Goal: Task Accomplishment & Management: Manage account settings

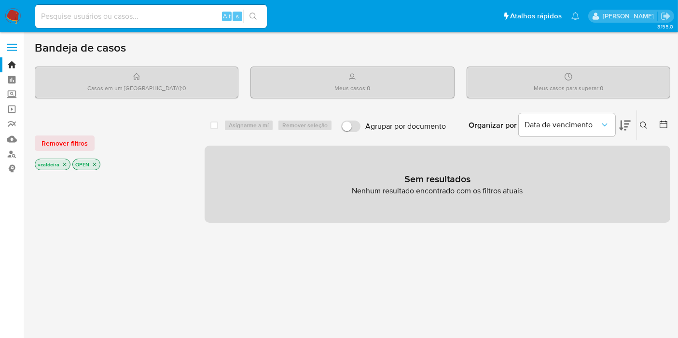
click at [20, 13] on nav "Pausado Ver notificaciones Alt s Atalhos rápidos Presiona las siguientes teclas…" at bounding box center [339, 16] width 678 height 32
click at [16, 14] on img at bounding box center [13, 16] width 16 height 16
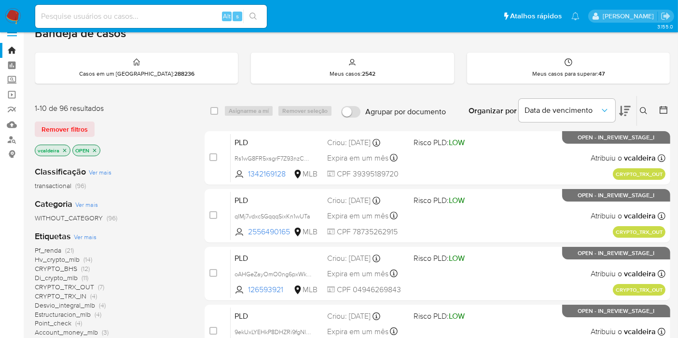
scroll to position [54, 0]
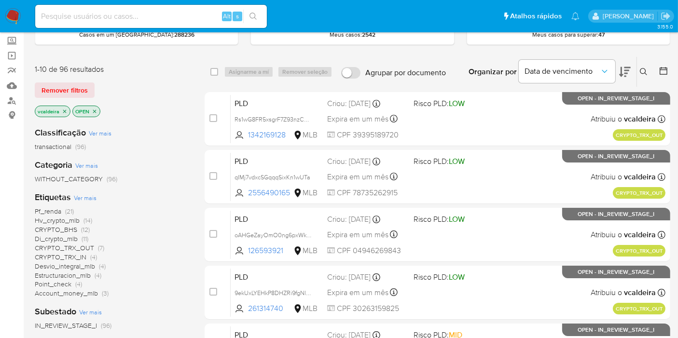
click at [54, 294] on span "Account_money_mlb" at bounding box center [66, 294] width 63 height 10
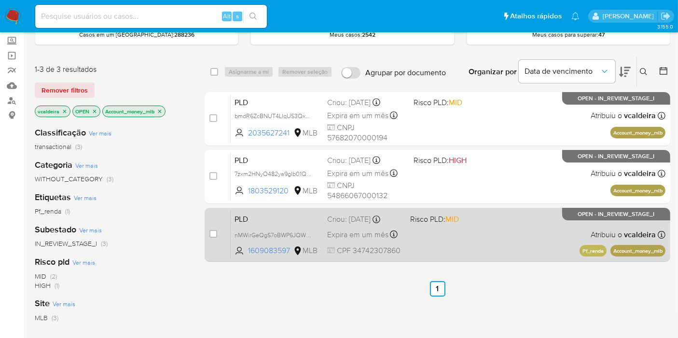
click at [587, 221] on div "PLD nMWirGeQgS7oBWP6JQWZSLVY 1609083597 MLB Risco PLD: MID Criou: 12/08/2025 Cr…" at bounding box center [448, 234] width 435 height 49
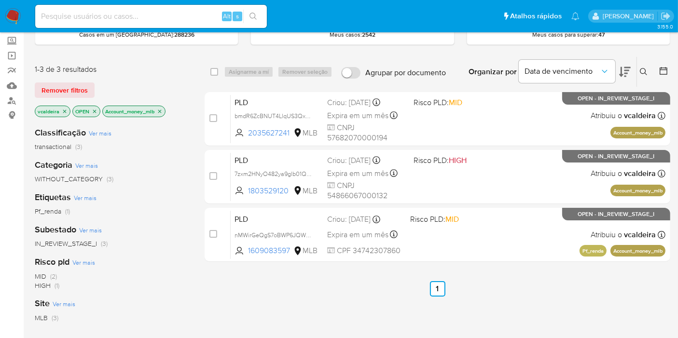
click at [161, 110] on icon "close-filter" at bounding box center [159, 111] width 3 height 3
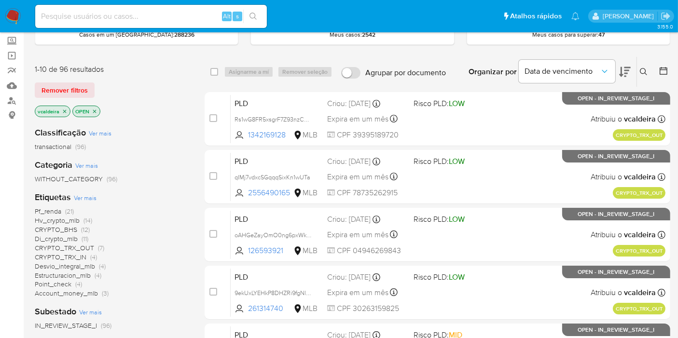
click at [69, 285] on span "Point_check" at bounding box center [53, 284] width 37 height 10
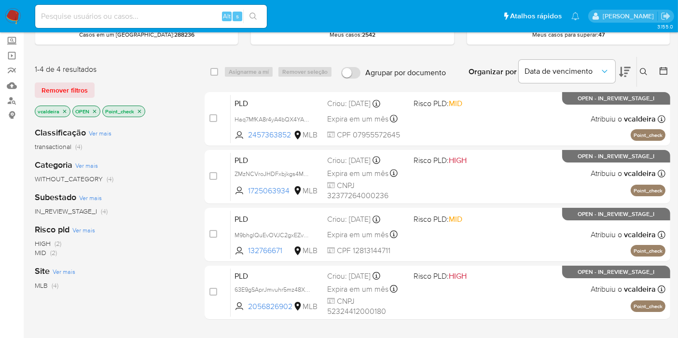
click at [138, 111] on icon "close-filter" at bounding box center [140, 112] width 6 height 6
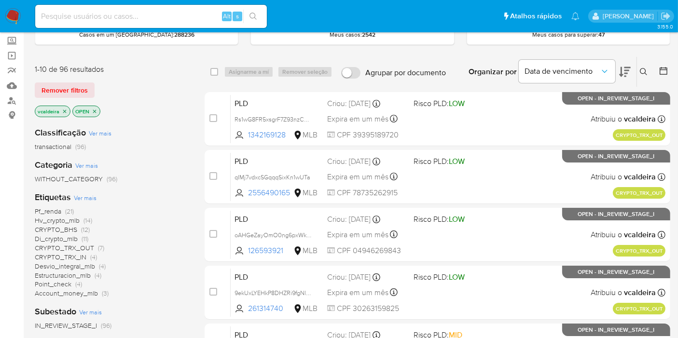
scroll to position [107, 0]
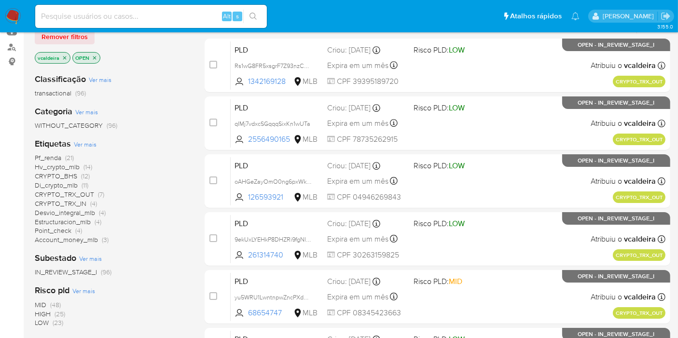
click at [73, 220] on span "Estructuracion_mlb" at bounding box center [63, 222] width 56 height 10
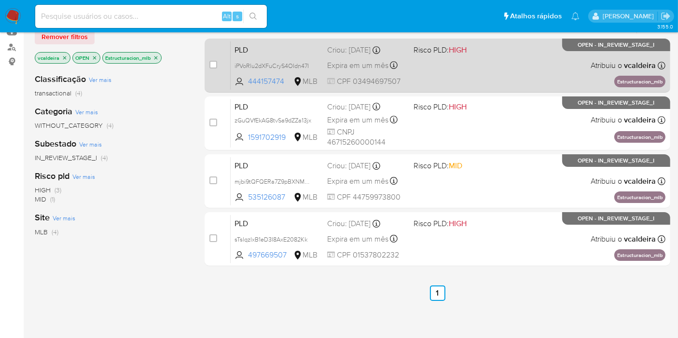
scroll to position [54, 0]
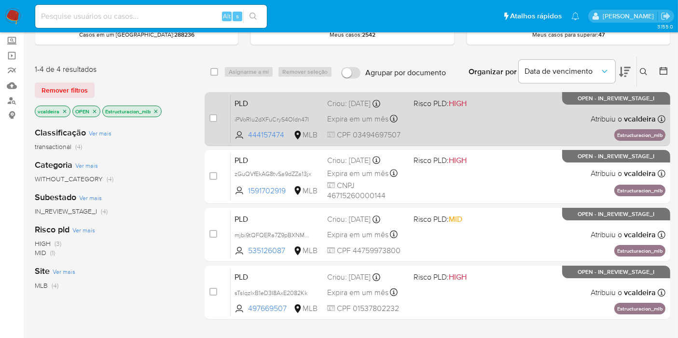
click at [577, 98] on p "OPEN - IN_REVIEW_STAGE_I" at bounding box center [616, 98] width 108 height 13
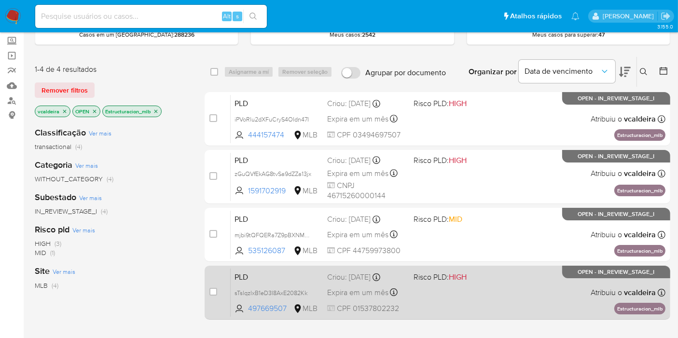
click at [608, 279] on div "PLD sTslqzlxB1eD3I8AxE2082Kk 497669507 MLB Risco PLD: HIGH Criou: 12/08/2025 Cr…" at bounding box center [448, 292] width 435 height 49
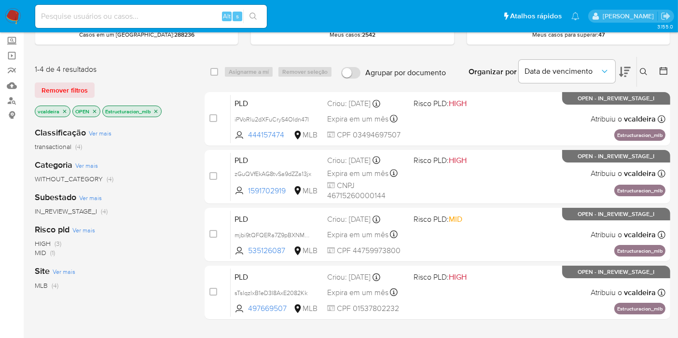
click at [157, 112] on icon "close-filter" at bounding box center [156, 112] width 6 height 6
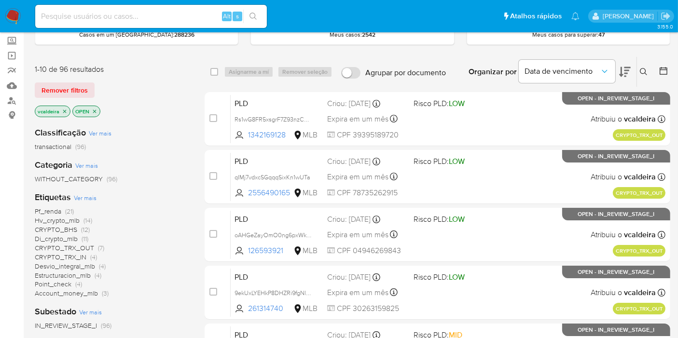
click at [76, 263] on span "Desvio_integral_mlb" at bounding box center [65, 267] width 60 height 10
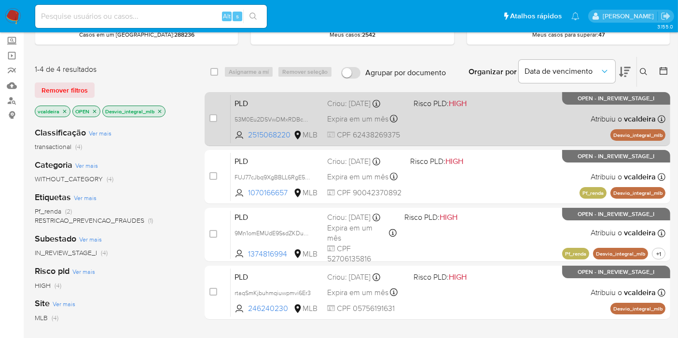
click at [604, 110] on div "PLD 53M0Eu2DSVwDMxRDBcm7PFj3 2515068220 MLB Risco PLD: HIGH Criou: 12/08/2025 C…" at bounding box center [448, 119] width 435 height 49
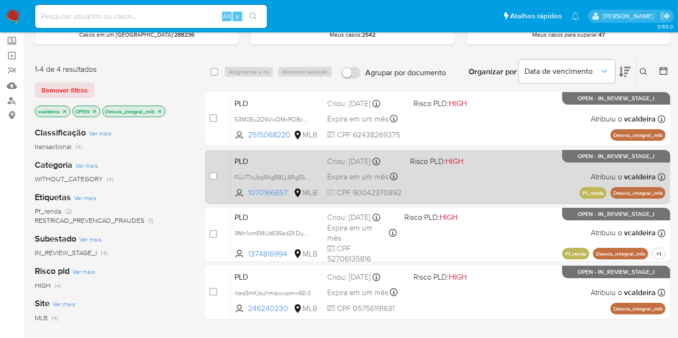
click at [581, 159] on span "OPEN - IN_REVIEW_STAGE_I" at bounding box center [616, 156] width 77 height 5
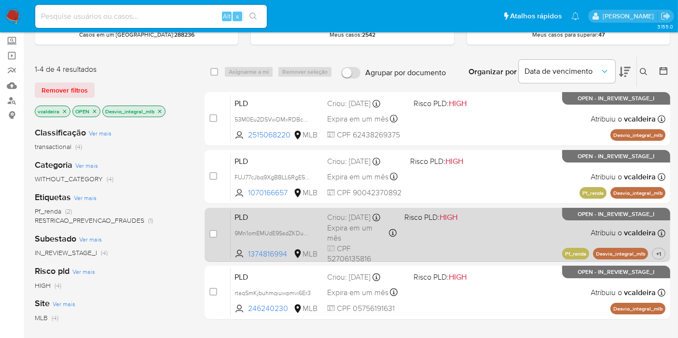
click at [579, 234] on div "PLD 9Mn1omEMUdE9SsdZKDuZObHo 1374816994 MLB Risco PLD: HIGH Criou: 12/08/2025 C…" at bounding box center [448, 234] width 435 height 49
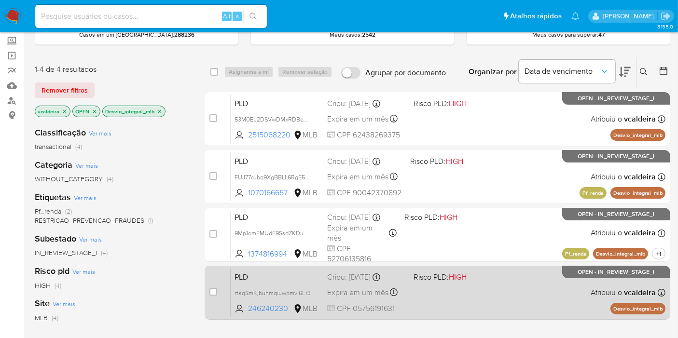
click at [567, 283] on div "PLD rtaqSmKjbuhmqiuwpmvi6Er3 246240230 MLB Risco PLD: HIGH Criou: 12/08/2025 Cr…" at bounding box center [448, 292] width 435 height 49
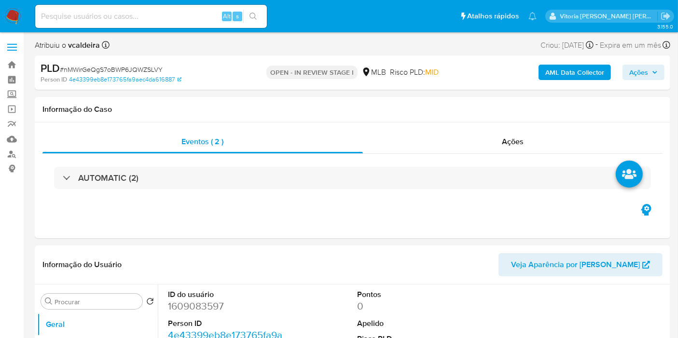
select select "10"
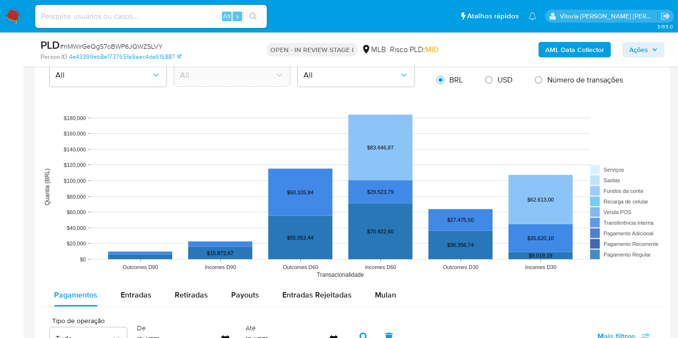
scroll to position [1072, 0]
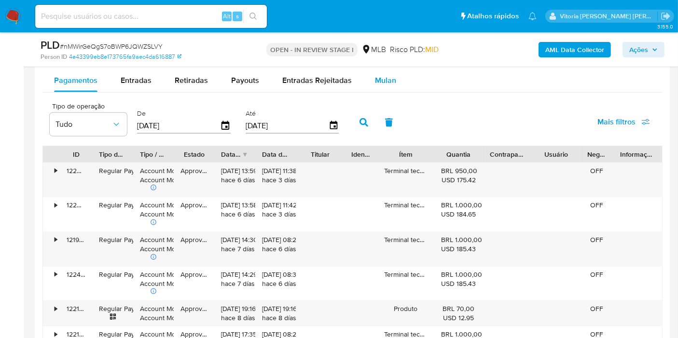
click at [379, 80] on span "Mulan" at bounding box center [385, 80] width 21 height 11
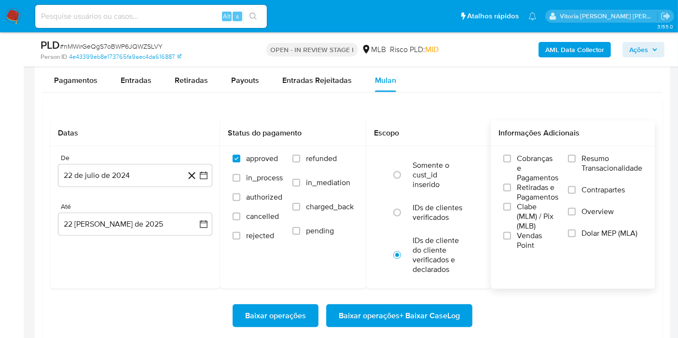
drag, startPoint x: 592, startPoint y: 153, endPoint x: 566, endPoint y: 155, distance: 26.6
click at [594, 154] on span "Resumo Transacionalidade" at bounding box center [611, 163] width 61 height 19
click at [576, 155] on input "Resumo Transacionalidade" at bounding box center [572, 159] width 8 height 8
click at [113, 176] on button "22 de julio de 2024" at bounding box center [135, 175] width 154 height 23
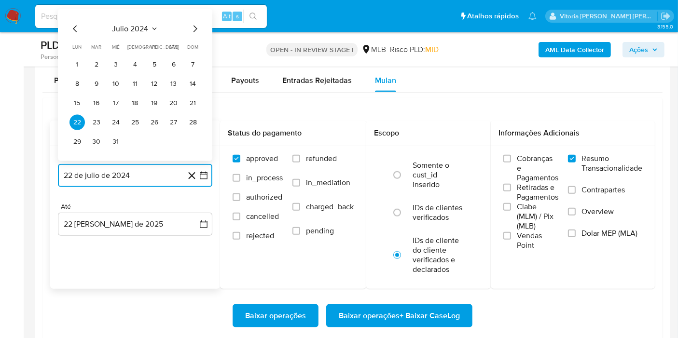
click at [142, 25] on span "julio 2024" at bounding box center [130, 29] width 36 height 10
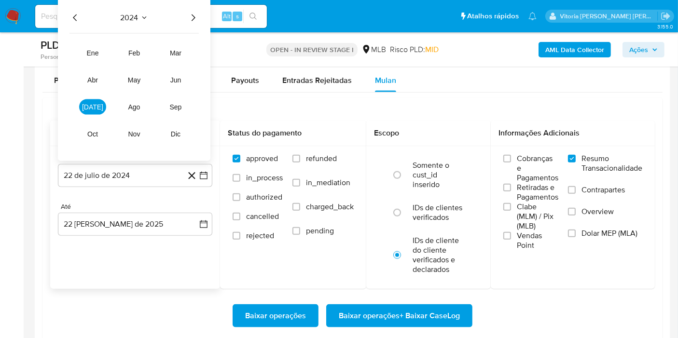
click at [194, 20] on icon "Año siguiente" at bounding box center [193, 18] width 12 height 12
click at [91, 109] on span "[DATE]" at bounding box center [92, 107] width 21 height 8
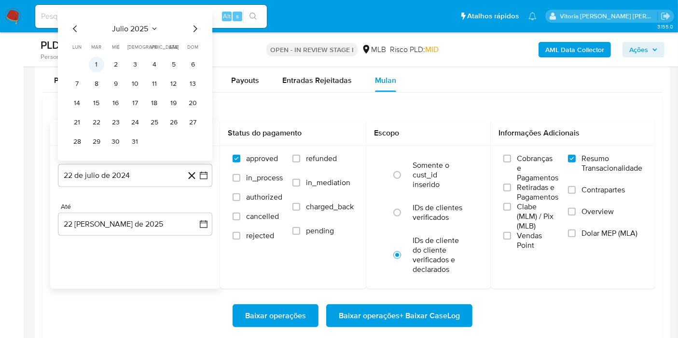
click at [102, 65] on button "1" at bounding box center [96, 64] width 15 height 15
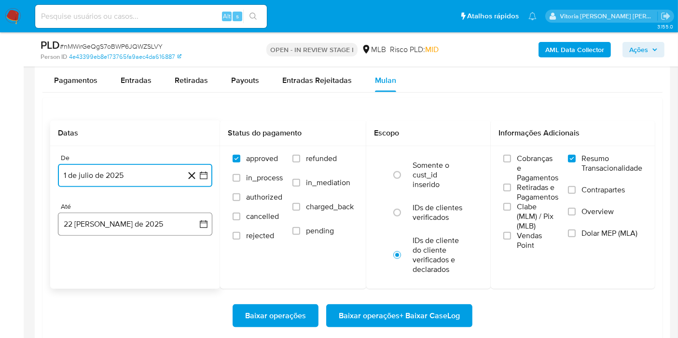
click at [116, 225] on button "[DATE]" at bounding box center [135, 224] width 154 height 23
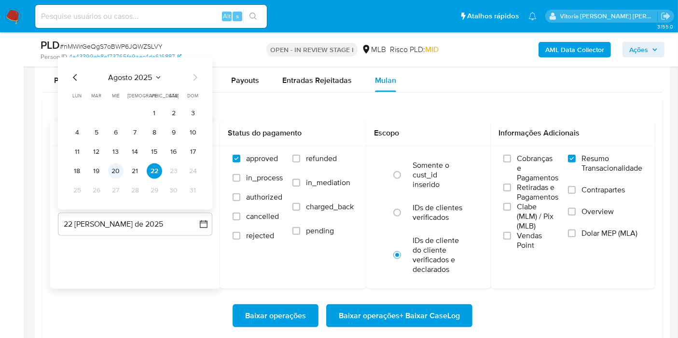
click at [120, 167] on button "20" at bounding box center [115, 171] width 15 height 15
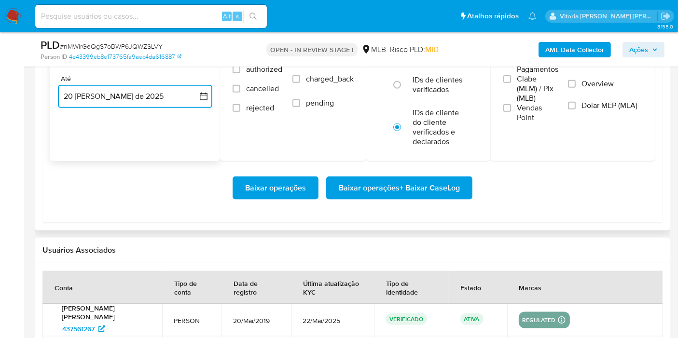
scroll to position [1233, 0]
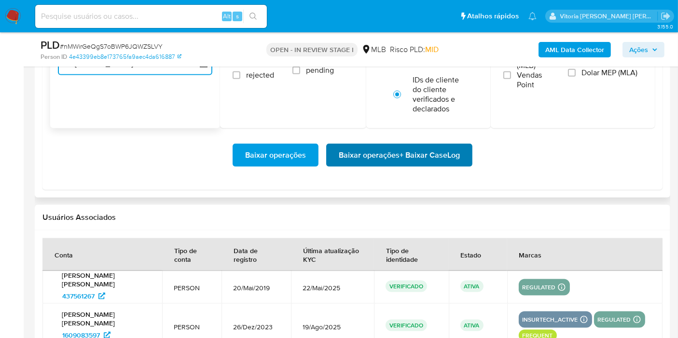
click at [387, 159] on span "Baixar operações + Baixar CaseLog" at bounding box center [399, 155] width 121 height 21
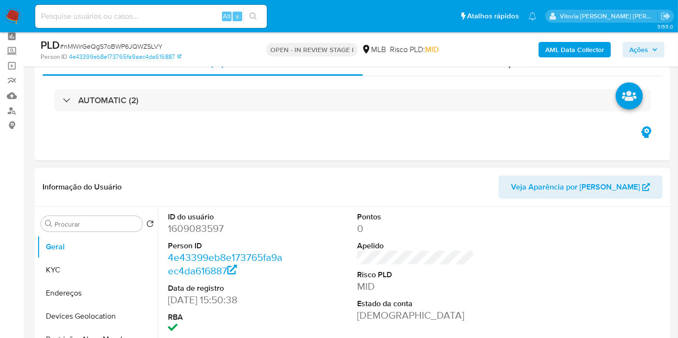
scroll to position [0, 0]
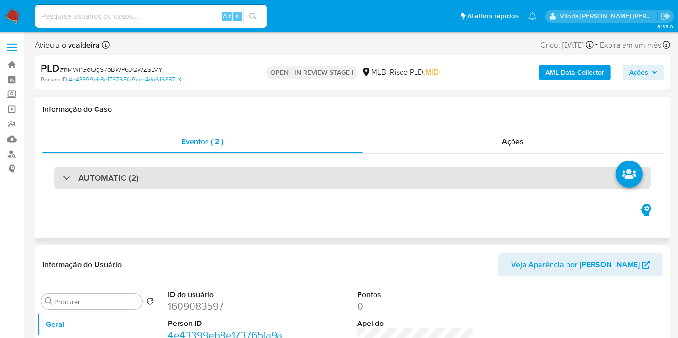
click at [104, 182] on h3 "AUTOMATIC (2)" at bounding box center [108, 178] width 60 height 11
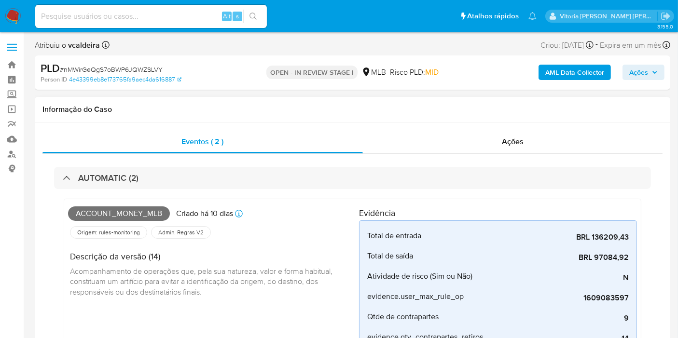
click at [110, 215] on span "Account_money_mlb" at bounding box center [119, 214] width 102 height 14
copy span "Account_money_mlb"
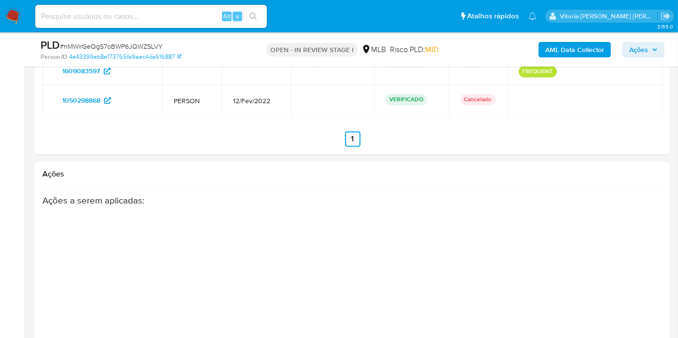
scroll to position [2091, 0]
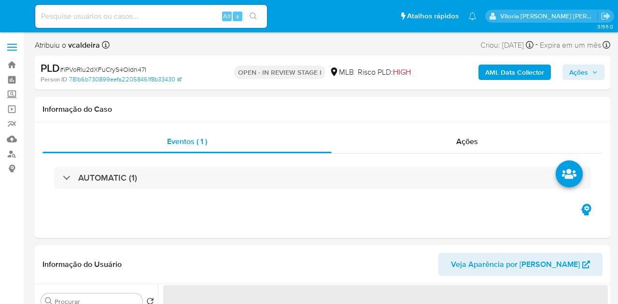
select select "10"
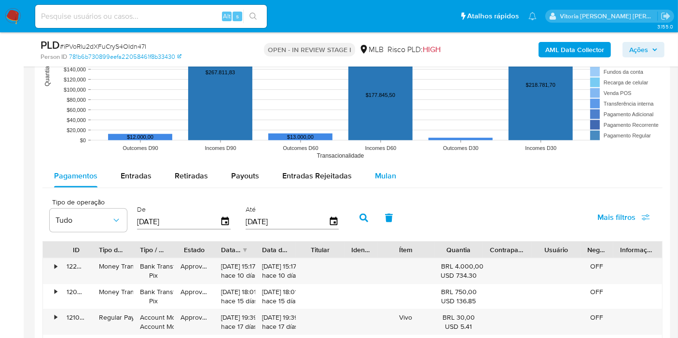
click at [387, 173] on span "Mulan" at bounding box center [385, 175] width 21 height 11
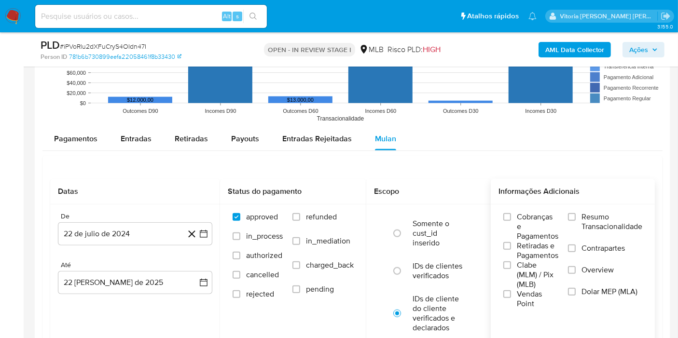
scroll to position [965, 0]
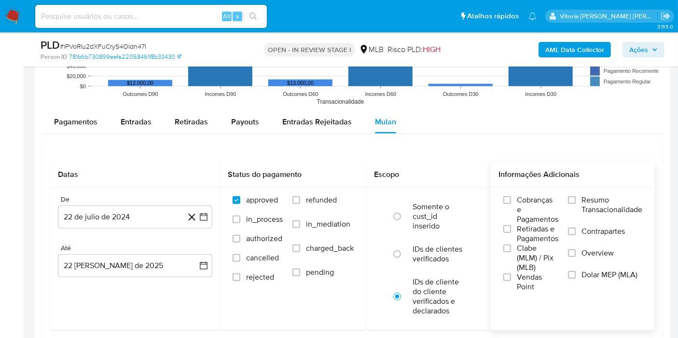
click at [595, 212] on span "Resumo Transacionalidade" at bounding box center [611, 204] width 61 height 19
click at [576, 204] on input "Resumo Transacionalidade" at bounding box center [572, 200] width 8 height 8
click at [96, 219] on button "22 de julio de 2024" at bounding box center [135, 217] width 154 height 23
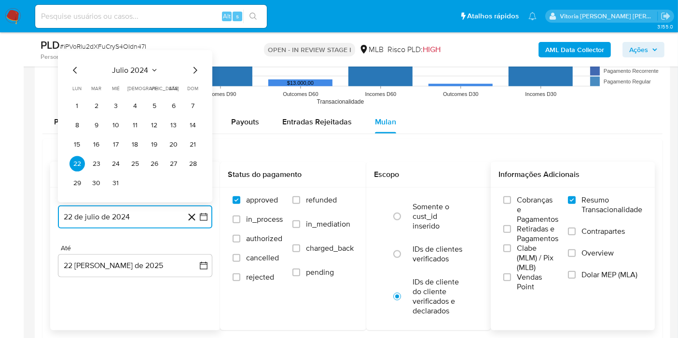
click at [155, 70] on icon "Seleccionar mes y año" at bounding box center [155, 71] width 8 height 8
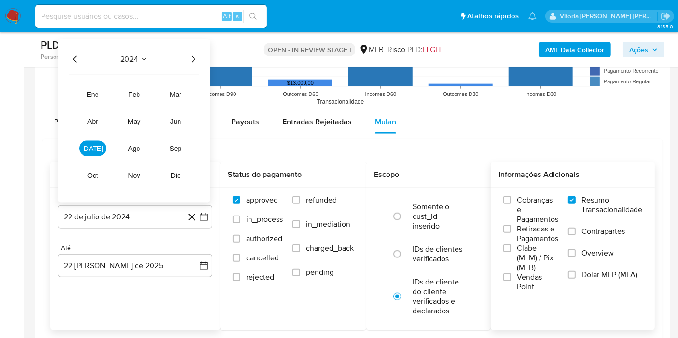
click at [198, 59] on icon "Año siguiente" at bounding box center [193, 60] width 12 height 12
click at [100, 153] on button "[DATE]" at bounding box center [92, 148] width 27 height 15
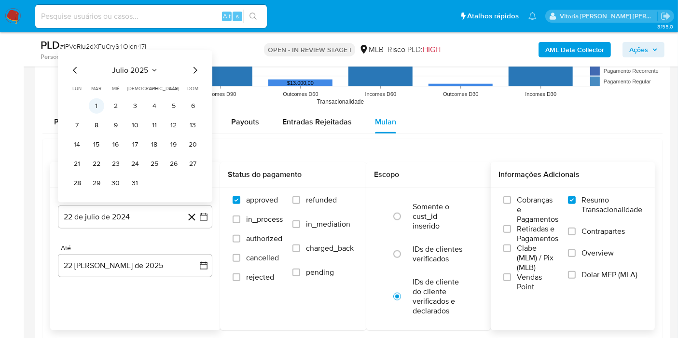
click at [102, 108] on button "1" at bounding box center [96, 105] width 15 height 15
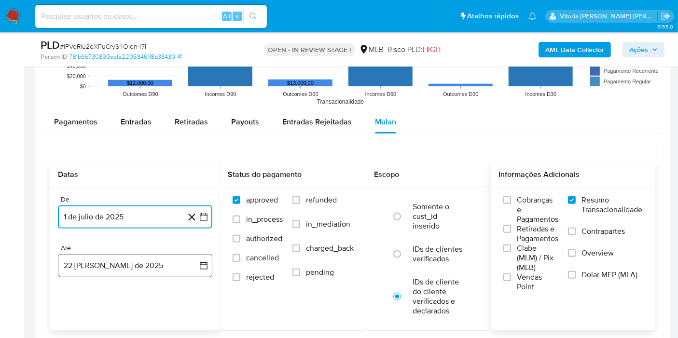
click at [116, 270] on button "[DATE]" at bounding box center [135, 265] width 154 height 23
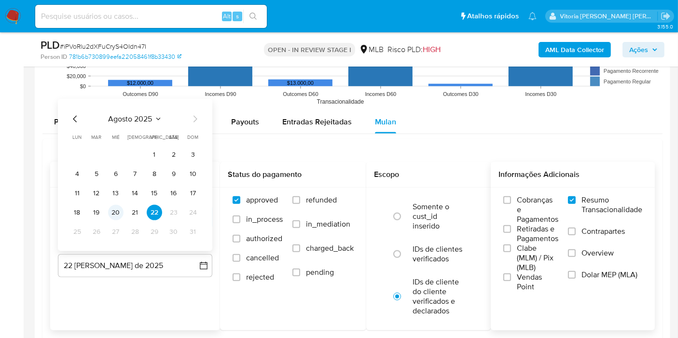
click at [117, 212] on button "20" at bounding box center [115, 212] width 15 height 15
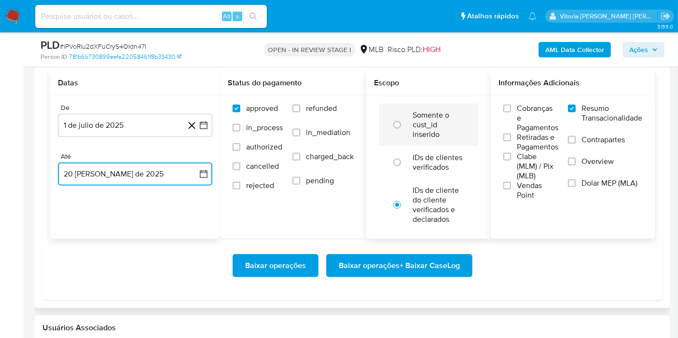
scroll to position [1126, 0]
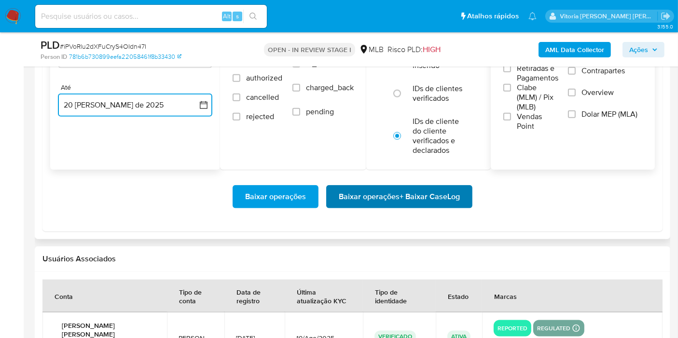
click at [378, 199] on span "Baixar operações + Baixar CaseLog" at bounding box center [399, 196] width 121 height 21
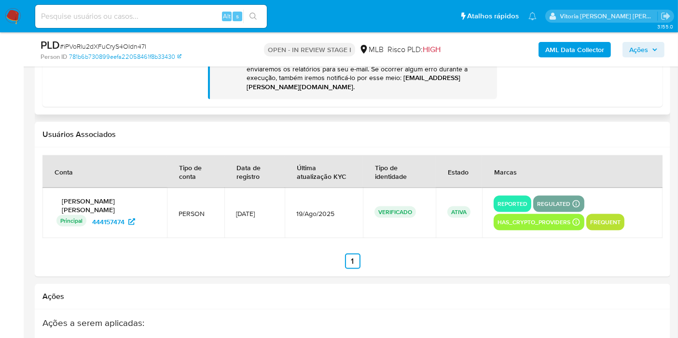
scroll to position [1136, 0]
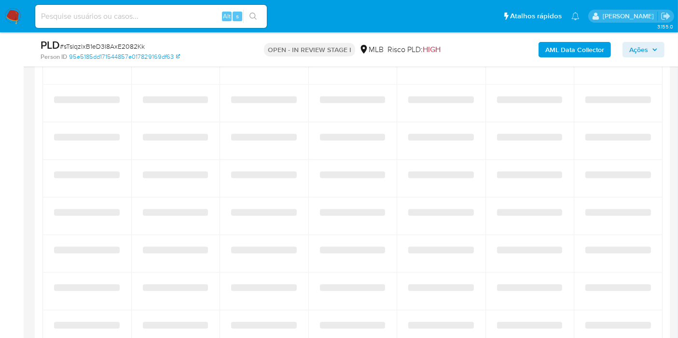
scroll to position [1286, 0]
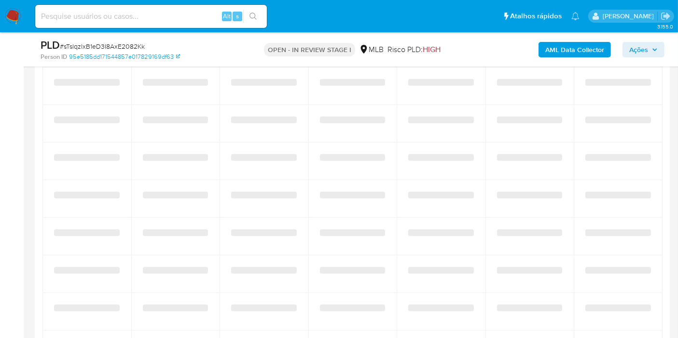
select select "10"
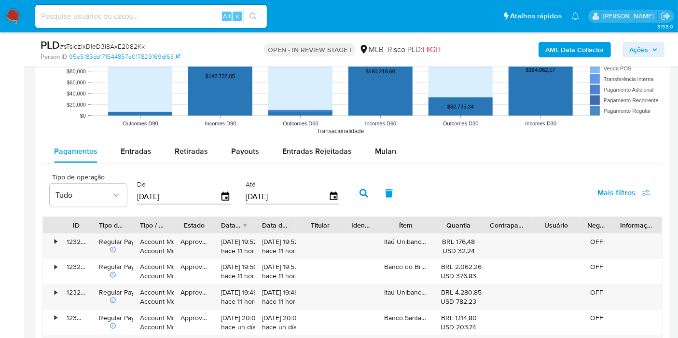
scroll to position [954, 0]
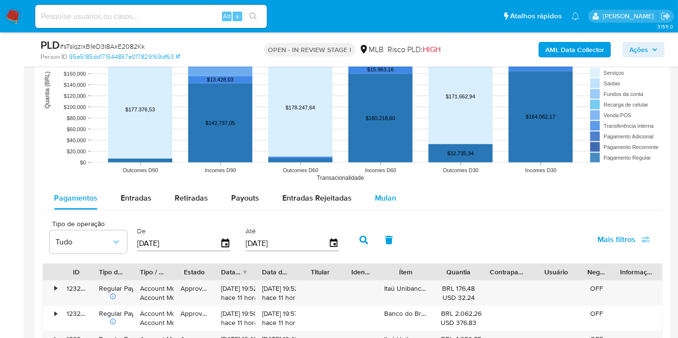
click at [379, 203] on div "Mulan" at bounding box center [385, 198] width 21 height 23
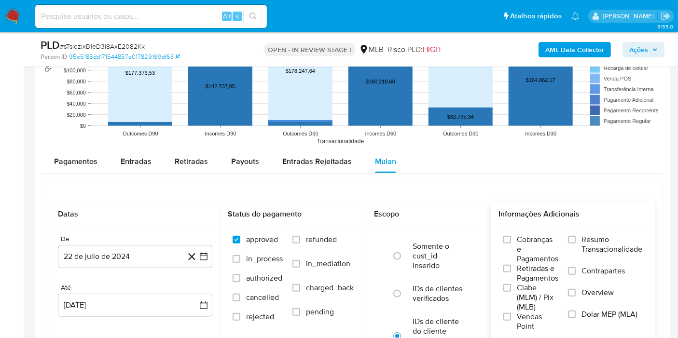
scroll to position [1008, 0]
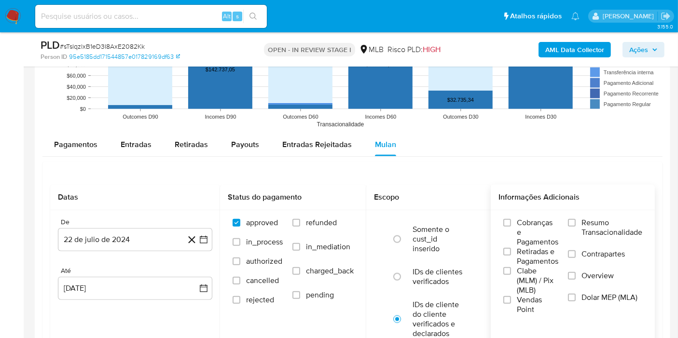
click at [584, 225] on span "Resumo Transacionalidade" at bounding box center [611, 227] width 61 height 19
click at [576, 225] on input "Resumo Transacionalidade" at bounding box center [572, 223] width 8 height 8
click at [116, 237] on button "22 de julio de 2024" at bounding box center [135, 239] width 154 height 23
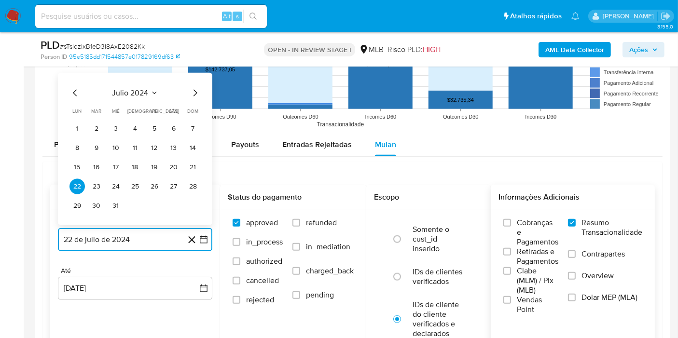
click at [138, 89] on span "julio 2024" at bounding box center [130, 93] width 36 height 10
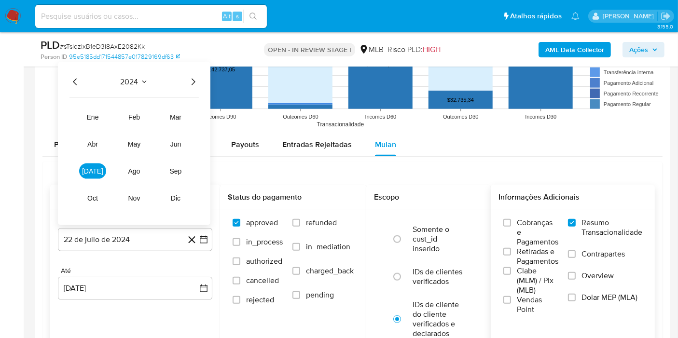
click at [194, 80] on icon "Año siguiente" at bounding box center [194, 81] width 4 height 7
click at [99, 174] on button "[DATE]" at bounding box center [92, 171] width 27 height 15
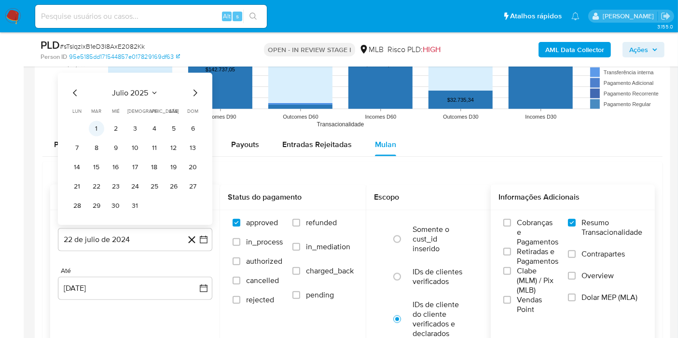
click at [97, 123] on button "1" at bounding box center [96, 128] width 15 height 15
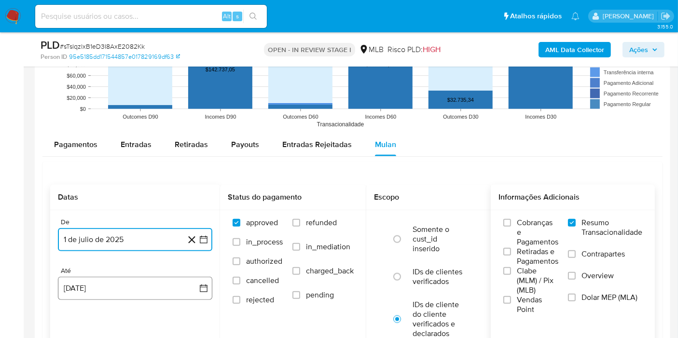
click at [116, 291] on button "22 [PERSON_NAME] de 2025" at bounding box center [135, 288] width 154 height 23
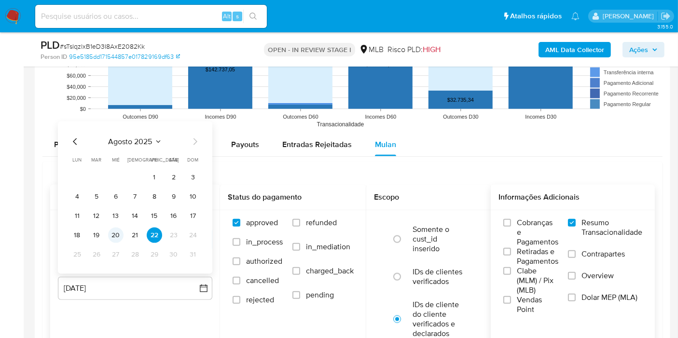
click at [117, 233] on button "20" at bounding box center [115, 235] width 15 height 15
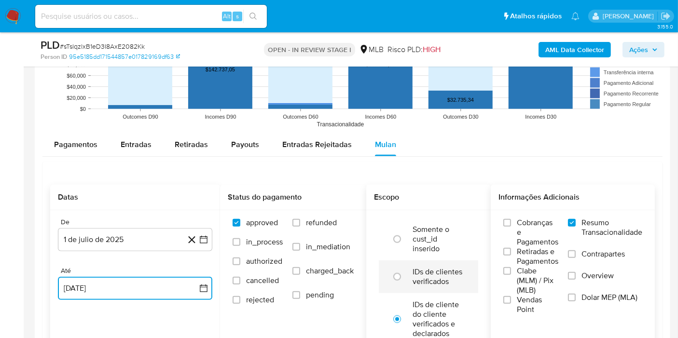
scroll to position [1115, 0]
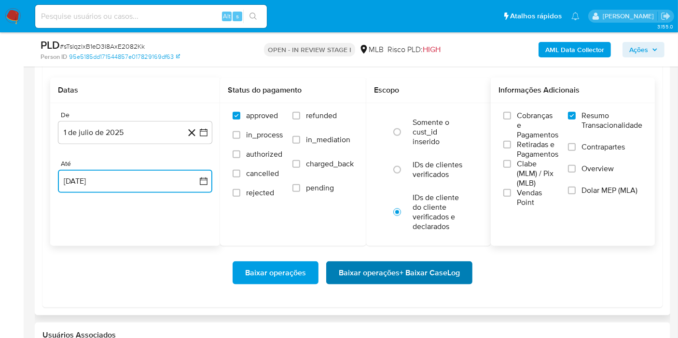
click at [386, 269] on span "Baixar operações + Baixar CaseLog" at bounding box center [399, 272] width 121 height 21
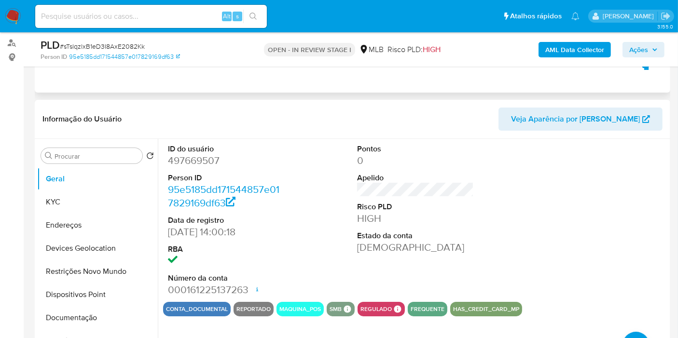
scroll to position [0, 0]
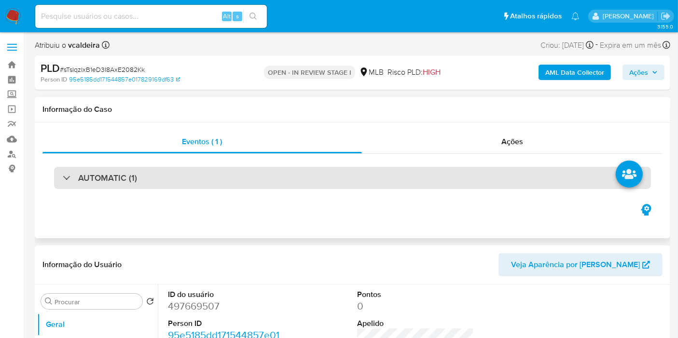
click at [138, 172] on div "AUTOMATIC (1)" at bounding box center [352, 178] width 597 height 22
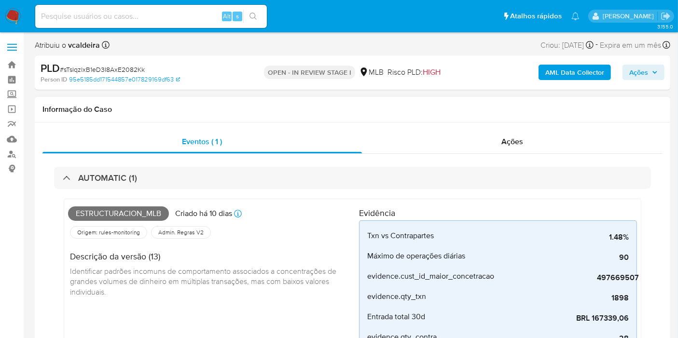
click at [113, 216] on span "Estructuracion_mlb" at bounding box center [118, 214] width 101 height 14
copy span "Estructuracion_mlb"
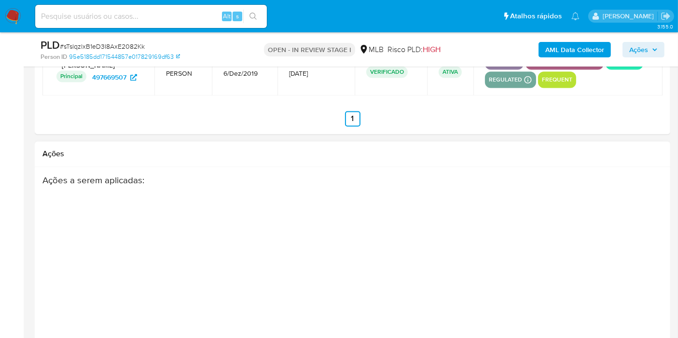
scroll to position [1862, 0]
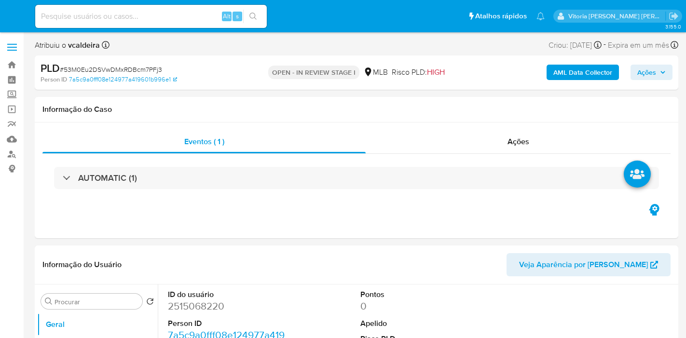
select select "10"
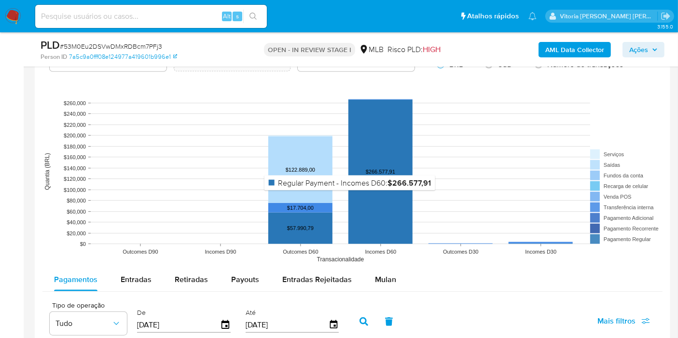
scroll to position [911, 0]
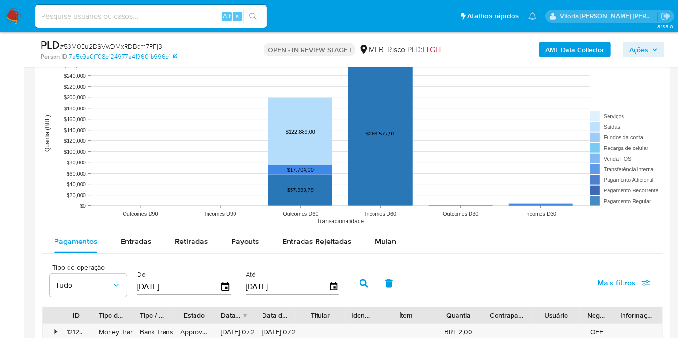
drag, startPoint x: 385, startPoint y: 242, endPoint x: 433, endPoint y: 240, distance: 48.3
click at [386, 241] on span "Mulan" at bounding box center [385, 241] width 21 height 11
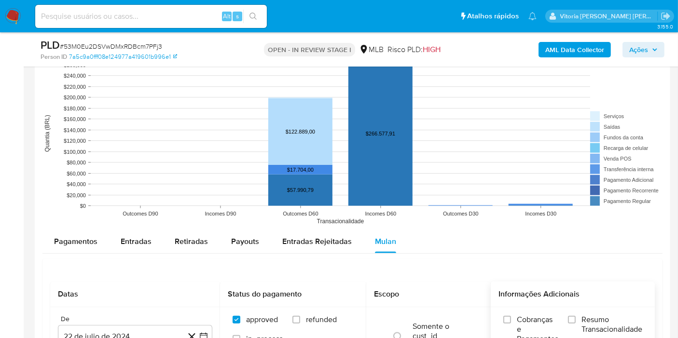
scroll to position [1019, 0]
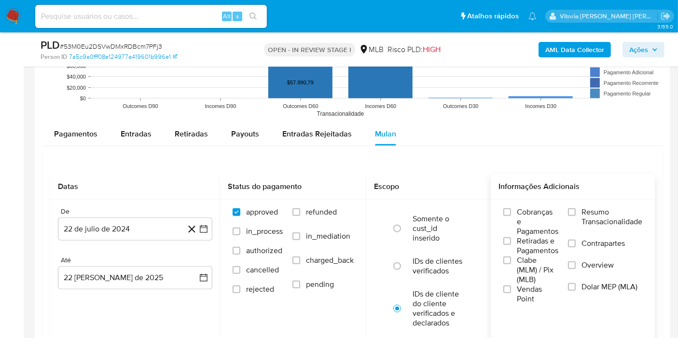
click at [594, 213] on span "Resumo Transacionalidade" at bounding box center [611, 216] width 61 height 19
click at [576, 213] on input "Resumo Transacionalidade" at bounding box center [572, 212] width 8 height 8
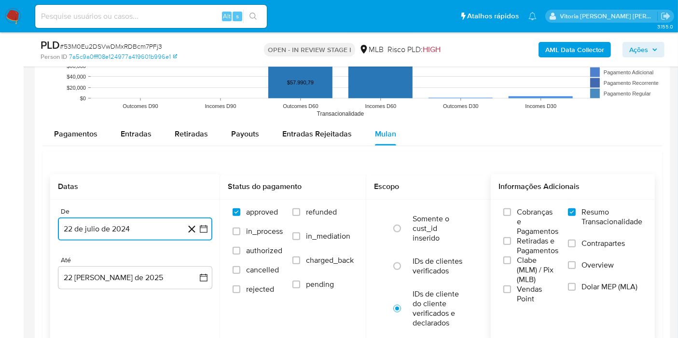
click at [123, 230] on button "22 de julio de 2024" at bounding box center [135, 229] width 154 height 23
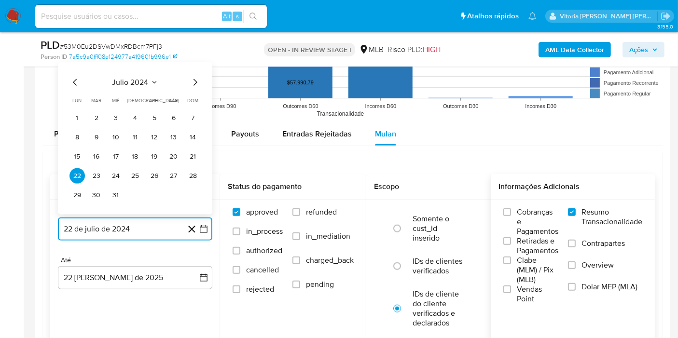
click at [142, 83] on span "julio 2024" at bounding box center [130, 83] width 36 height 10
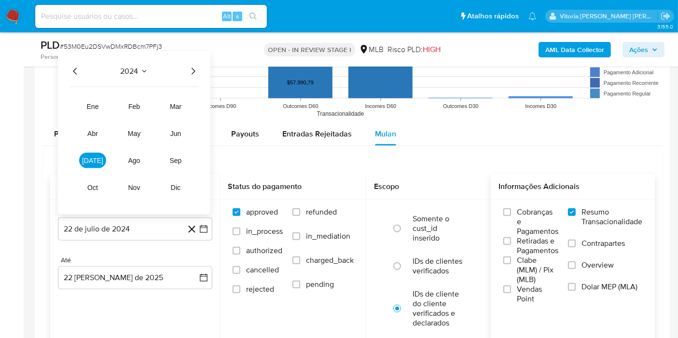
click at [193, 72] on icon "Año siguiente" at bounding box center [193, 72] width 12 height 12
click at [87, 158] on button "[DATE]" at bounding box center [92, 160] width 27 height 15
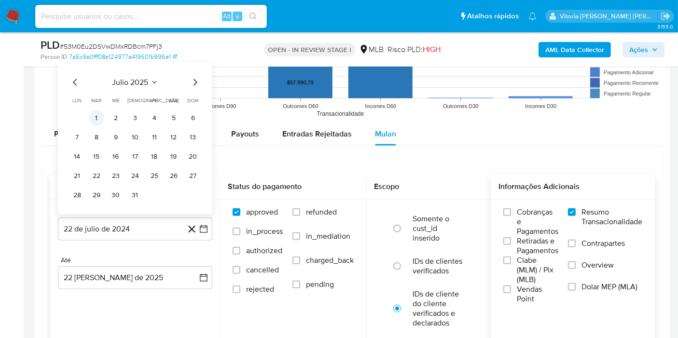
click at [95, 116] on button "1" at bounding box center [96, 117] width 15 height 15
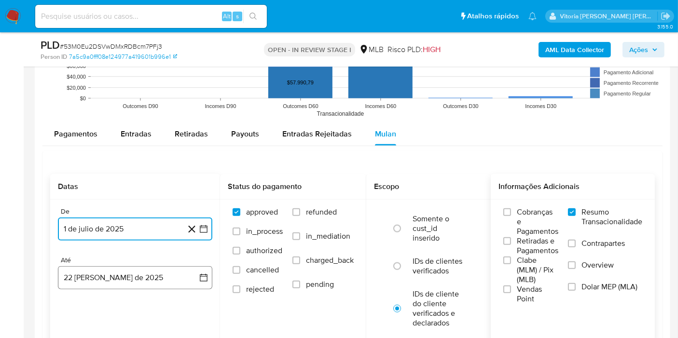
click at [103, 276] on button "22 [PERSON_NAME] de 2025" at bounding box center [135, 277] width 154 height 23
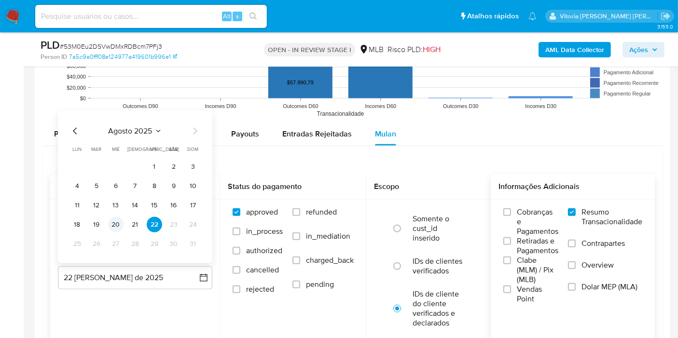
click at [111, 222] on button "20" at bounding box center [115, 224] width 15 height 15
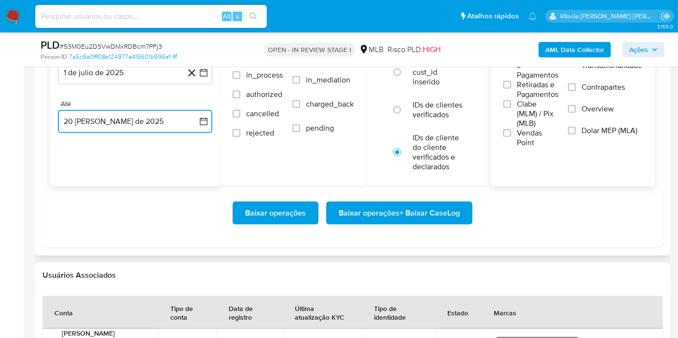
scroll to position [1179, 0]
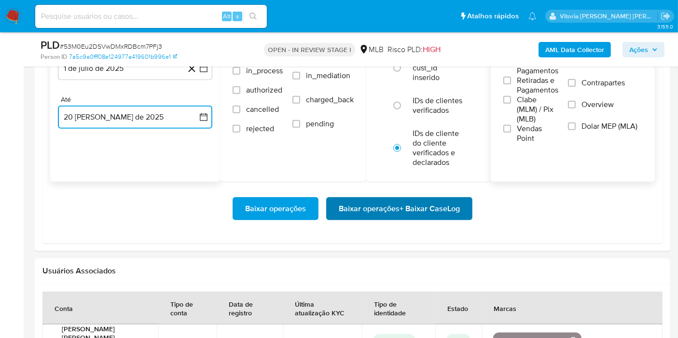
click at [404, 206] on span "Baixar operações + Baixar CaseLog" at bounding box center [399, 208] width 121 height 21
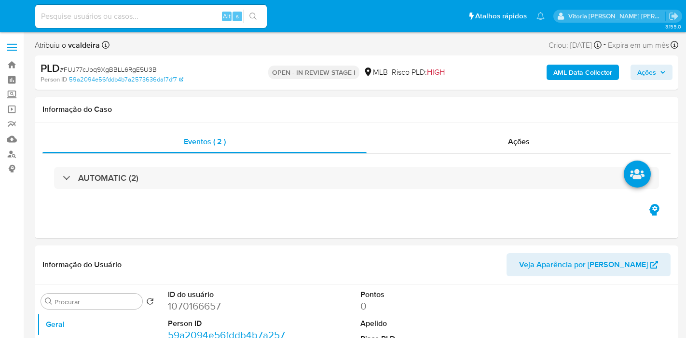
select select "10"
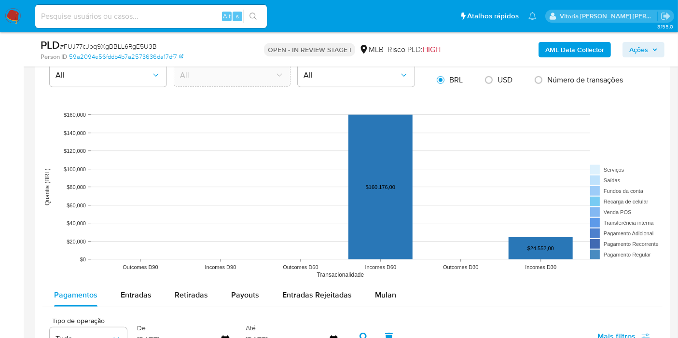
scroll to position [857, 0]
click at [375, 296] on span "Mulan" at bounding box center [385, 295] width 21 height 11
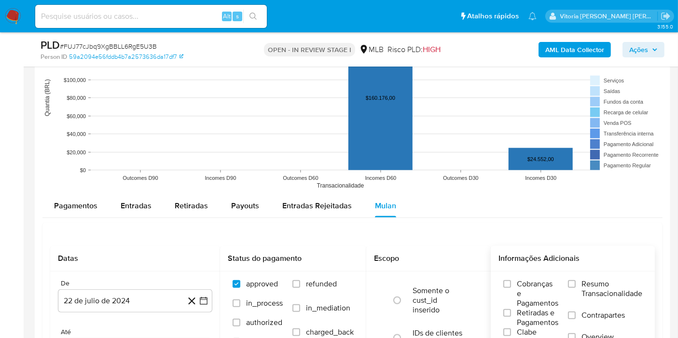
scroll to position [1019, 0]
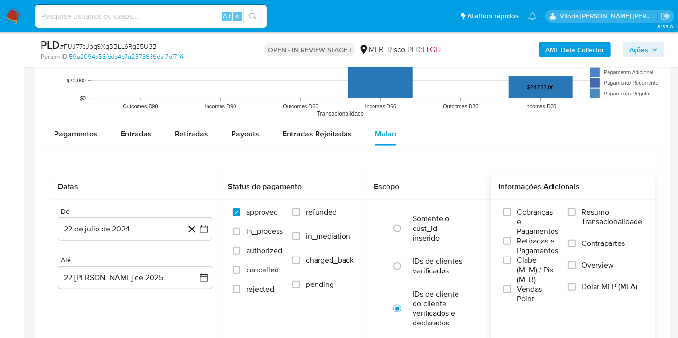
drag, startPoint x: 601, startPoint y: 204, endPoint x: 593, endPoint y: 210, distance: 9.9
click at [601, 205] on div "Cobranças e Pagamentos Retiradas e Pagamentos Clabe (MLM) / Pix (MLB) Vendas Po…" at bounding box center [573, 256] width 164 height 112
click at [106, 242] on div "De 22 de julio de 2024 22-07-2024 Até 22 de agosto de 2025 22-08-2025" at bounding box center [135, 256] width 170 height 113
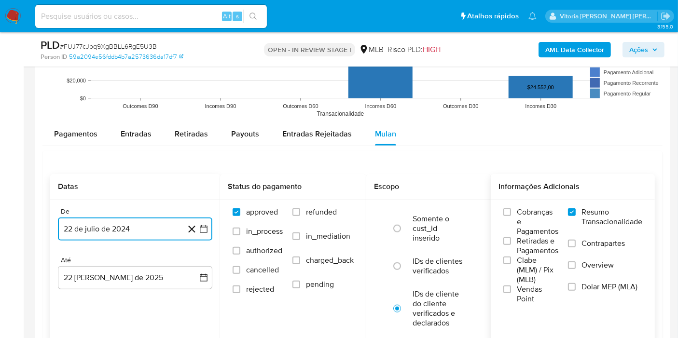
click at [103, 233] on button "22 de julio de 2024" at bounding box center [135, 229] width 154 height 23
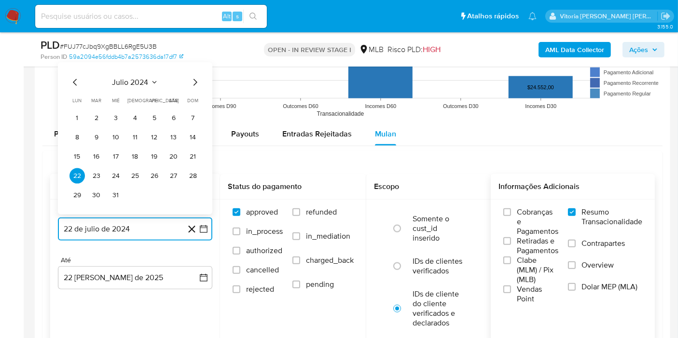
click at [145, 78] on span "julio 2024" at bounding box center [130, 83] width 36 height 10
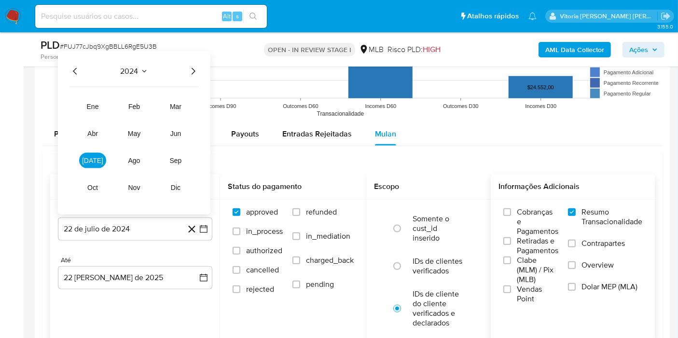
click at [195, 68] on icon "Año siguiente" at bounding box center [193, 72] width 12 height 12
click at [109, 158] on tr "ene feb mar abr may jun jul ago sep oct nov dic" at bounding box center [134, 147] width 110 height 97
click at [95, 160] on span "[DATE]" at bounding box center [92, 161] width 21 height 8
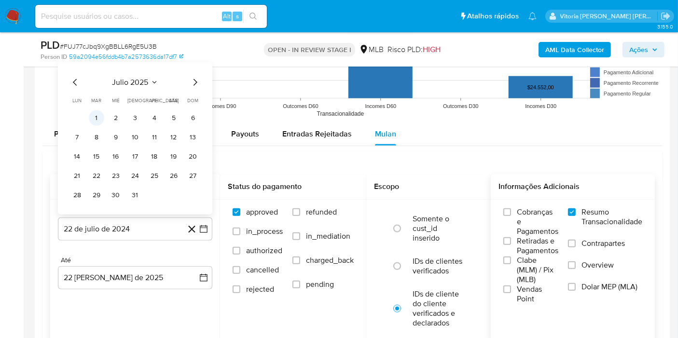
click at [98, 115] on button "1" at bounding box center [96, 117] width 15 height 15
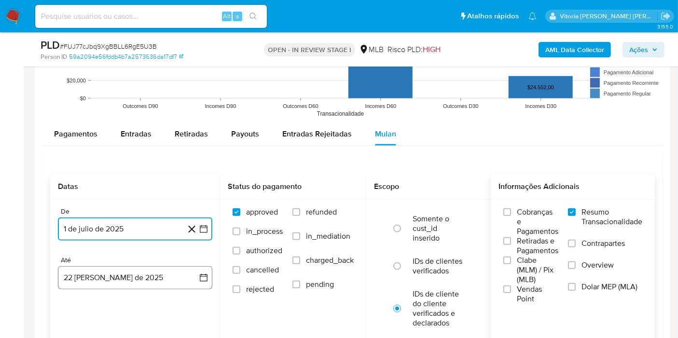
click at [135, 276] on button "22 de agosto de 2025" at bounding box center [135, 277] width 154 height 23
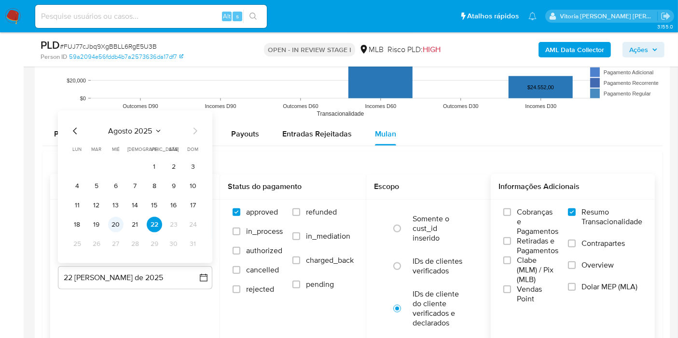
click at [118, 226] on button "20" at bounding box center [115, 224] width 15 height 15
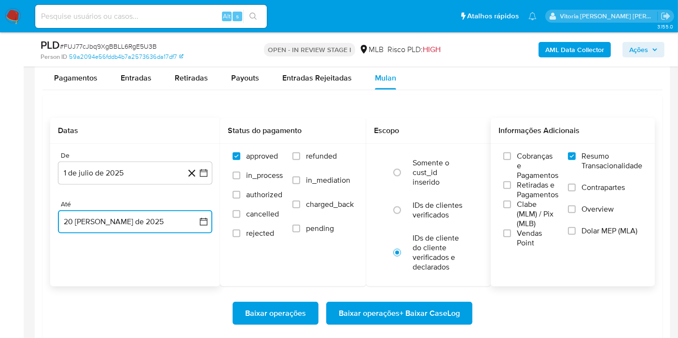
scroll to position [1126, 0]
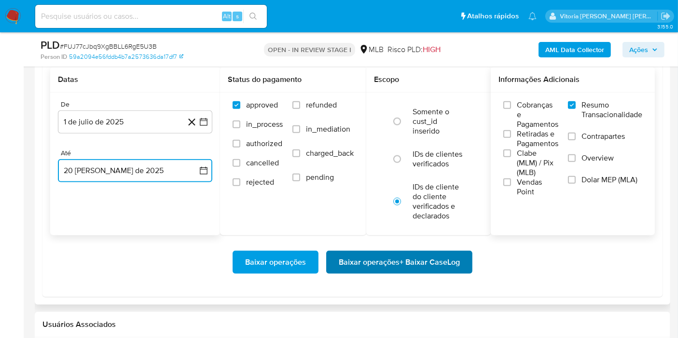
click at [347, 261] on span "Baixar operações + Baixar CaseLog" at bounding box center [399, 262] width 121 height 21
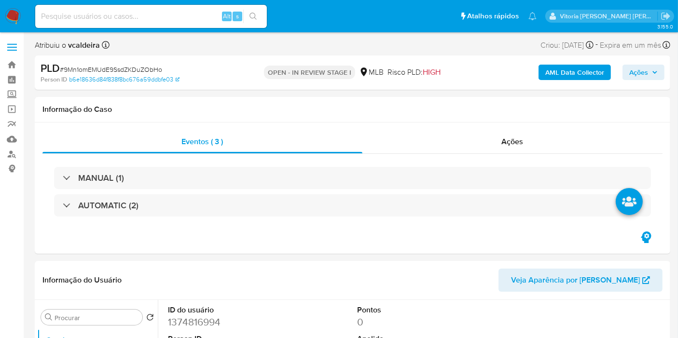
select select "10"
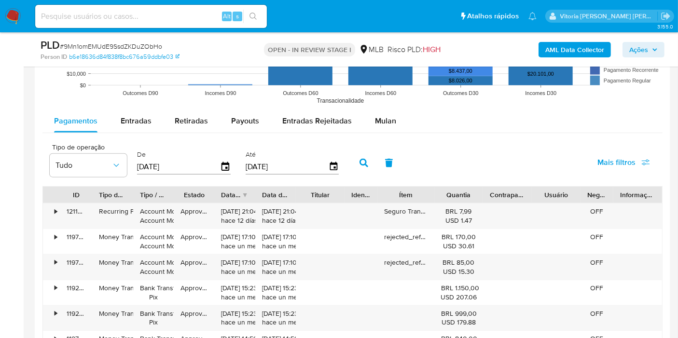
scroll to position [1019, 0]
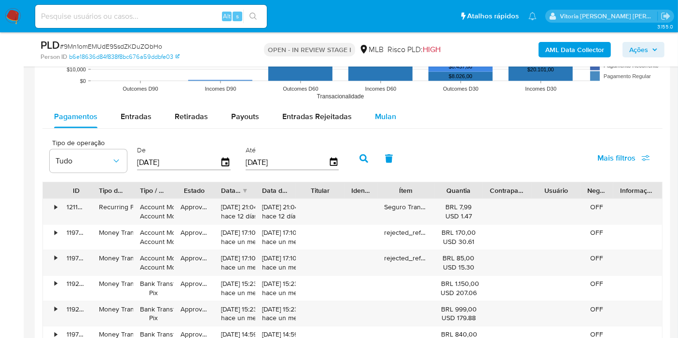
click at [378, 111] on span "Mulan" at bounding box center [385, 116] width 21 height 11
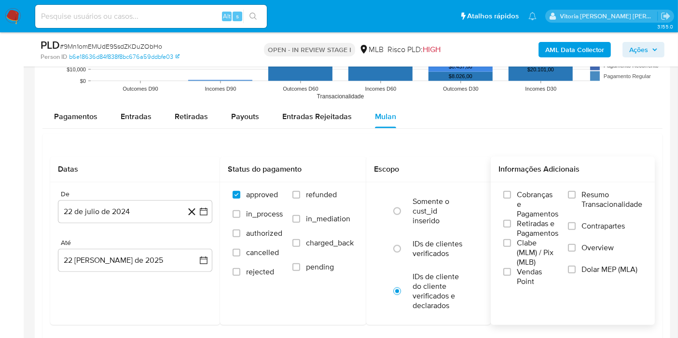
click at [589, 198] on span "Resumo Transacionalidade" at bounding box center [611, 199] width 61 height 19
click at [576, 198] on input "Resumo Transacionalidade" at bounding box center [572, 195] width 8 height 8
click at [114, 217] on button "22 de julio de 2024" at bounding box center [135, 211] width 154 height 23
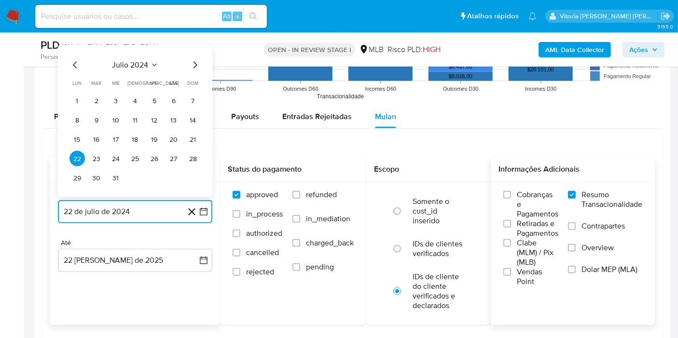
click at [150, 60] on button "julio 2024" at bounding box center [135, 65] width 46 height 10
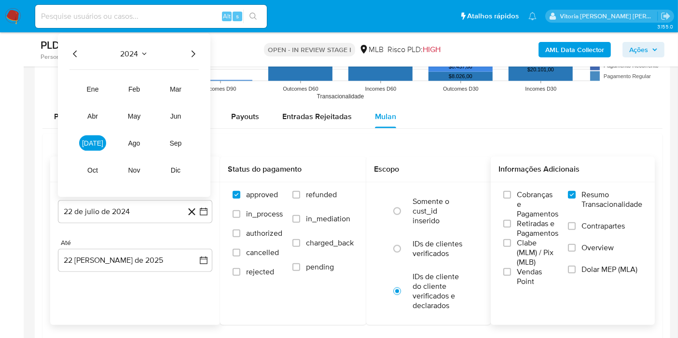
click at [194, 53] on icon "Año siguiente" at bounding box center [194, 54] width 4 height 7
click at [91, 147] on button "[DATE]" at bounding box center [92, 143] width 27 height 15
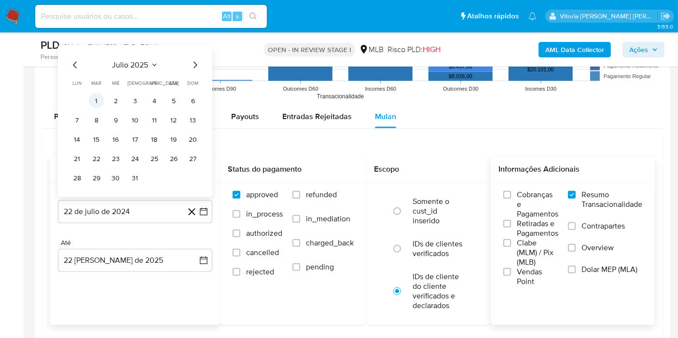
click at [96, 95] on button "1" at bounding box center [96, 100] width 15 height 15
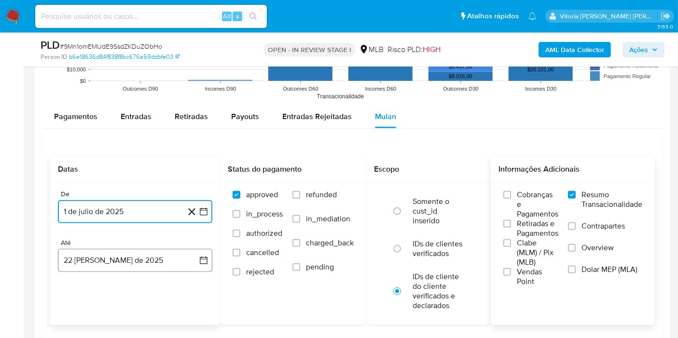
click at [115, 254] on button "[DATE]" at bounding box center [135, 260] width 154 height 23
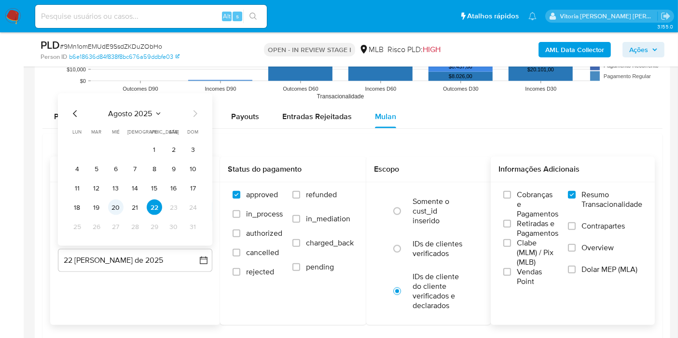
click at [112, 207] on button "20" at bounding box center [115, 207] width 15 height 15
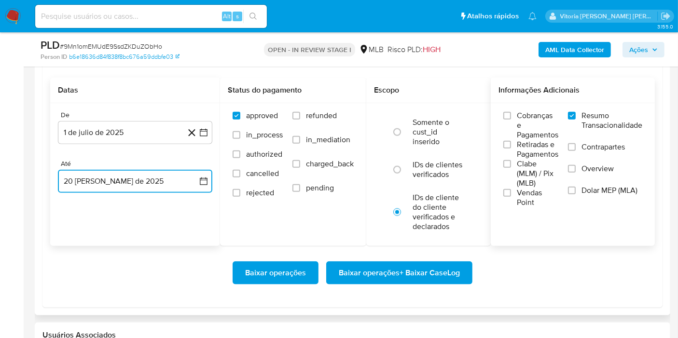
scroll to position [1233, 0]
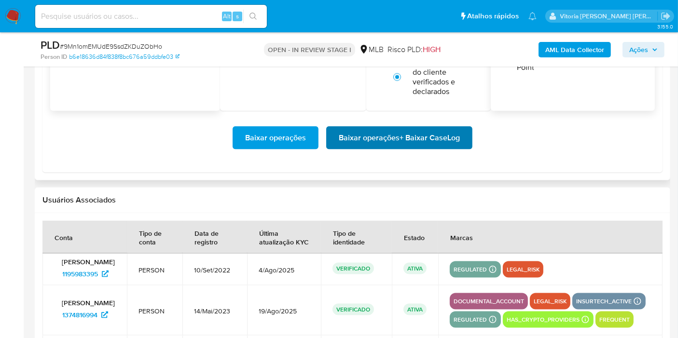
click at [413, 139] on span "Baixar operações + Baixar CaseLog" at bounding box center [399, 137] width 121 height 21
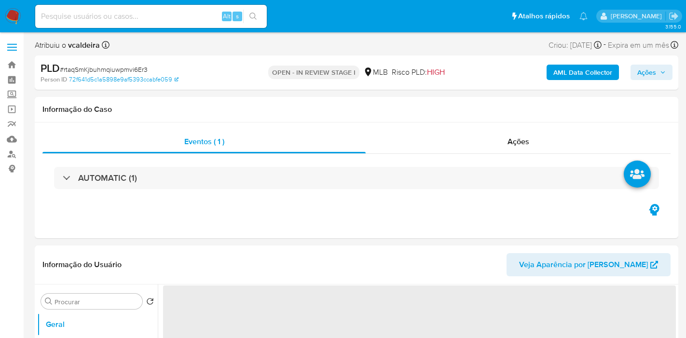
select select "10"
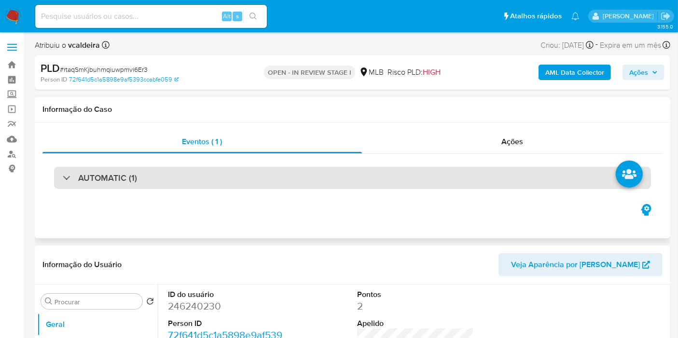
click at [93, 177] on h3 "AUTOMATIC (1)" at bounding box center [107, 178] width 59 height 11
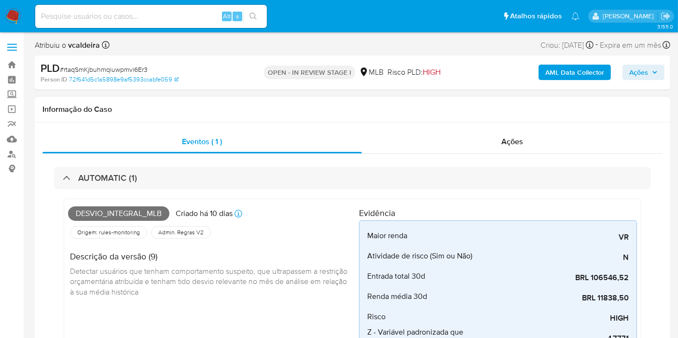
click at [116, 214] on span "Desvio_integral_mlb" at bounding box center [118, 214] width 101 height 14
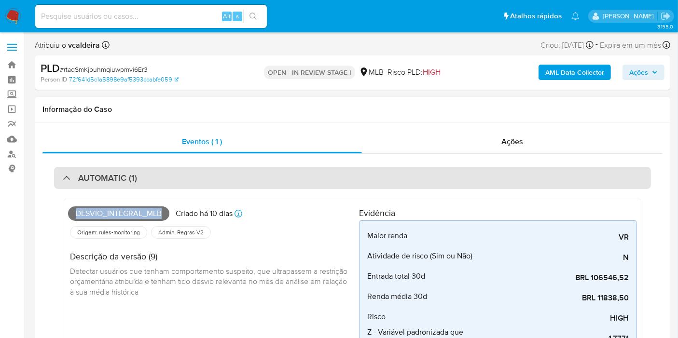
copy span "Desvio_integral_mlb"
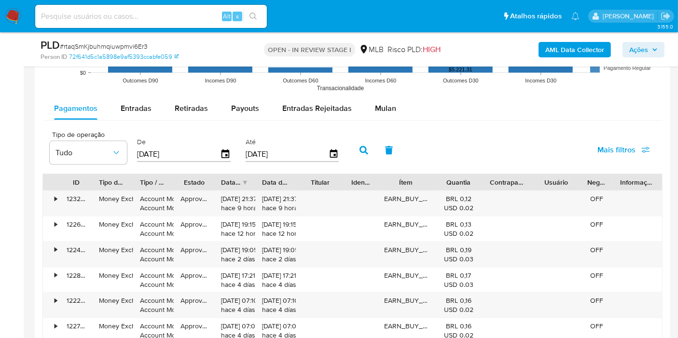
scroll to position [1286, 0]
click at [388, 104] on span "Mulan" at bounding box center [385, 108] width 21 height 11
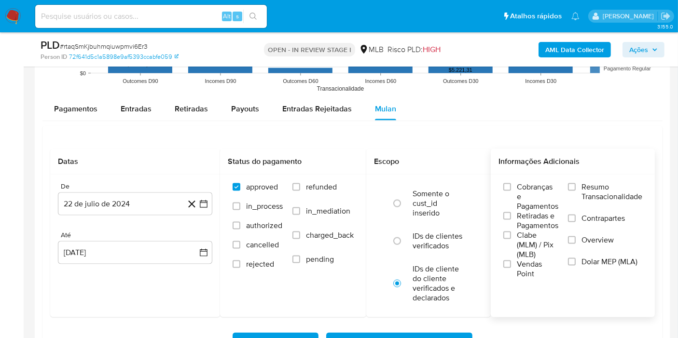
click at [590, 189] on span "Resumo Transacionalidade" at bounding box center [611, 191] width 61 height 19
click at [576, 189] on input "Resumo Transacionalidade" at bounding box center [572, 187] width 8 height 8
click at [137, 206] on button "22 de julio de 2024" at bounding box center [135, 204] width 154 height 23
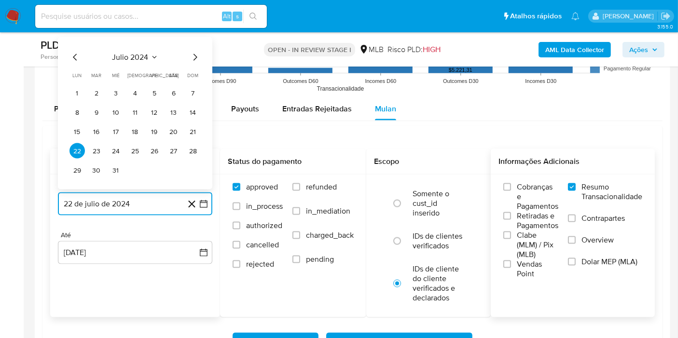
click at [148, 53] on span "julio 2024" at bounding box center [130, 58] width 36 height 10
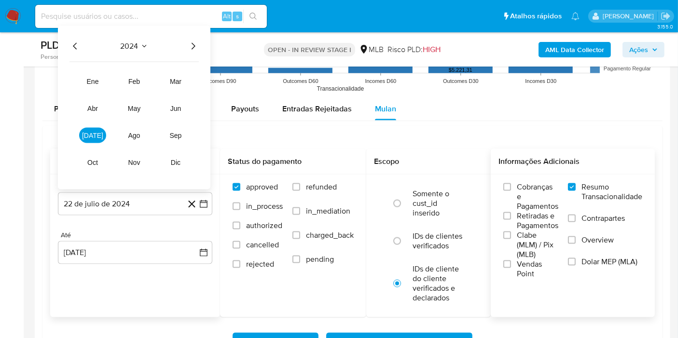
click at [190, 49] on icon "Año siguiente" at bounding box center [193, 47] width 12 height 12
click at [102, 137] on button "[DATE]" at bounding box center [92, 135] width 27 height 15
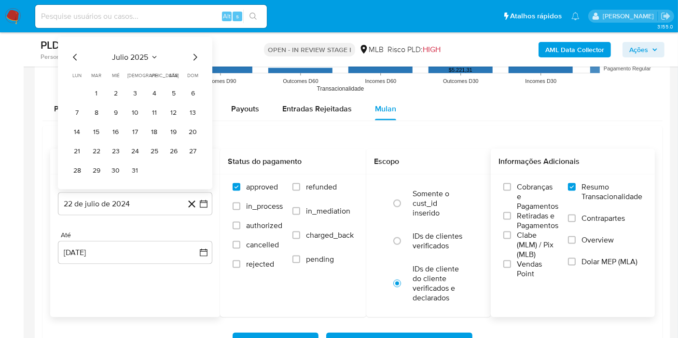
click at [91, 82] on table "lun lunes mar martes mié miércoles jue jueves vie viernes sáb sábado dom doming…" at bounding box center [134, 125] width 131 height 106
click at [101, 87] on button "1" at bounding box center [96, 92] width 15 height 15
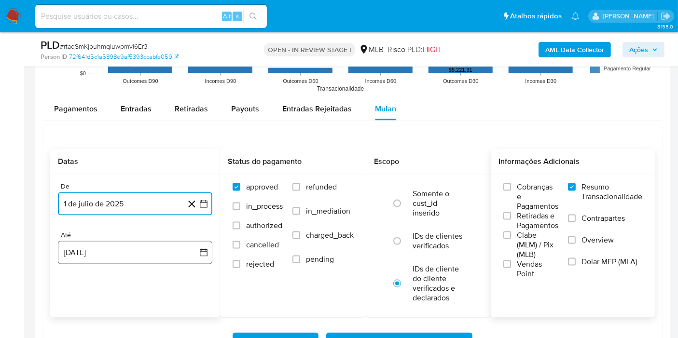
click at [100, 262] on button "22 de agosto de 2025" at bounding box center [135, 252] width 154 height 23
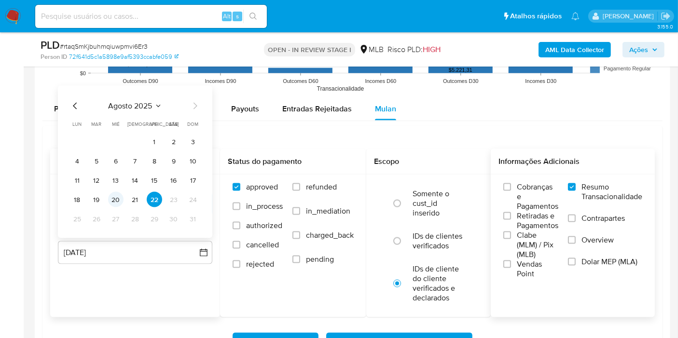
click at [116, 194] on button "20" at bounding box center [115, 199] width 15 height 15
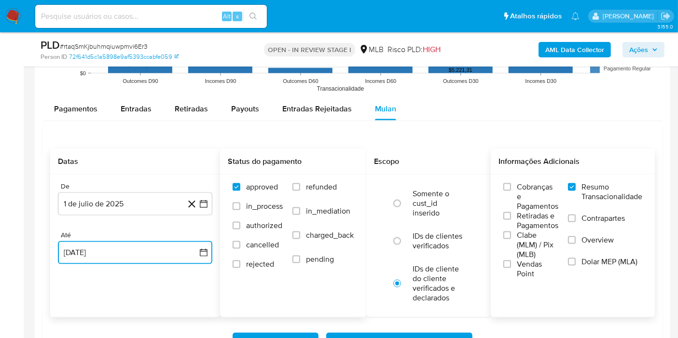
scroll to position [1340, 0]
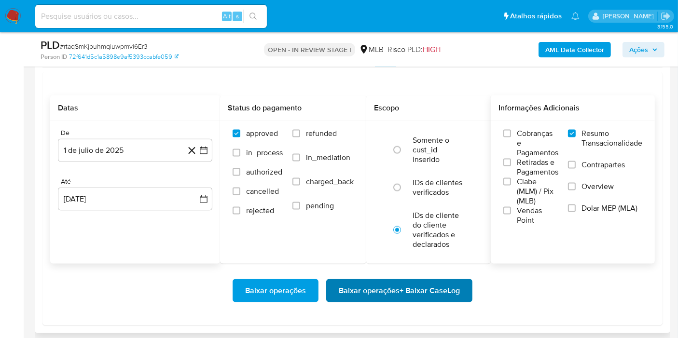
drag, startPoint x: 372, startPoint y: 275, endPoint x: 372, endPoint y: 286, distance: 10.6
click at [372, 283] on div "Baixar operações Baixar operações + Baixar CaseLog" at bounding box center [352, 291] width 605 height 54
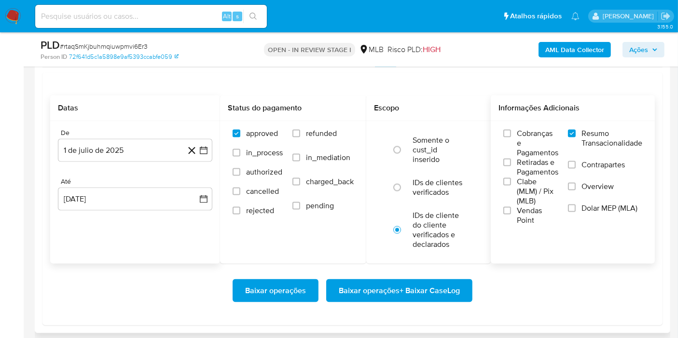
click at [372, 287] on span "Baixar operações + Baixar CaseLog" at bounding box center [399, 290] width 121 height 21
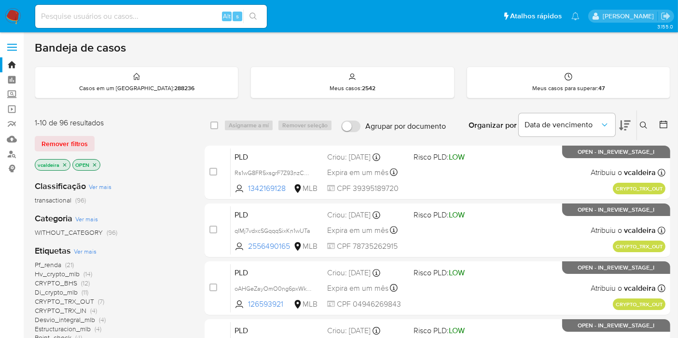
click at [140, 22] on div "Alt s" at bounding box center [151, 16] width 232 height 23
click at [138, 19] on input at bounding box center [151, 16] width 232 height 13
paste input "iPVoRlu2dXFuCryS4OIdn47I"
type input "iPVoRlu2dXFuCryS4OIdn47I"
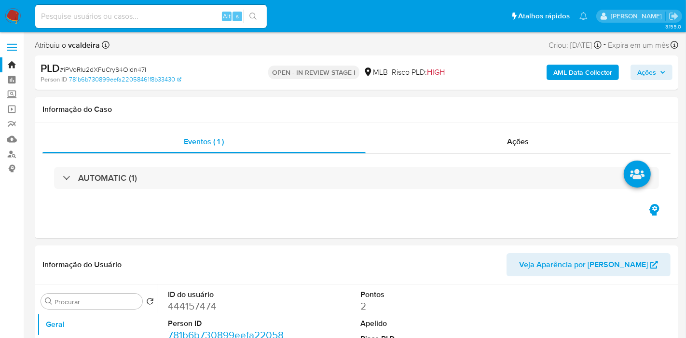
select select "10"
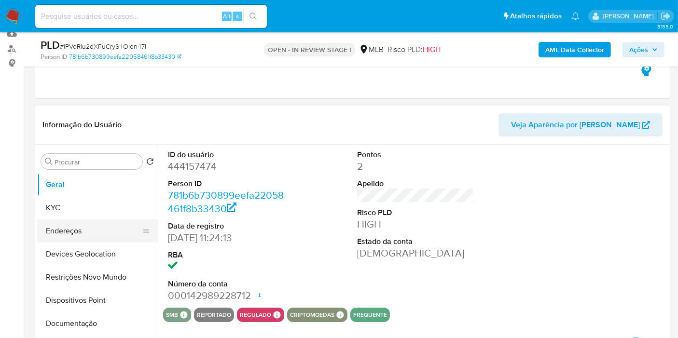
scroll to position [107, 0]
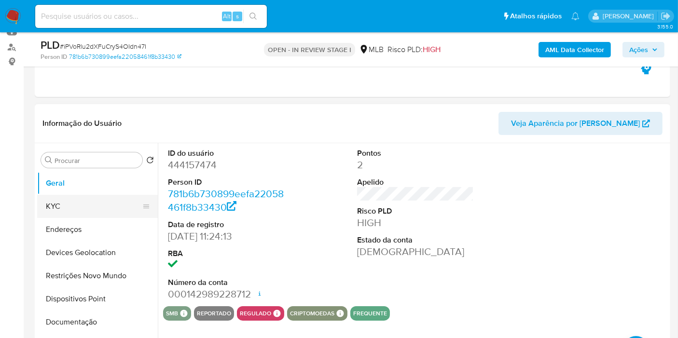
click at [76, 207] on button "KYC" at bounding box center [93, 206] width 113 height 23
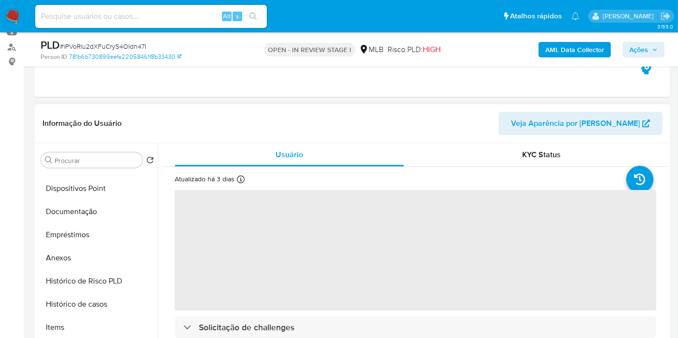
scroll to position [214, 0]
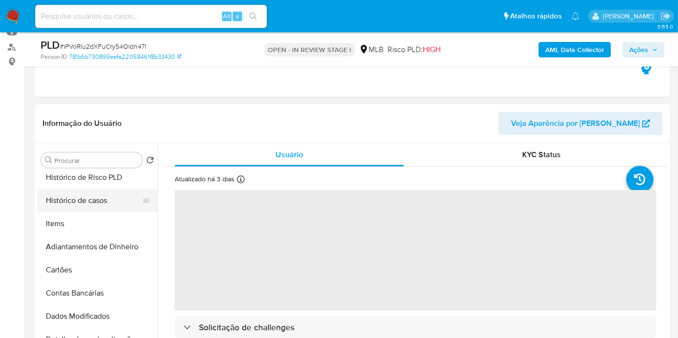
click at [96, 201] on button "Histórico de casos" at bounding box center [93, 200] width 113 height 23
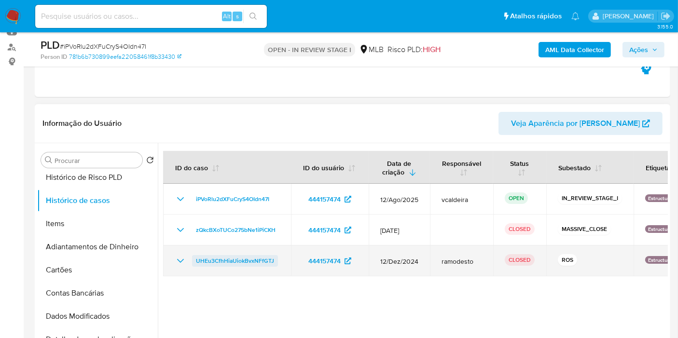
click at [220, 262] on span "UHEu3CfhHiaUiokBvxNFfGTJ" at bounding box center [235, 261] width 78 height 12
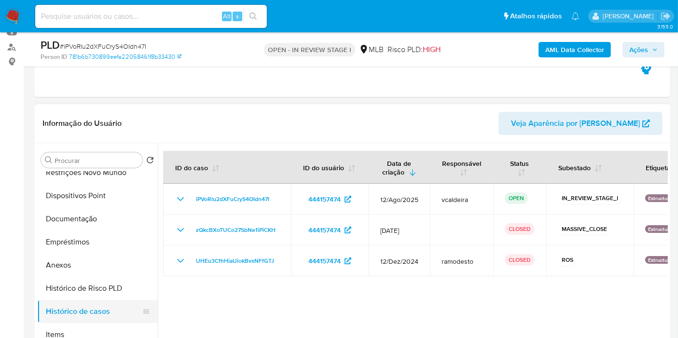
scroll to position [0, 0]
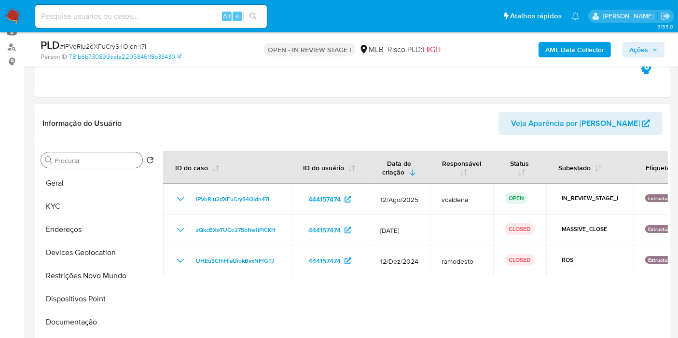
click at [61, 176] on button "Geral" at bounding box center [97, 183] width 121 height 23
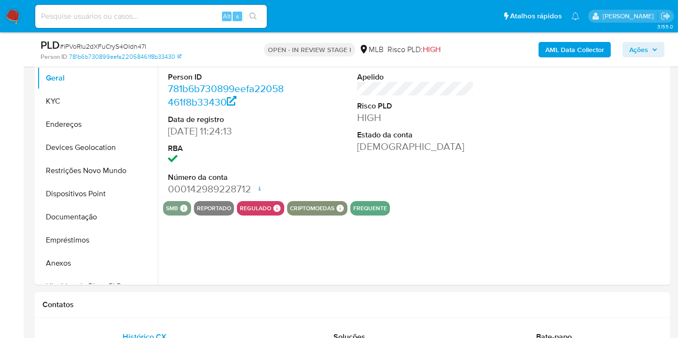
scroll to position [214, 0]
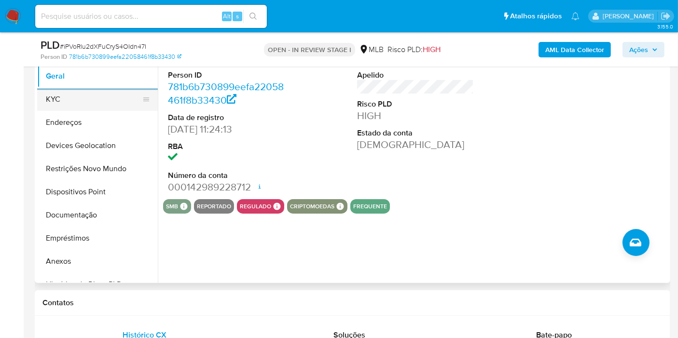
click at [69, 98] on button "KYC" at bounding box center [93, 99] width 113 height 23
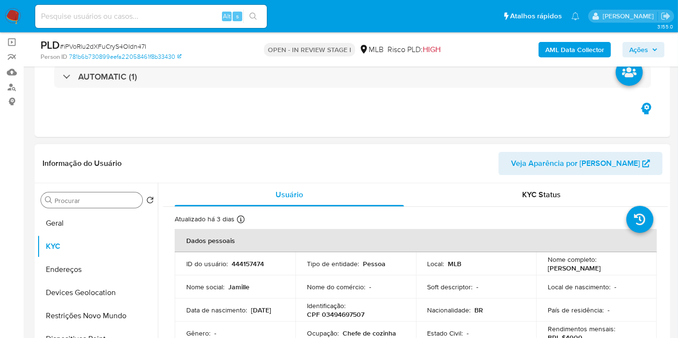
scroll to position [161, 0]
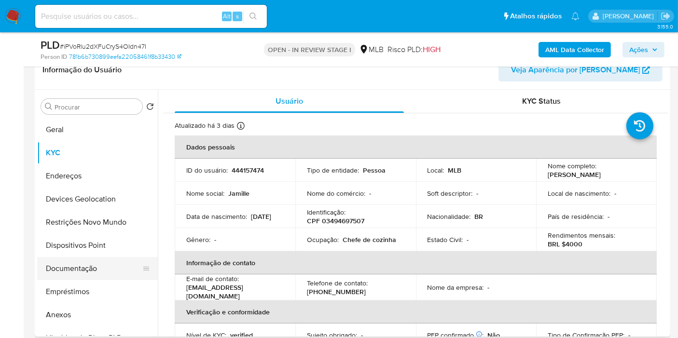
click at [72, 265] on button "Documentação" at bounding box center [93, 268] width 113 height 23
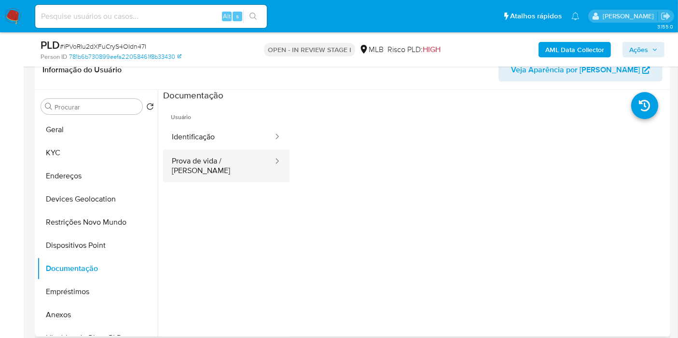
click at [187, 156] on button "Prova de vida / Selfie" at bounding box center [218, 166] width 111 height 33
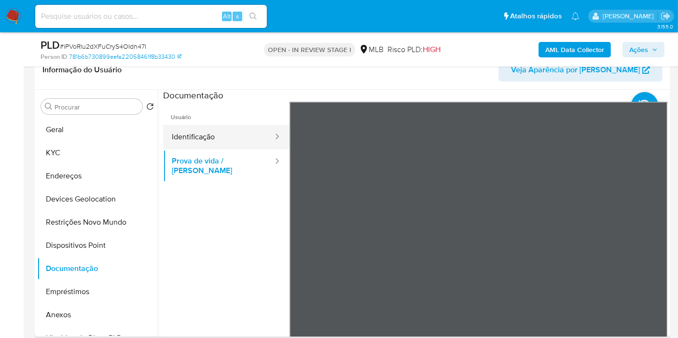
click at [197, 131] on button "Identificação" at bounding box center [218, 137] width 111 height 25
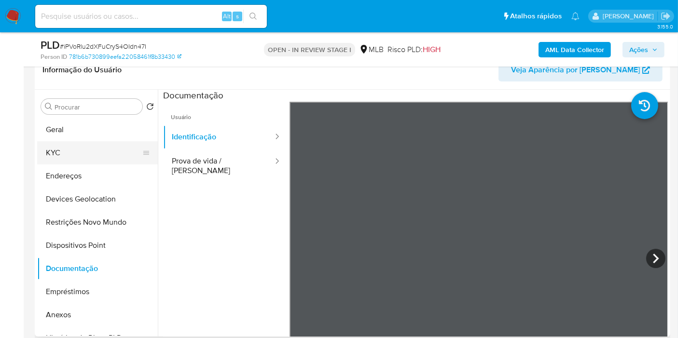
click at [71, 153] on button "KYC" at bounding box center [93, 152] width 113 height 23
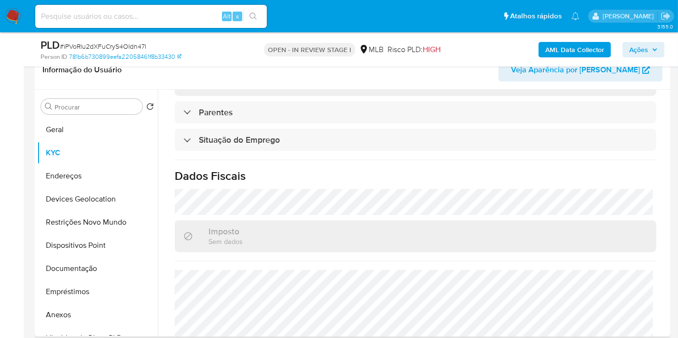
scroll to position [438, 0]
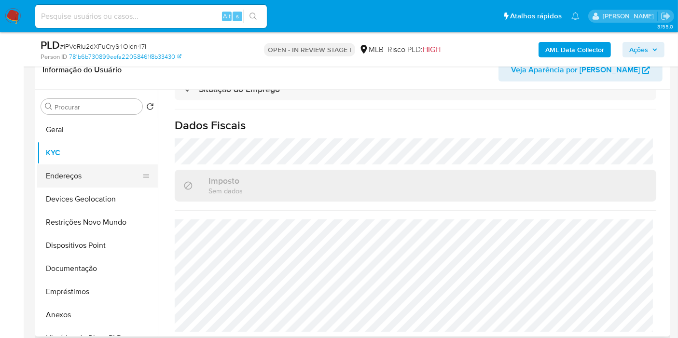
click at [69, 176] on button "Endereços" at bounding box center [93, 176] width 113 height 23
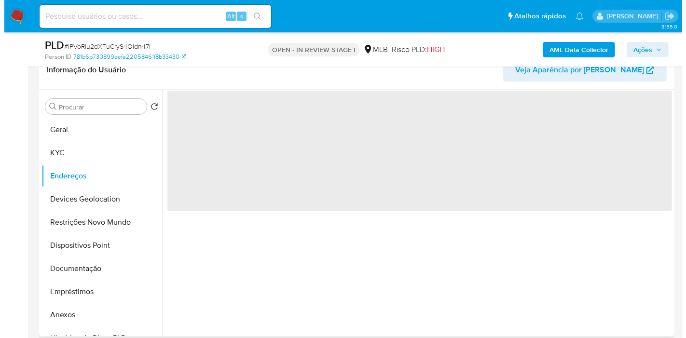
scroll to position [0, 0]
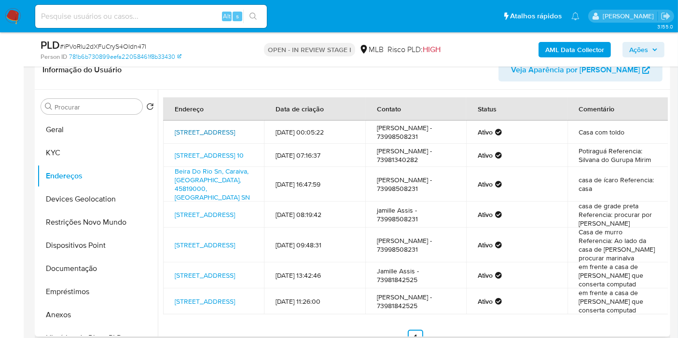
click at [195, 131] on link "Rua Três 85, Arraial D'ajuda, Bahia, 45816000, Brasil 85" at bounding box center [205, 132] width 60 height 10
click at [574, 40] on div "AML Data Collector Ações" at bounding box center [562, 49] width 206 height 23
click at [568, 43] on b "AML Data Collector" at bounding box center [574, 49] width 59 height 15
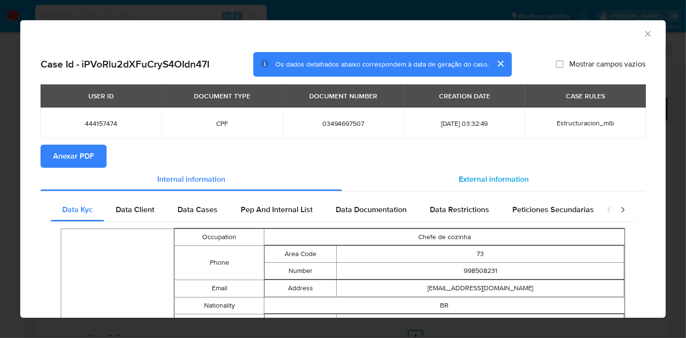
click at [483, 174] on span "External information" at bounding box center [494, 179] width 70 height 11
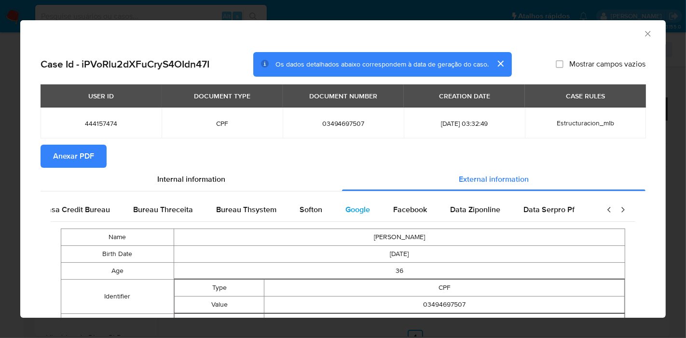
scroll to position [0, 324]
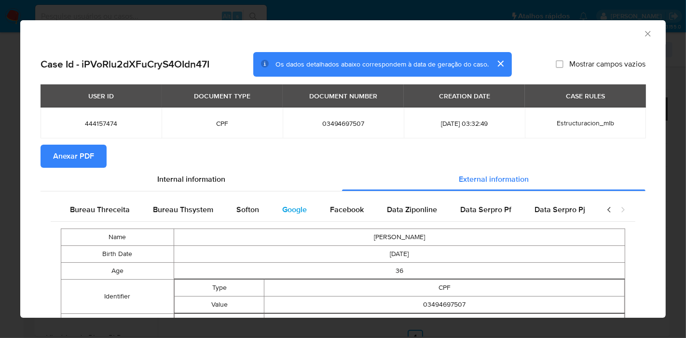
click at [290, 210] on span "Google" at bounding box center [294, 209] width 25 height 11
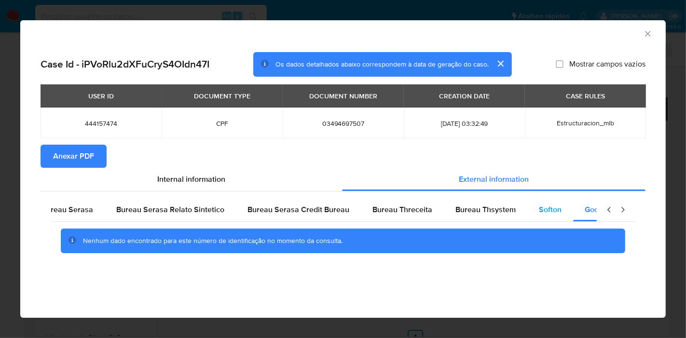
scroll to position [0, 0]
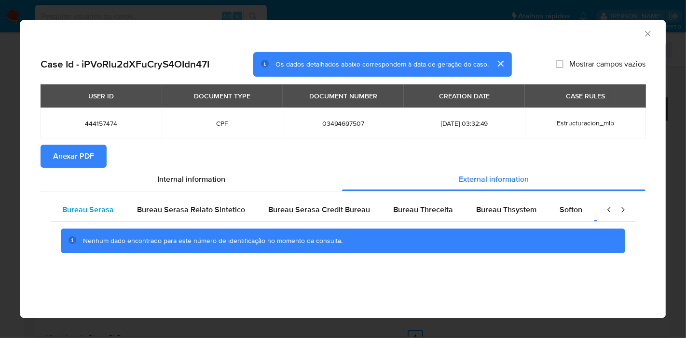
click at [95, 209] on span "Bureau Serasa" at bounding box center [88, 209] width 52 height 11
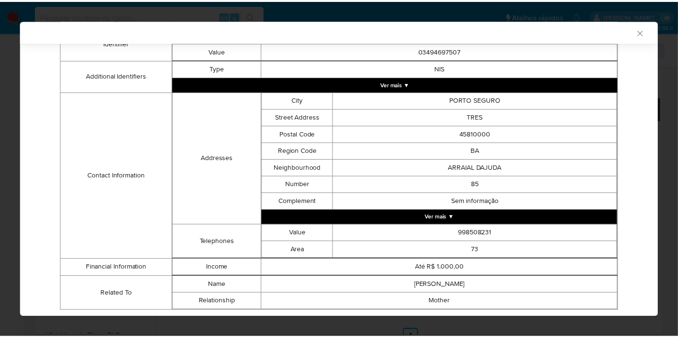
scroll to position [248, 0]
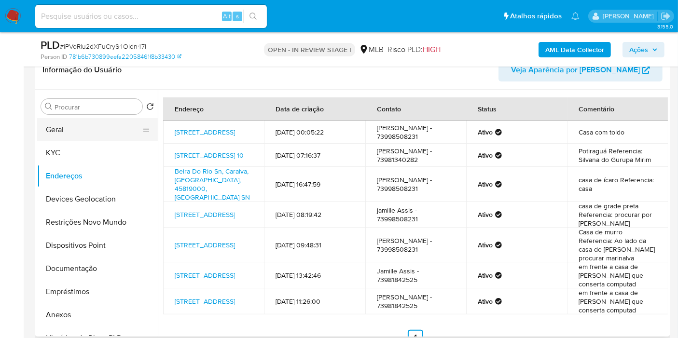
click at [76, 129] on button "Geral" at bounding box center [93, 129] width 113 height 23
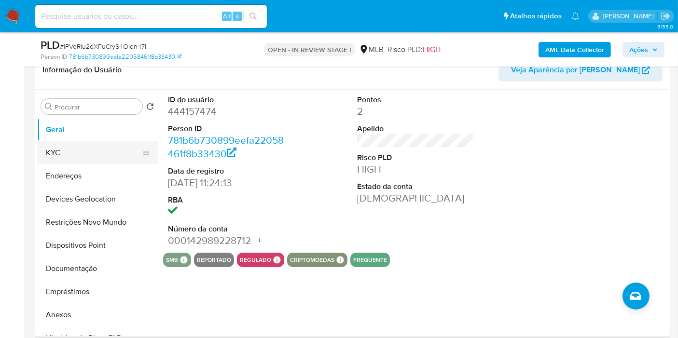
click at [76, 157] on button "KYC" at bounding box center [93, 152] width 113 height 23
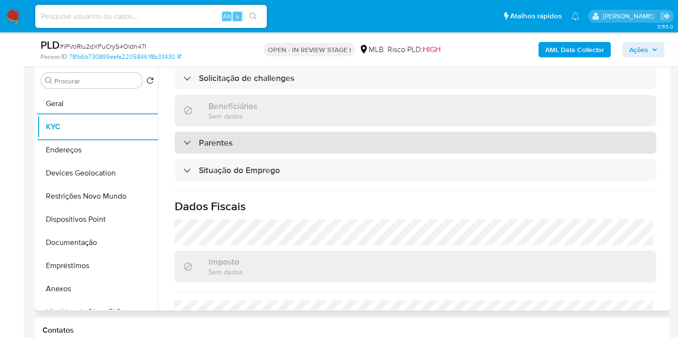
scroll to position [428, 0]
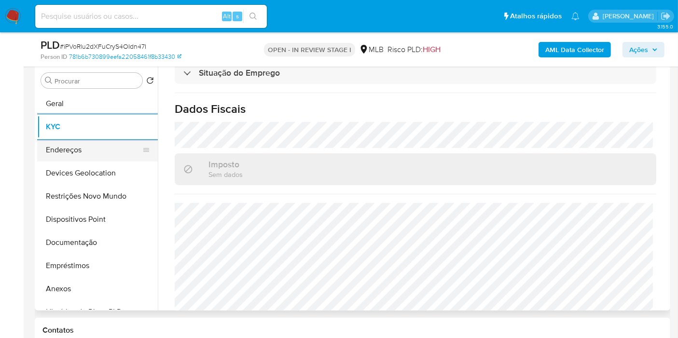
click at [60, 149] on button "Endereços" at bounding box center [93, 149] width 113 height 23
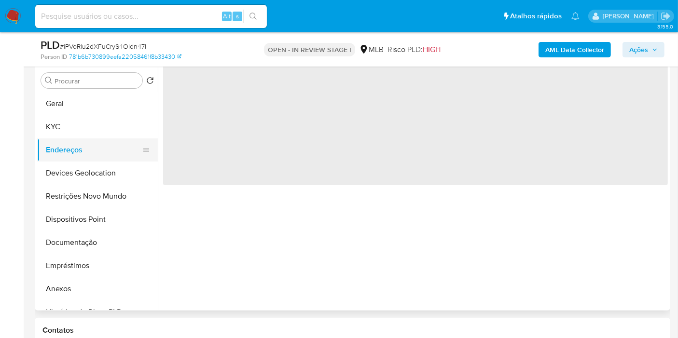
scroll to position [0, 0]
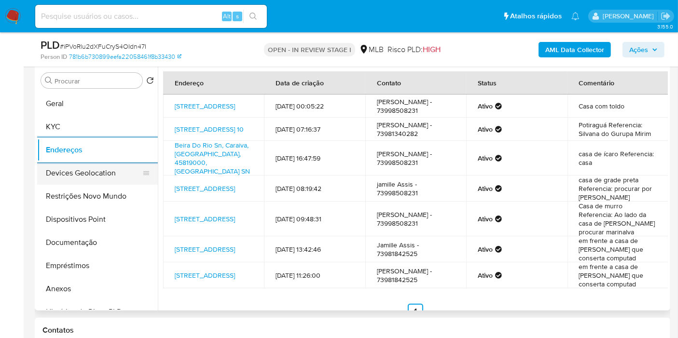
click at [63, 173] on button "Devices Geolocation" at bounding box center [93, 173] width 113 height 23
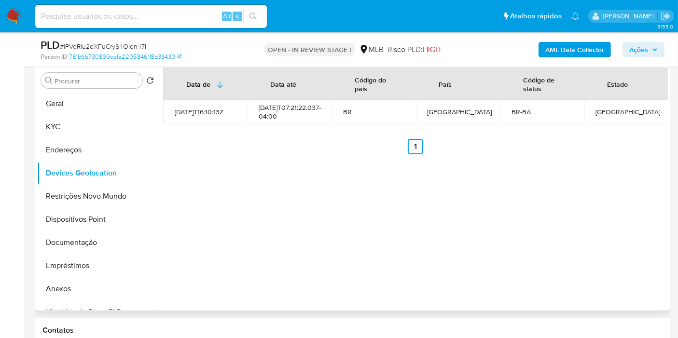
click at [236, 152] on ul "Anterior 1 Siguiente" at bounding box center [415, 146] width 505 height 15
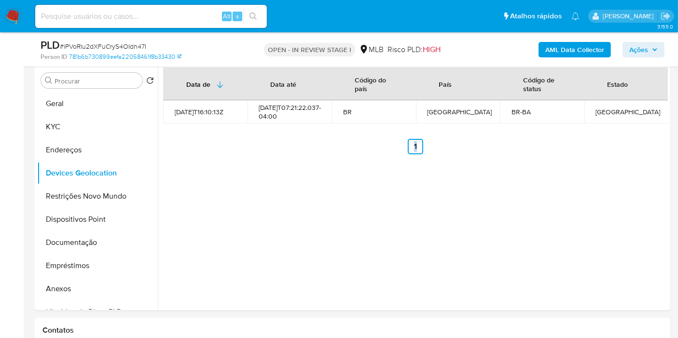
drag, startPoint x: 236, startPoint y: 152, endPoint x: 267, endPoint y: 40, distance: 116.6
click at [236, 152] on ul "Anterior 1 Siguiente" at bounding box center [415, 146] width 505 height 15
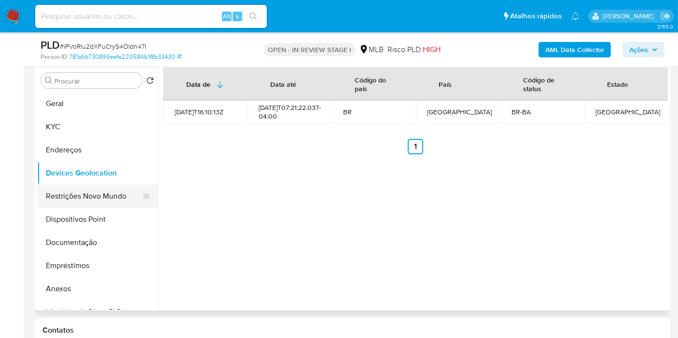
click at [65, 194] on button "Restrições Novo Mundo" at bounding box center [93, 196] width 113 height 23
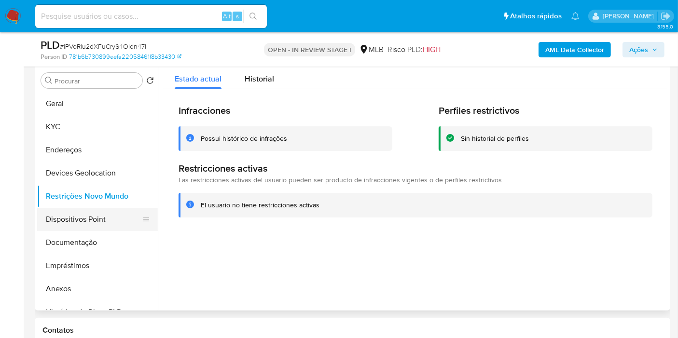
click at [103, 216] on button "Dispositivos Point" at bounding box center [93, 219] width 113 height 23
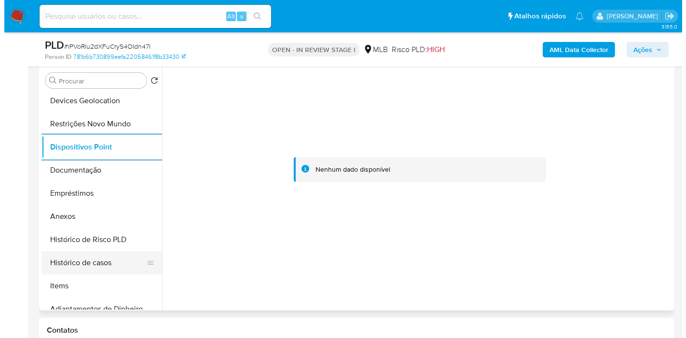
scroll to position [161, 0]
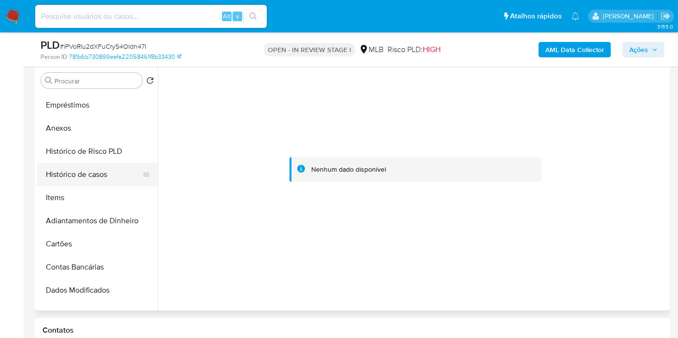
click at [94, 168] on button "Histórico de casos" at bounding box center [93, 174] width 113 height 23
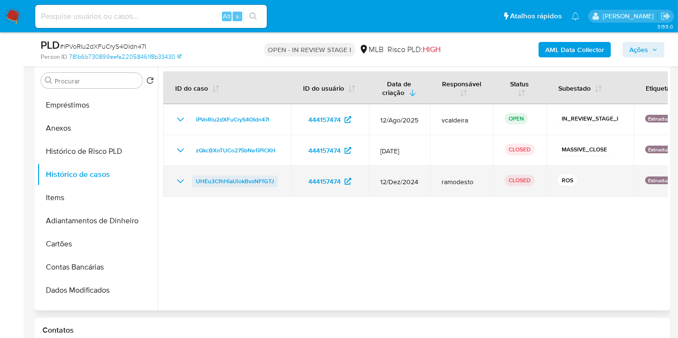
click at [234, 177] on span "UHEu3CfhHiaUiokBvxNFfGTJ" at bounding box center [235, 182] width 78 height 12
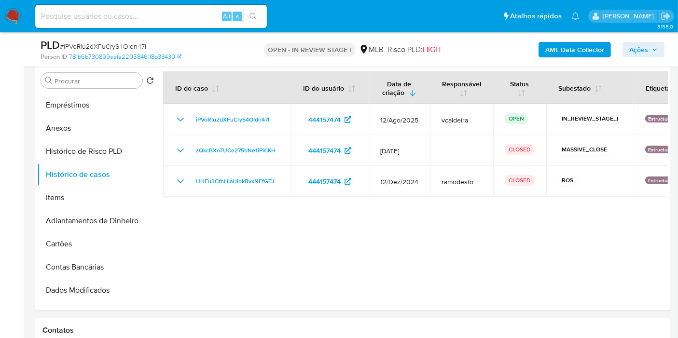
click at [635, 52] on span "Ações" at bounding box center [638, 49] width 19 height 15
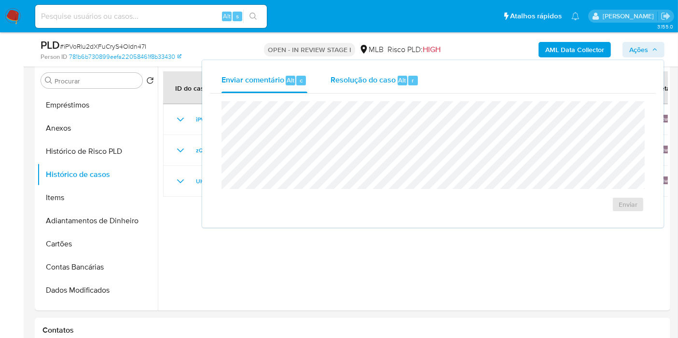
click at [360, 83] on span "Resolução do caso" at bounding box center [363, 79] width 65 height 11
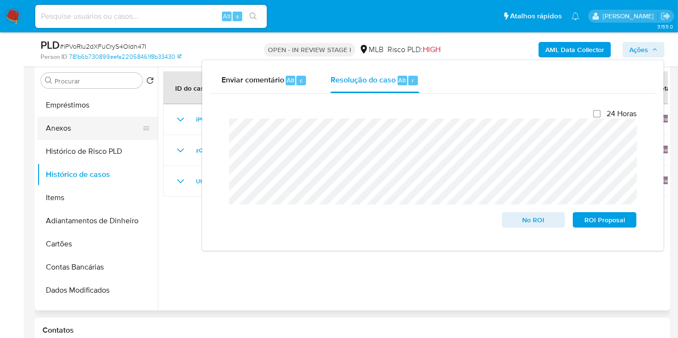
click at [84, 127] on button "Anexos" at bounding box center [93, 128] width 113 height 23
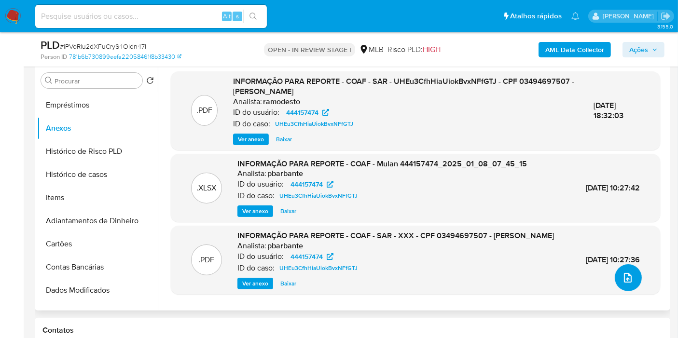
click at [628, 278] on icon "upload-file" at bounding box center [628, 278] width 12 height 12
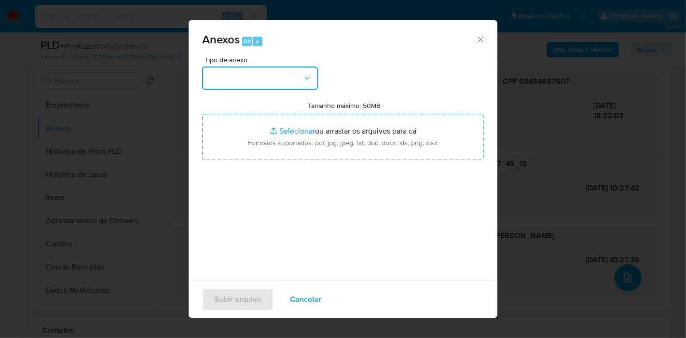
click at [306, 78] on icon "button" at bounding box center [306, 77] width 5 height 3
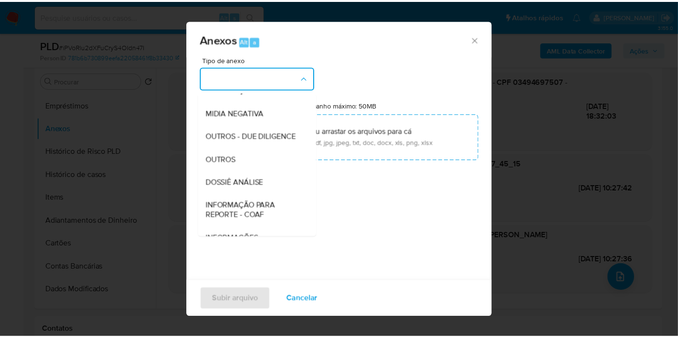
scroll to position [107, 0]
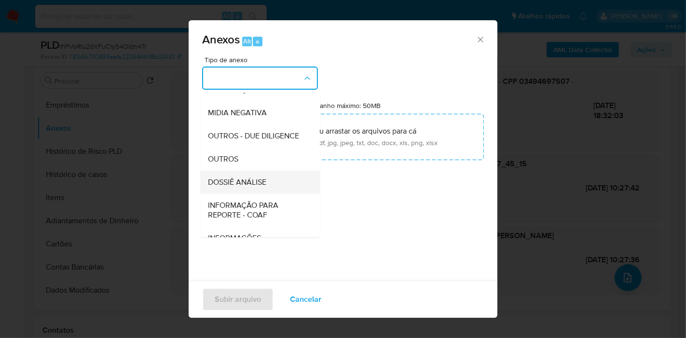
click at [248, 187] on span "DOSSIÊ ANÁLISE" at bounding box center [237, 183] width 58 height 10
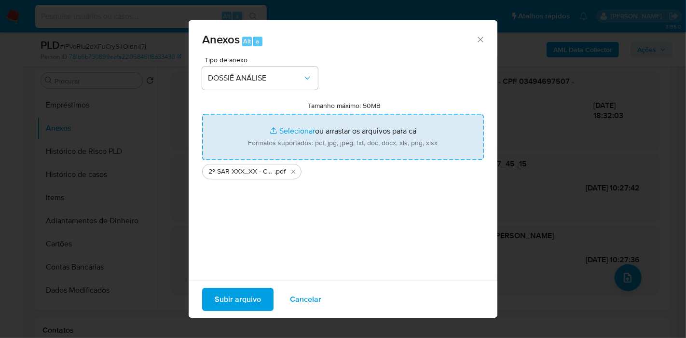
type input "C:\fakepath\Mulan 444157474_2025_08_22_06_50_07.pdf"
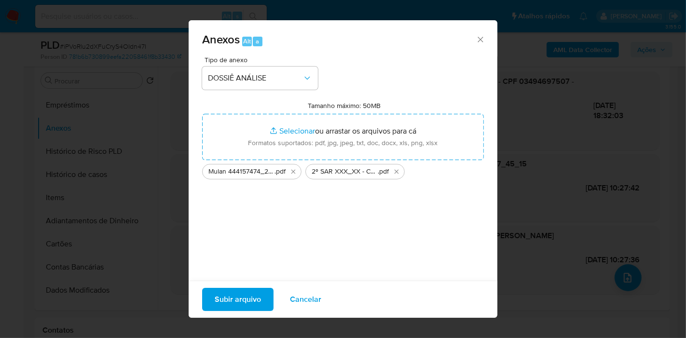
click at [238, 304] on span "Subir arquivo" at bounding box center [238, 299] width 46 height 21
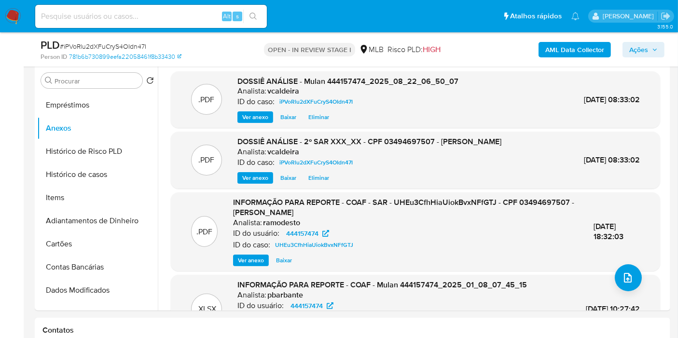
click at [648, 49] on span "Ações" at bounding box center [638, 49] width 19 height 15
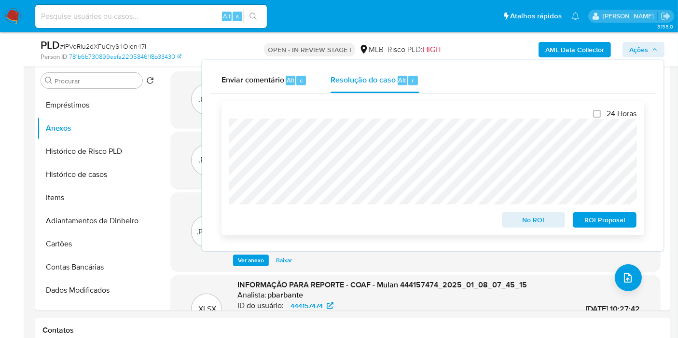
click at [594, 220] on span "ROI Proposal" at bounding box center [604, 220] width 50 height 14
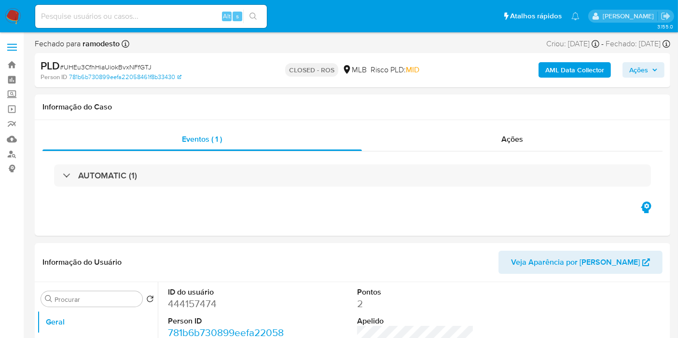
select select "10"
click at [514, 139] on span "Ações" at bounding box center [512, 139] width 22 height 11
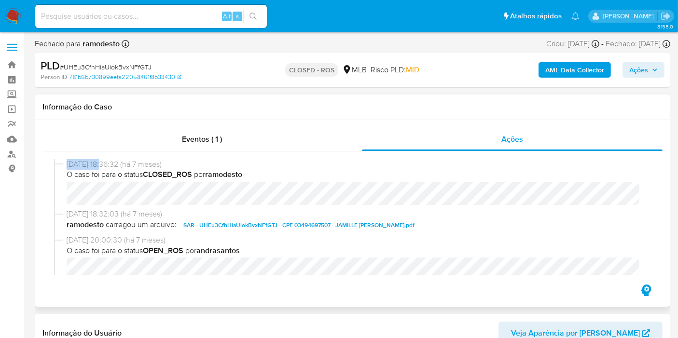
drag, startPoint x: 103, startPoint y: 165, endPoint x: 66, endPoint y: 166, distance: 37.2
click at [67, 166] on span "[DATE] 18:36:32 (há 7 meses)" at bounding box center [357, 164] width 580 height 11
copy span "[DATE]"
click at [133, 25] on div "Alt s" at bounding box center [151, 16] width 232 height 23
click at [132, 17] on input at bounding box center [151, 16] width 232 height 13
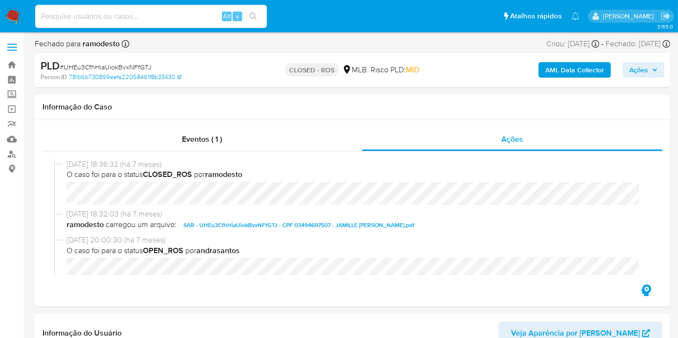
paste input "459654575"
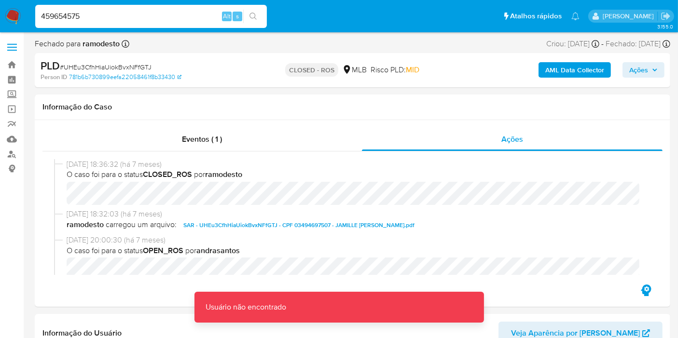
click at [109, 13] on input "459654575" at bounding box center [151, 16] width 232 height 13
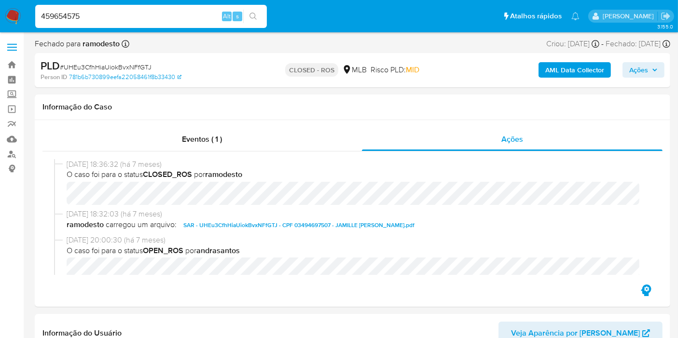
type input "459654575"
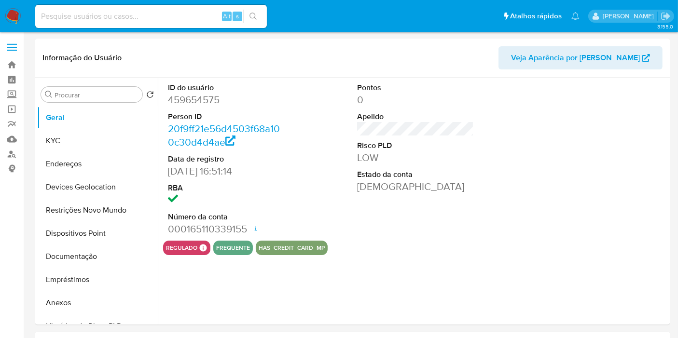
select select "10"
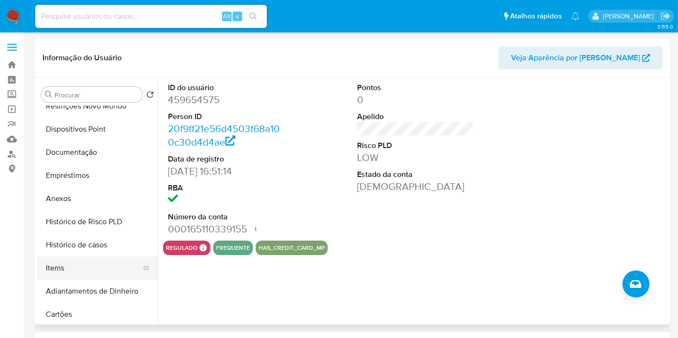
scroll to position [161, 0]
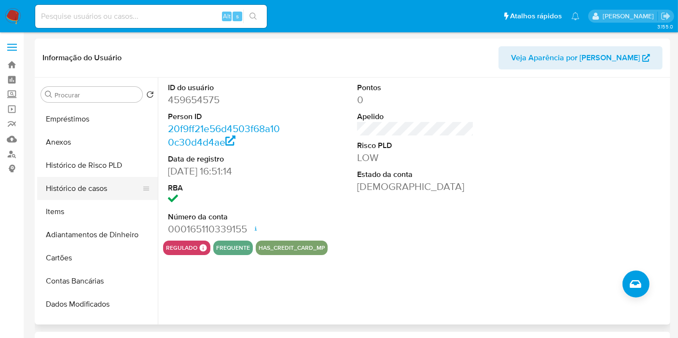
click at [86, 191] on button "Histórico de casos" at bounding box center [93, 188] width 113 height 23
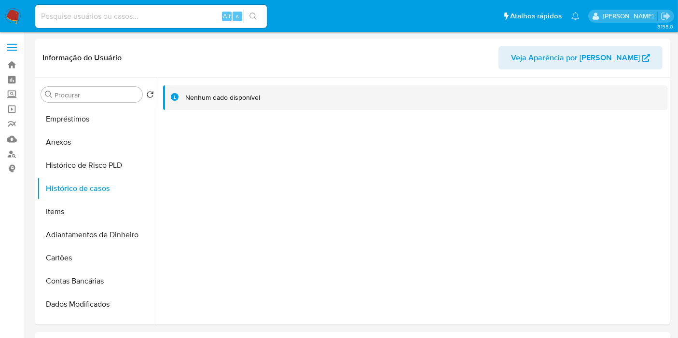
click at [102, 13] on input at bounding box center [151, 16] width 232 height 13
paste input "x4F65TQacfjcdM4ecezTGOTX"
type input "x4F65TQacfjcdM4ecezTGOTX"
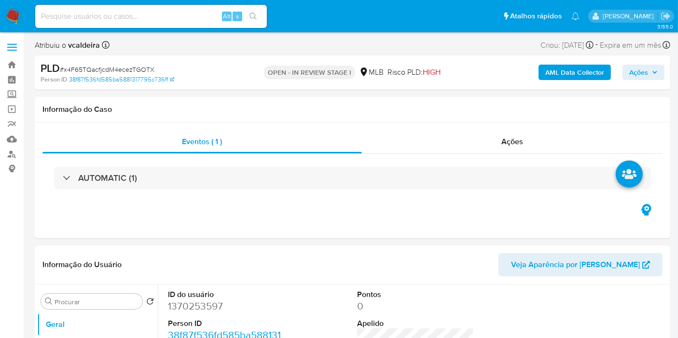
select select "10"
click at [179, 307] on dd "1370253597" at bounding box center [226, 307] width 117 height 14
copy dd "1370253597"
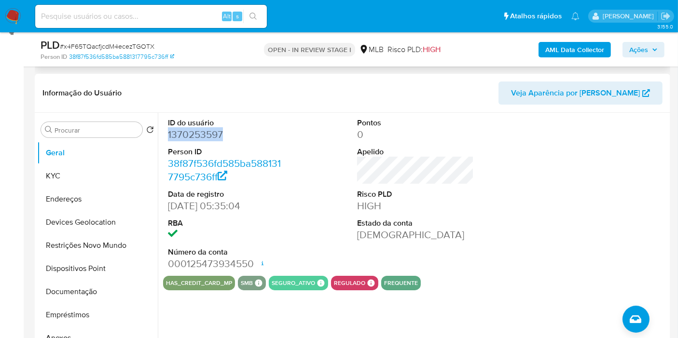
scroll to position [161, 0]
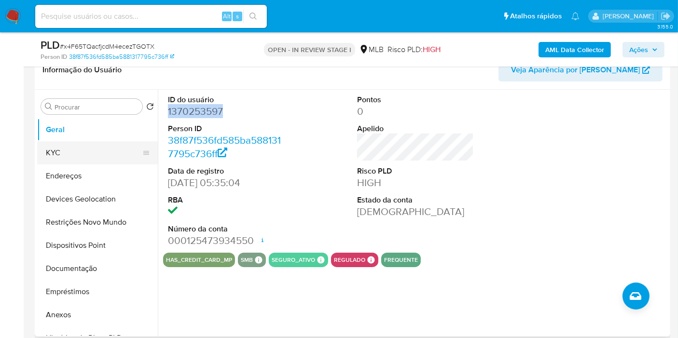
click at [49, 157] on button "KYC" at bounding box center [93, 152] width 113 height 23
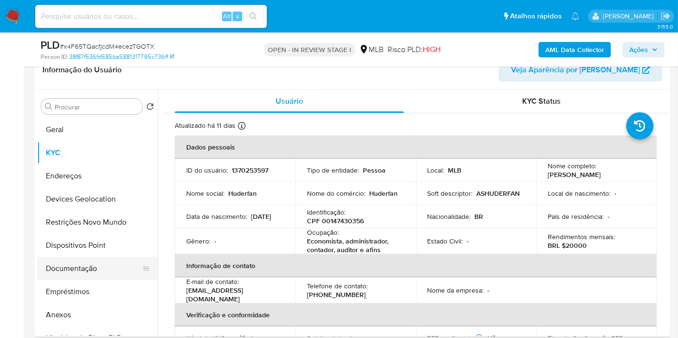
click at [96, 261] on button "Documentação" at bounding box center [93, 268] width 113 height 23
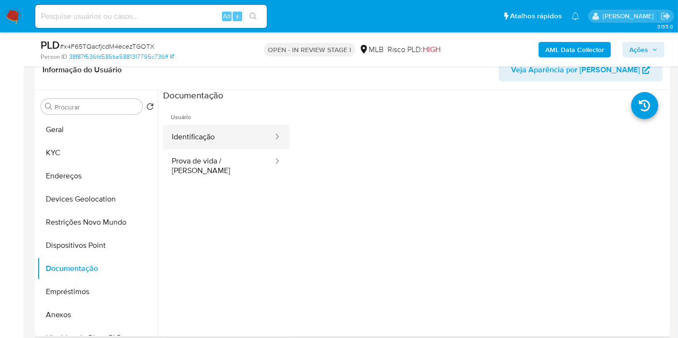
click at [204, 135] on button "Identificação" at bounding box center [218, 137] width 111 height 25
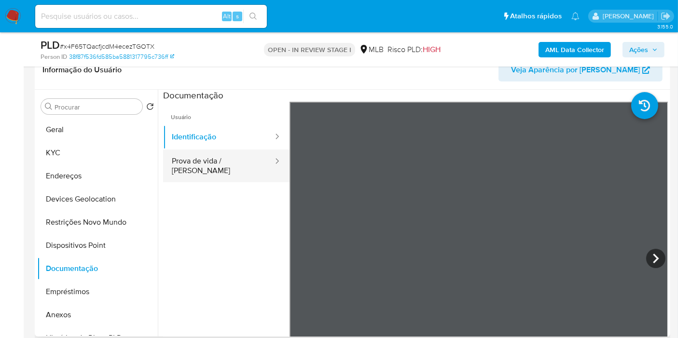
click at [227, 165] on button "Prova de vida / Selfie" at bounding box center [218, 166] width 111 height 33
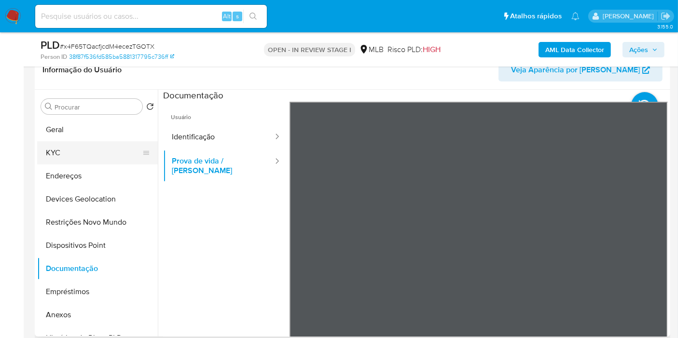
click at [86, 156] on button "KYC" at bounding box center [93, 152] width 113 height 23
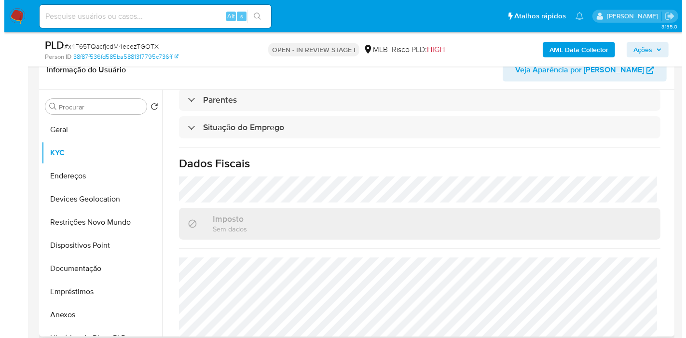
scroll to position [441, 0]
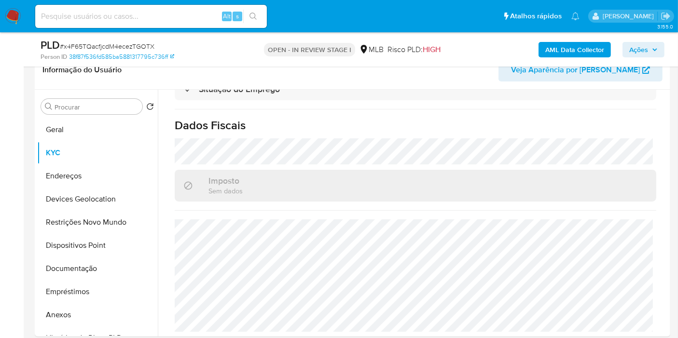
click at [564, 52] on b "AML Data Collector" at bounding box center [574, 49] width 59 height 15
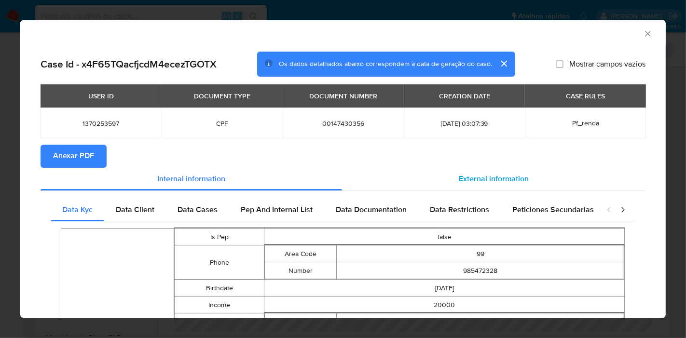
click at [446, 169] on div "External information" at bounding box center [494, 179] width 304 height 23
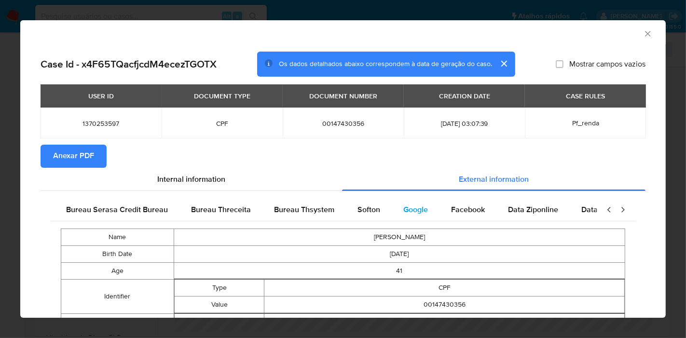
scroll to position [0, 203]
click at [404, 212] on span "Google" at bounding box center [415, 209] width 25 height 11
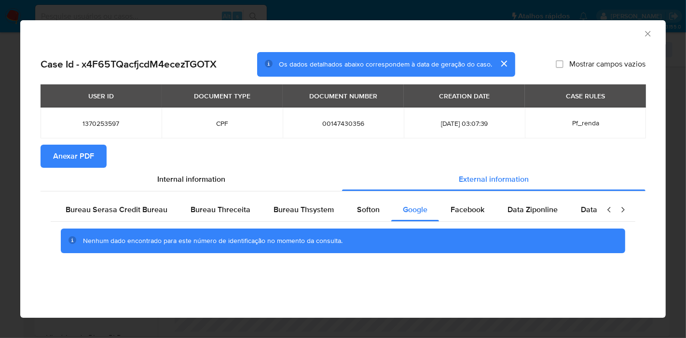
scroll to position [0, 0]
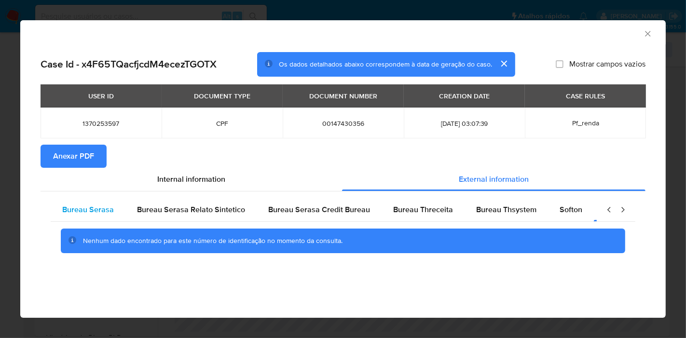
click at [107, 213] on span "Bureau Serasa" at bounding box center [88, 209] width 52 height 11
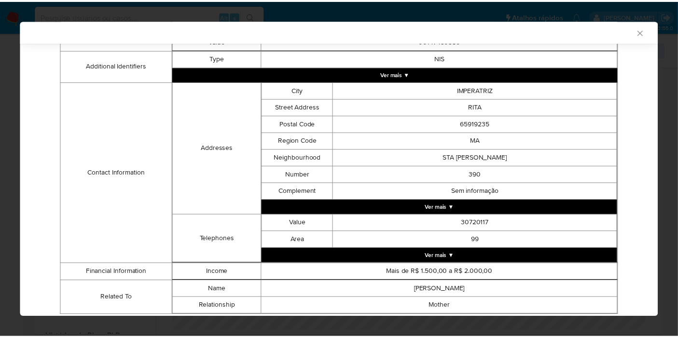
scroll to position [266, 0]
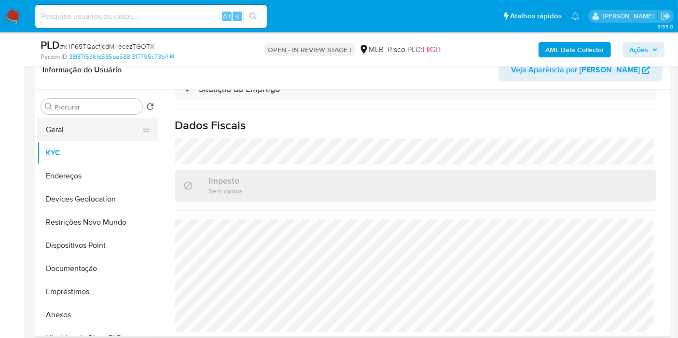
click at [58, 126] on button "Geral" at bounding box center [93, 129] width 113 height 23
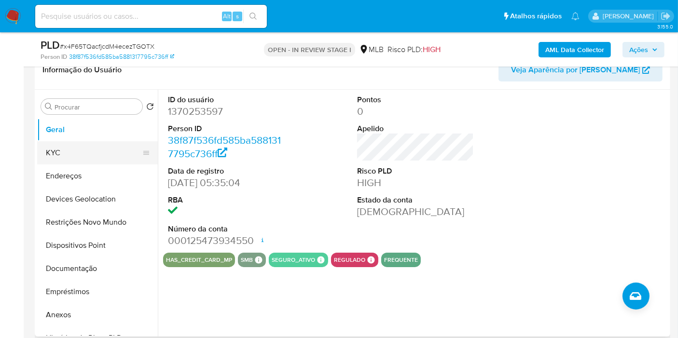
click at [71, 153] on button "KYC" at bounding box center [93, 152] width 113 height 23
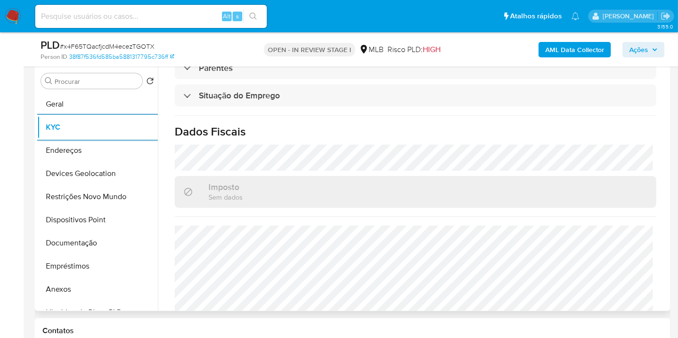
scroll to position [441, 0]
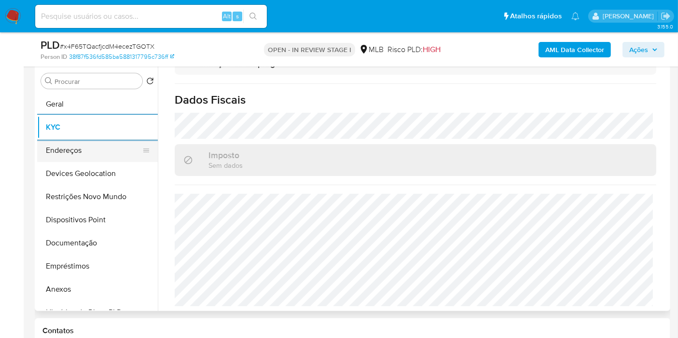
click at [70, 150] on button "Endereços" at bounding box center [93, 150] width 113 height 23
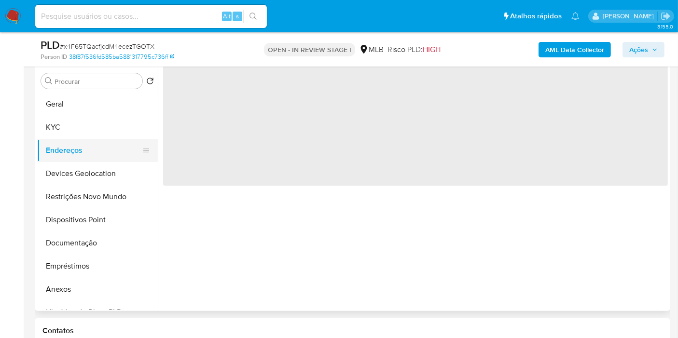
scroll to position [0, 0]
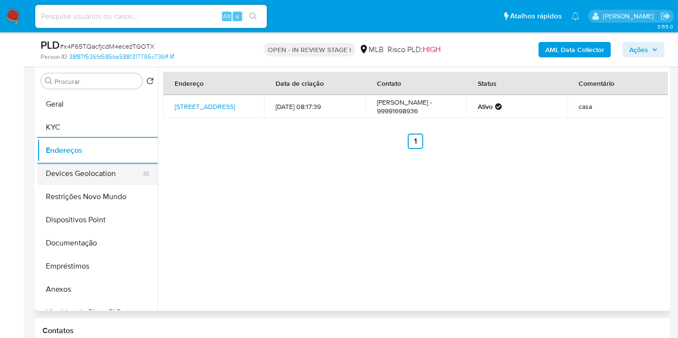
click at [83, 171] on button "Devices Geolocation" at bounding box center [93, 173] width 113 height 23
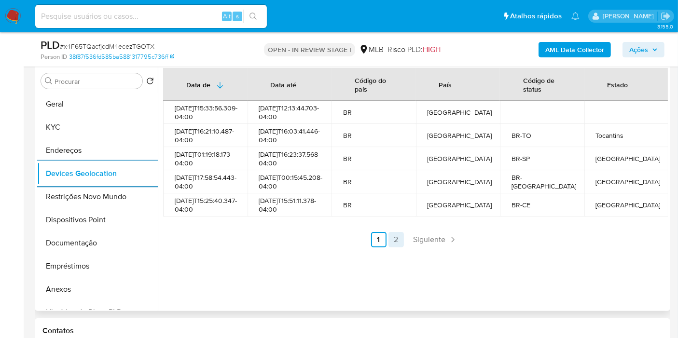
click at [396, 248] on link "2" at bounding box center [395, 239] width 15 height 15
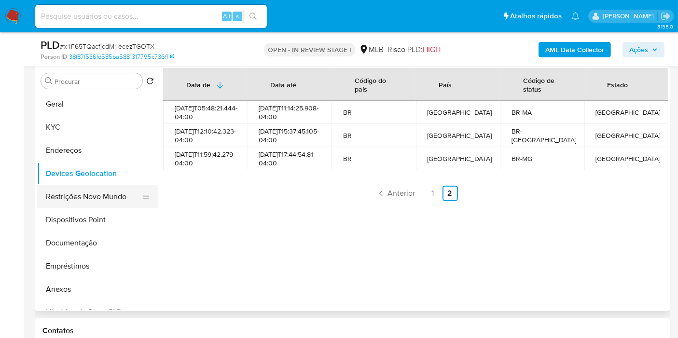
click at [58, 197] on button "Restrições Novo Mundo" at bounding box center [93, 196] width 113 height 23
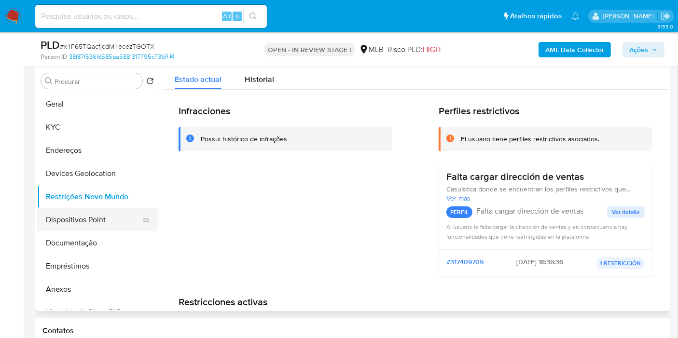
click at [83, 222] on button "Dispositivos Point" at bounding box center [93, 219] width 113 height 23
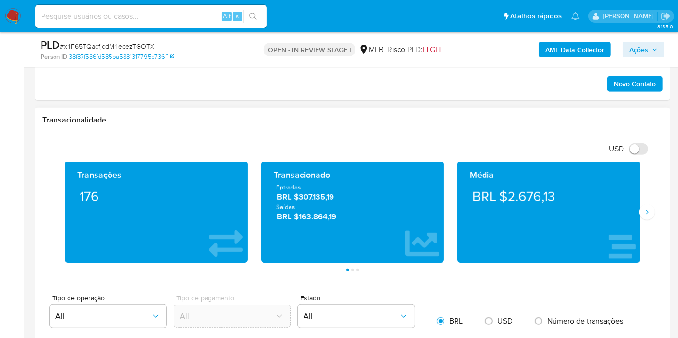
scroll to position [669, 0]
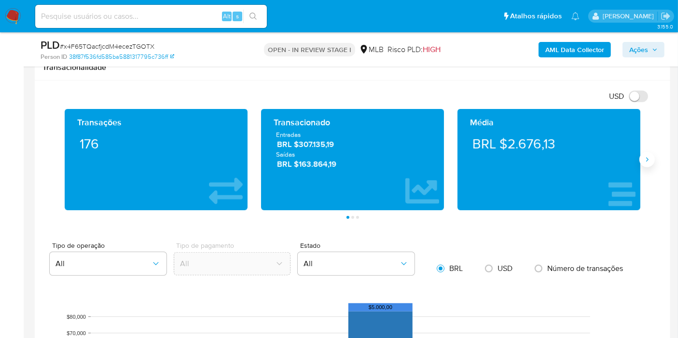
click at [645, 159] on icon "Siguiente" at bounding box center [647, 160] width 8 height 8
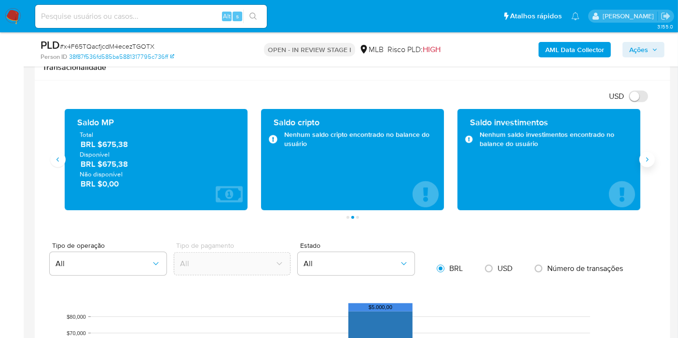
click at [645, 158] on icon "Siguiente" at bounding box center [647, 160] width 8 height 8
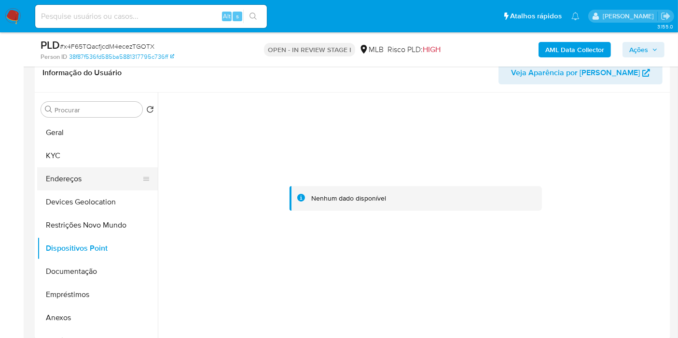
scroll to position [133, 0]
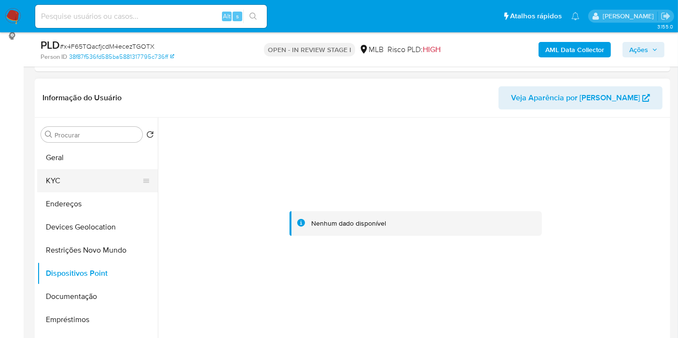
click at [52, 178] on button "KYC" at bounding box center [93, 180] width 113 height 23
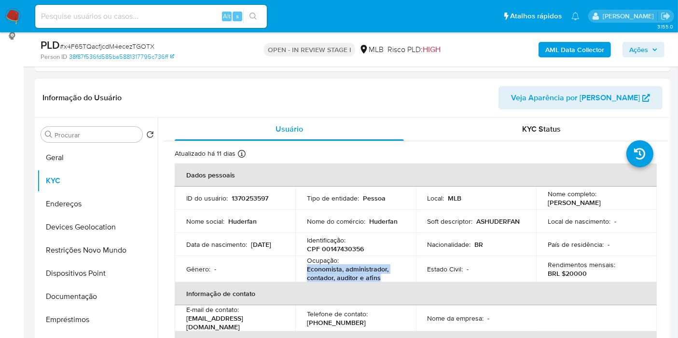
drag, startPoint x: 386, startPoint y: 279, endPoint x: 303, endPoint y: 270, distance: 83.5
click at [303, 270] on td "Ocupação : Economista, administrador, contador, auditor e afins" at bounding box center [355, 269] width 121 height 26
copy p "Economista, administrador, contador, auditor e afins"
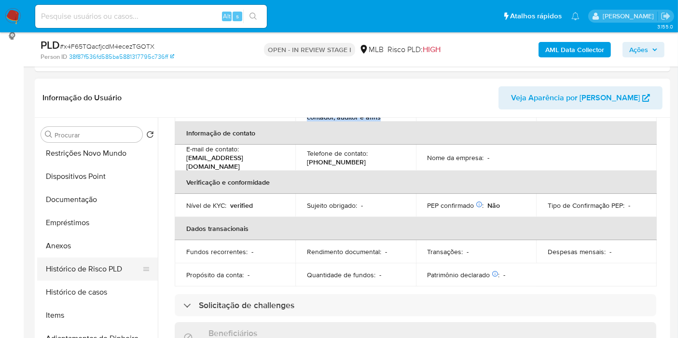
scroll to position [107, 0]
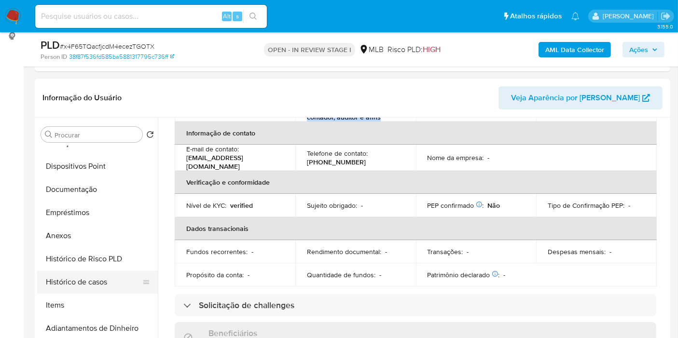
click at [83, 284] on button "Histórico de casos" at bounding box center [93, 282] width 113 height 23
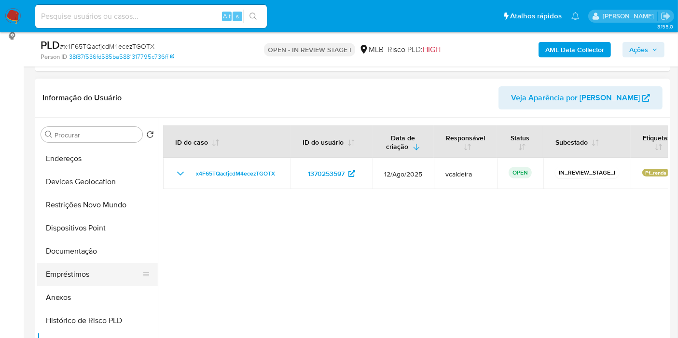
scroll to position [0, 0]
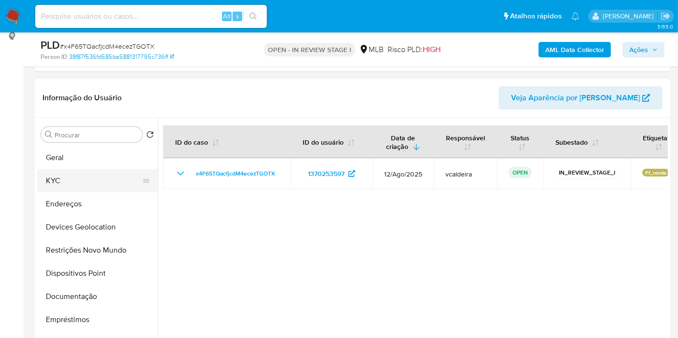
click at [80, 182] on button "KYC" at bounding box center [93, 180] width 113 height 23
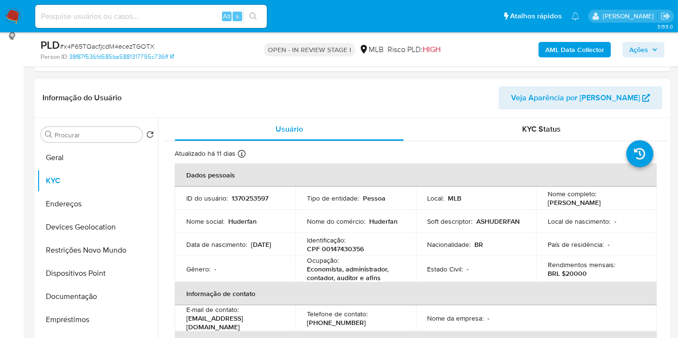
click at [559, 204] on p "Huderfan da Silva Santiago" at bounding box center [574, 202] width 53 height 9
click at [558, 203] on p "Huderfan da Silva Santiago" at bounding box center [574, 202] width 53 height 9
copy p "Huderfan"
click at [119, 18] on input at bounding box center [151, 16] width 232 height 13
paste input "160043266"
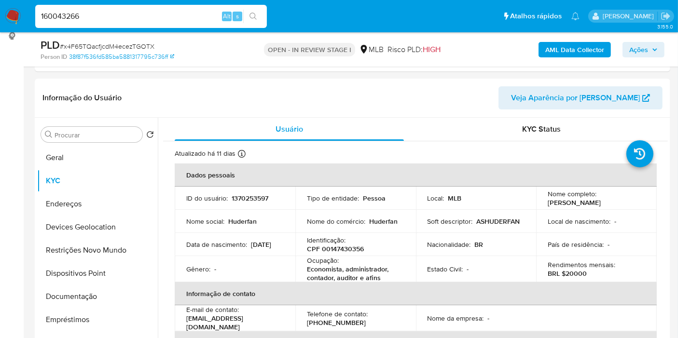
type input "160043266"
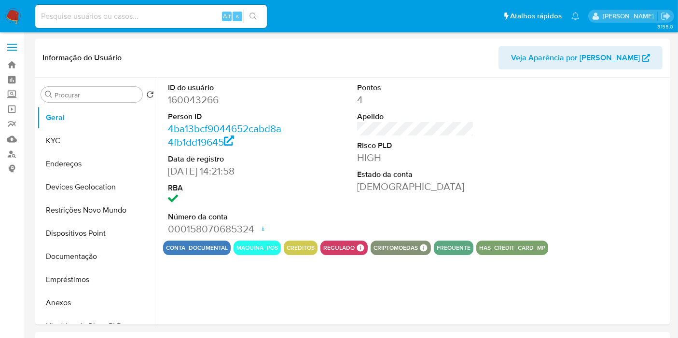
select select "10"
click at [55, 142] on button "KYC" at bounding box center [93, 140] width 113 height 23
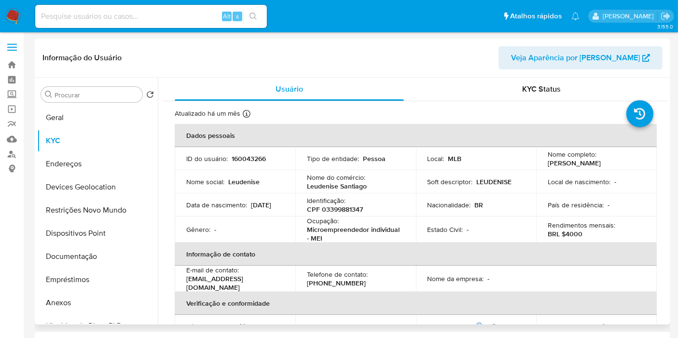
click at [242, 152] on td "ID do usuário : 160043266" at bounding box center [235, 158] width 121 height 23
click at [243, 158] on p "160043266" at bounding box center [249, 158] width 34 height 9
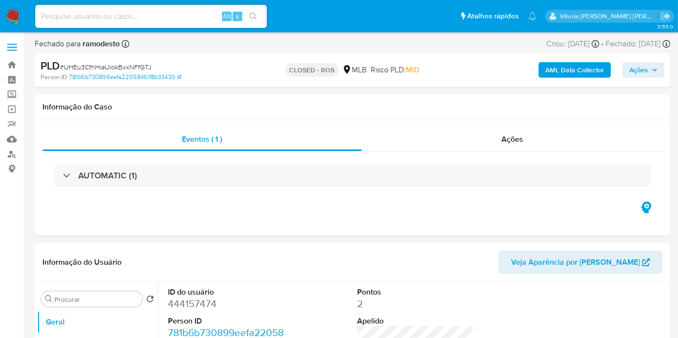
select select "10"
click at [509, 134] on span "Ações" at bounding box center [512, 139] width 22 height 11
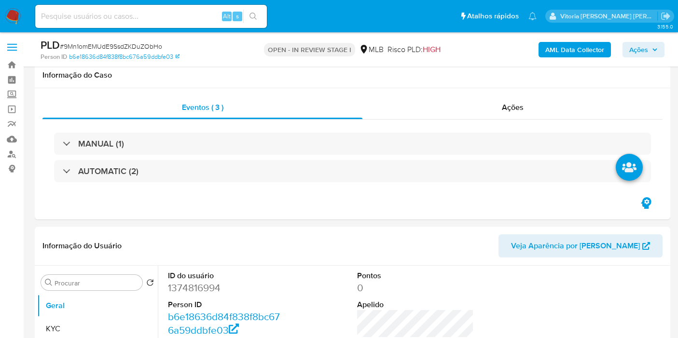
scroll to position [1233, 0]
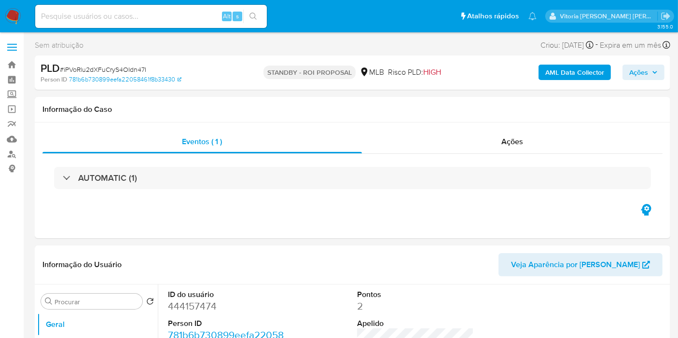
select select "10"
click at [223, 195] on div "AUTOMATIC (1)" at bounding box center [352, 178] width 620 height 48
click at [304, 213] on div "Eventos ( 1 ) Ações AUTOMATIC (1)" at bounding box center [352, 181] width 635 height 116
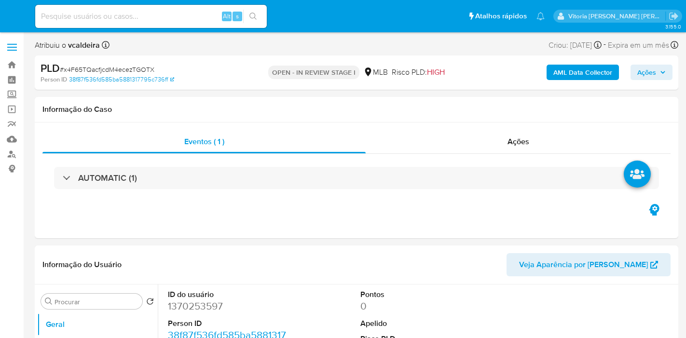
select select "10"
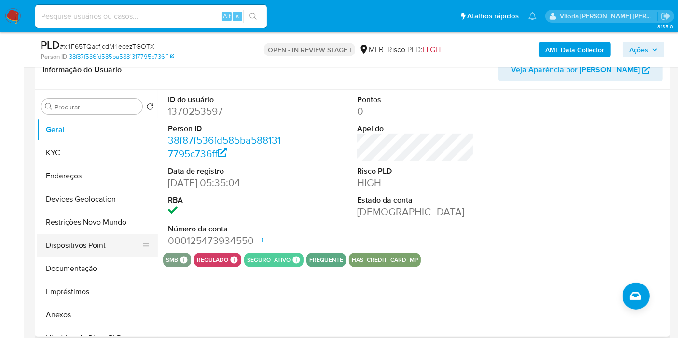
scroll to position [161, 0]
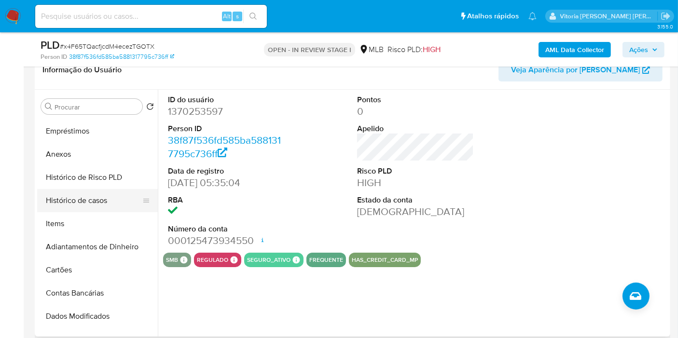
click at [89, 196] on button "Histórico de casos" at bounding box center [93, 200] width 113 height 23
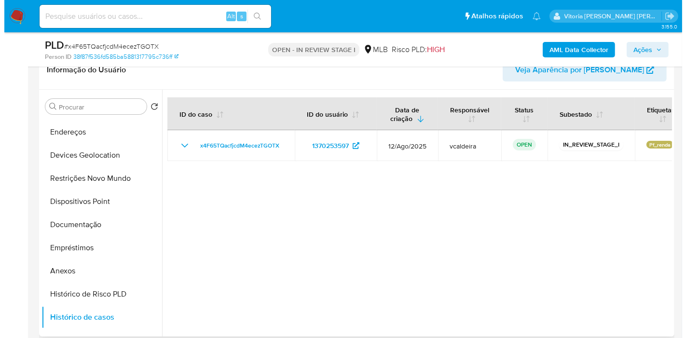
scroll to position [0, 0]
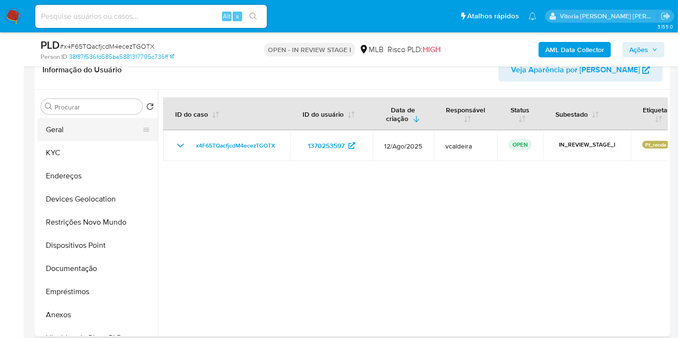
click at [83, 132] on button "Geral" at bounding box center [93, 129] width 113 height 23
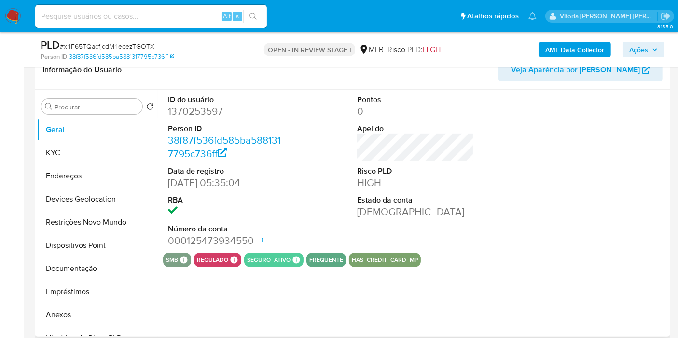
click at [206, 116] on dd "1370253597" at bounding box center [226, 112] width 117 height 14
copy dd "1370253597"
click at [654, 45] on span "Ações" at bounding box center [643, 50] width 28 height 14
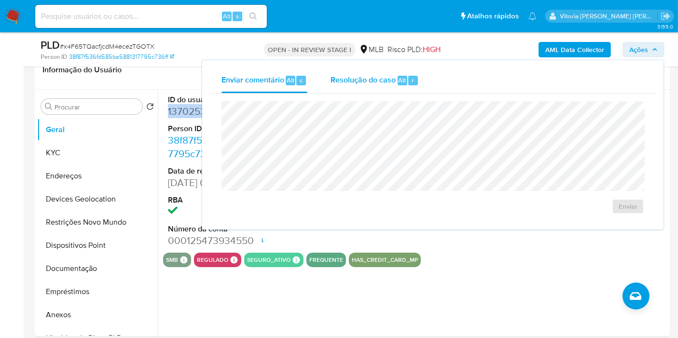
click at [380, 84] on span "Resolução do caso" at bounding box center [363, 79] width 65 height 11
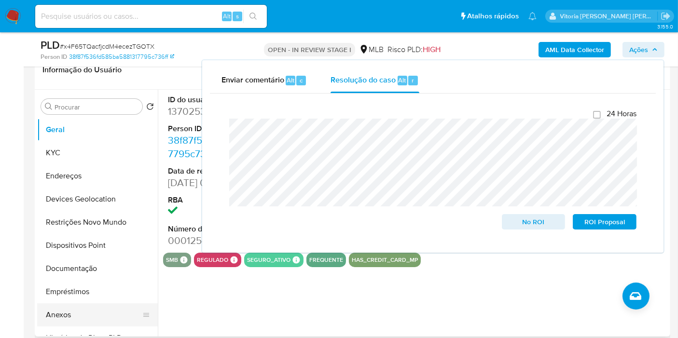
click at [63, 316] on button "Anexos" at bounding box center [93, 315] width 113 height 23
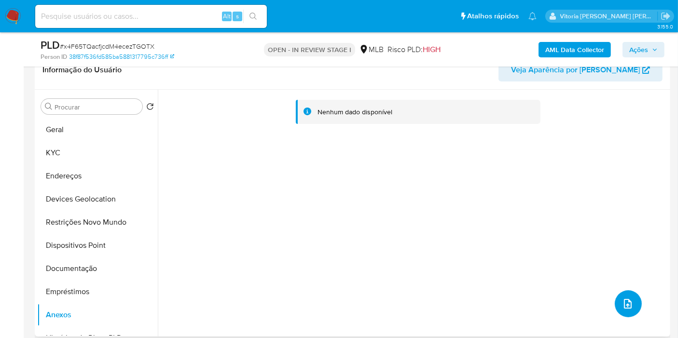
click at [615, 306] on button "upload-file" at bounding box center [628, 303] width 27 height 27
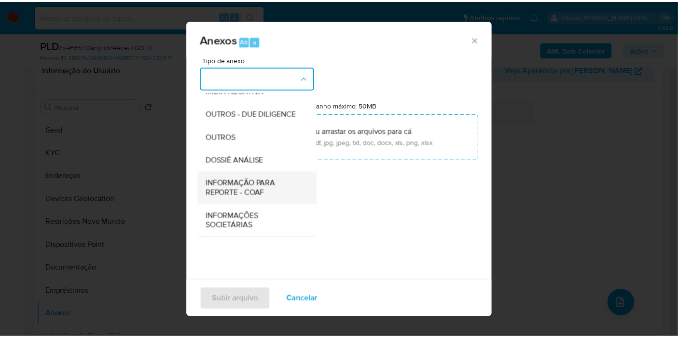
scroll to position [148, 0]
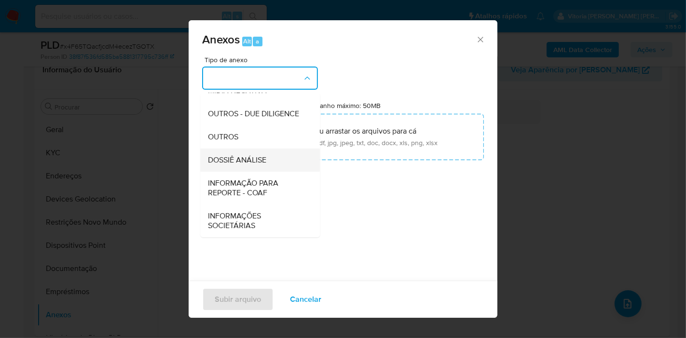
click at [241, 158] on span "DOSSIÊ ANÁLISE" at bounding box center [237, 160] width 58 height 10
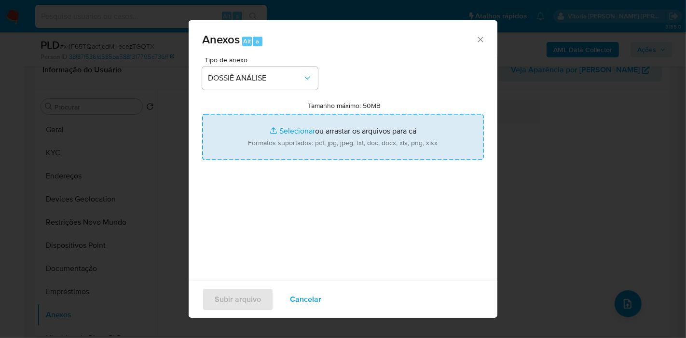
type input "C:\fakepath\SAR XXX_XX - CPF 00147430356 - HUDERFAN DA SILVA SANTIAGO.pdf"
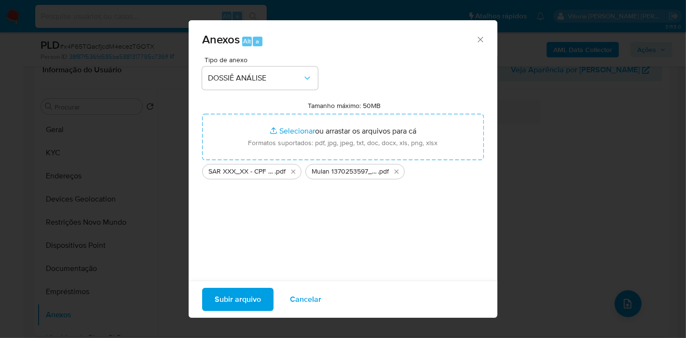
click at [240, 295] on span "Subir arquivo" at bounding box center [238, 299] width 46 height 21
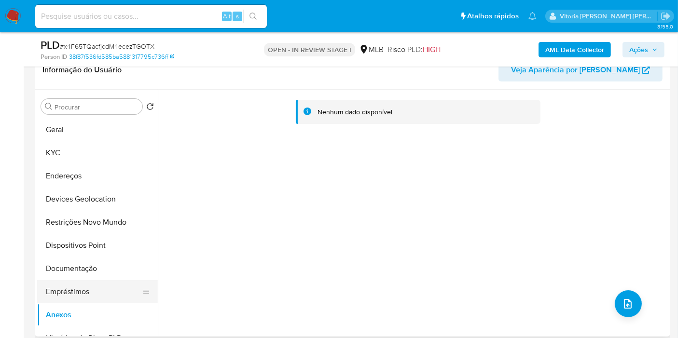
click at [83, 291] on button "Empréstimos" at bounding box center [93, 291] width 113 height 23
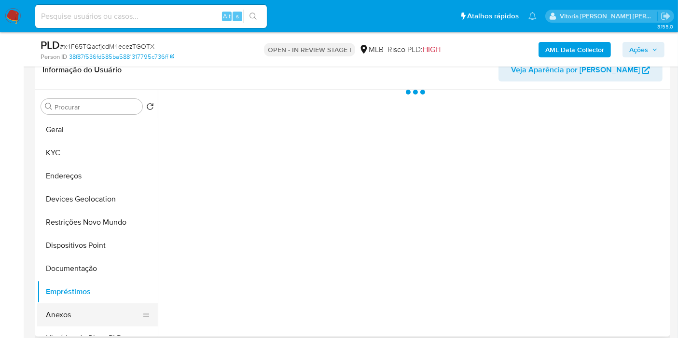
click at [68, 304] on button "Anexos" at bounding box center [93, 315] width 113 height 23
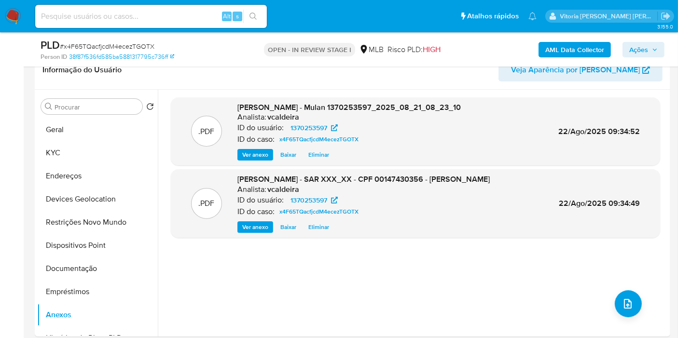
click at [634, 52] on span "Ações" at bounding box center [638, 49] width 19 height 15
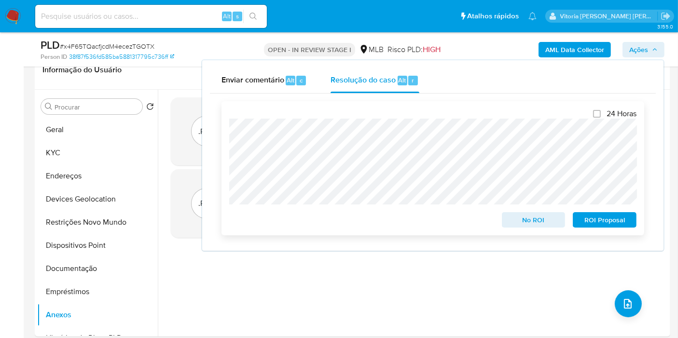
click at [596, 220] on span "ROI Proposal" at bounding box center [604, 220] width 50 height 14
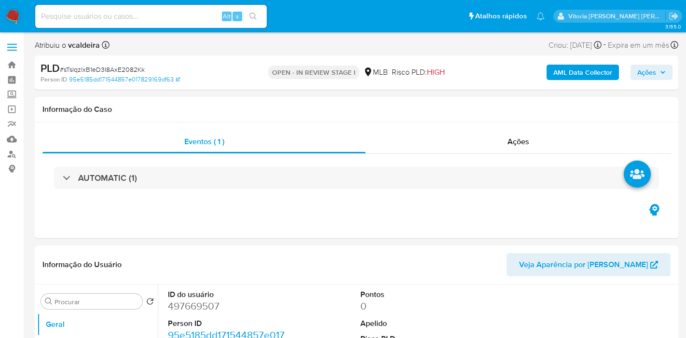
select select "10"
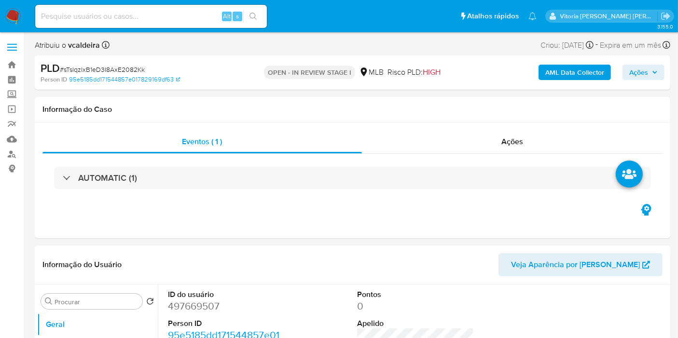
click at [202, 312] on dd "497669507" at bounding box center [226, 307] width 117 height 14
copy dd "497669507"
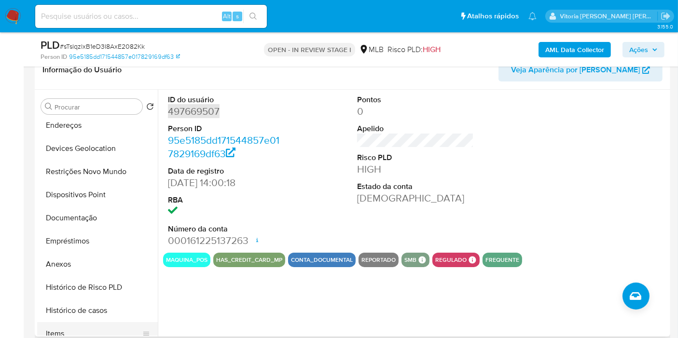
scroll to position [161, 0]
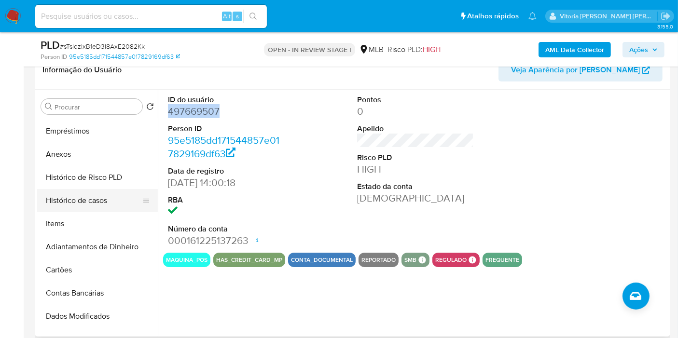
click at [90, 197] on button "Histórico de casos" at bounding box center [93, 200] width 113 height 23
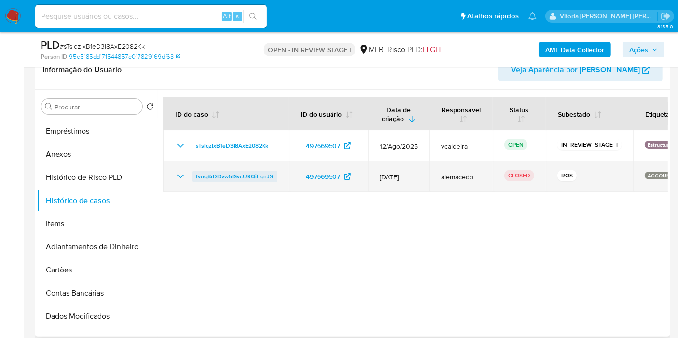
click at [207, 176] on span "fvoq8rDDvw5ISvcURQiFqnJS" at bounding box center [234, 177] width 77 height 12
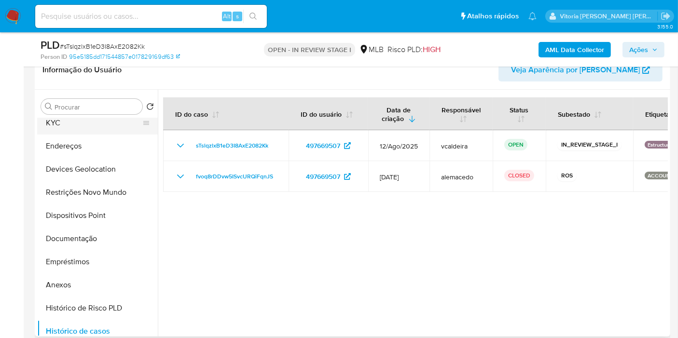
scroll to position [0, 0]
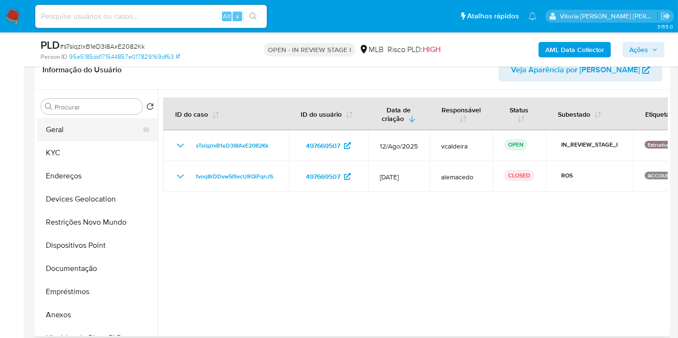
click at [77, 126] on button "Geral" at bounding box center [93, 129] width 113 height 23
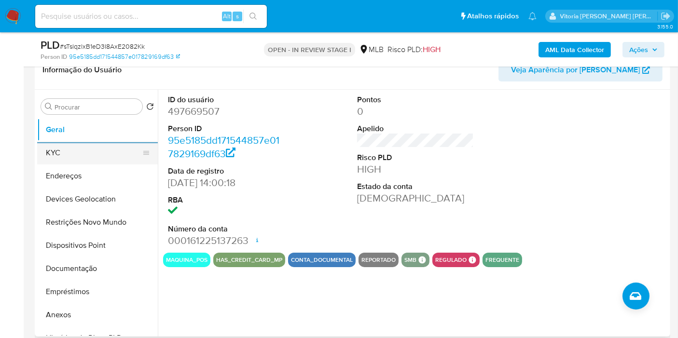
click at [73, 143] on button "KYC" at bounding box center [93, 152] width 113 height 23
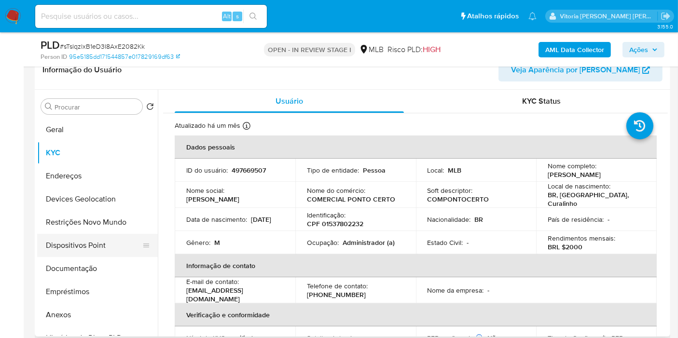
drag, startPoint x: 66, startPoint y: 268, endPoint x: 97, endPoint y: 256, distance: 33.6
click at [66, 268] on button "Documentação" at bounding box center [97, 268] width 121 height 23
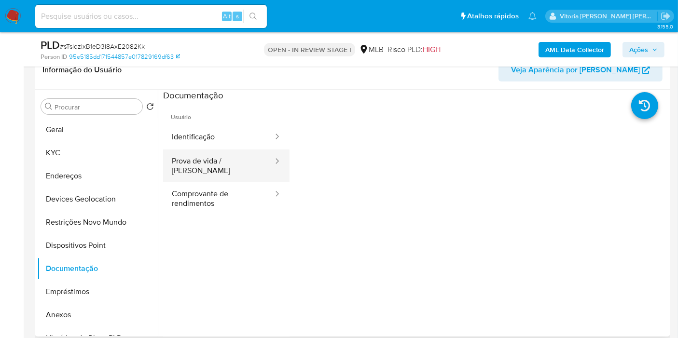
drag, startPoint x: 227, startPoint y: 162, endPoint x: 235, endPoint y: 158, distance: 9.1
click at [227, 163] on button "Prova de vida / [PERSON_NAME]" at bounding box center [218, 166] width 111 height 33
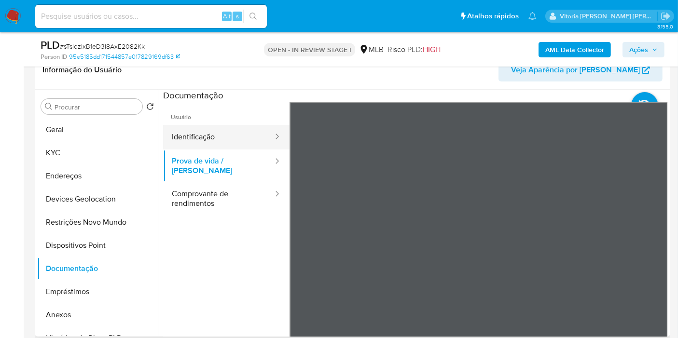
click at [238, 137] on button "Identificação" at bounding box center [218, 137] width 111 height 25
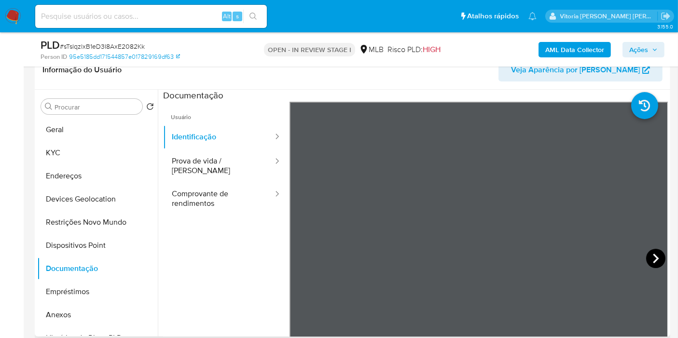
click at [654, 264] on icon at bounding box center [655, 258] width 19 height 19
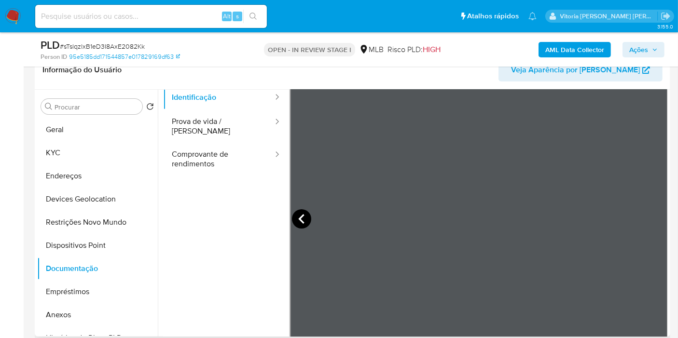
scroll to position [54, 0]
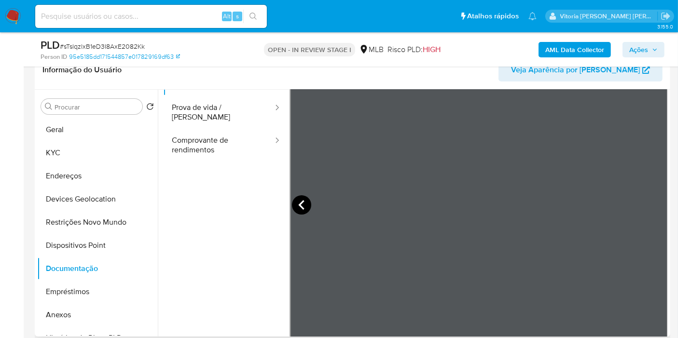
click at [306, 203] on icon at bounding box center [301, 204] width 19 height 19
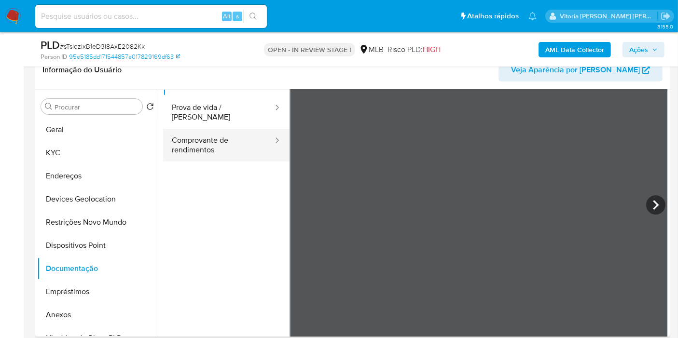
click at [210, 145] on button "Comprovante de rendimentos" at bounding box center [218, 145] width 111 height 33
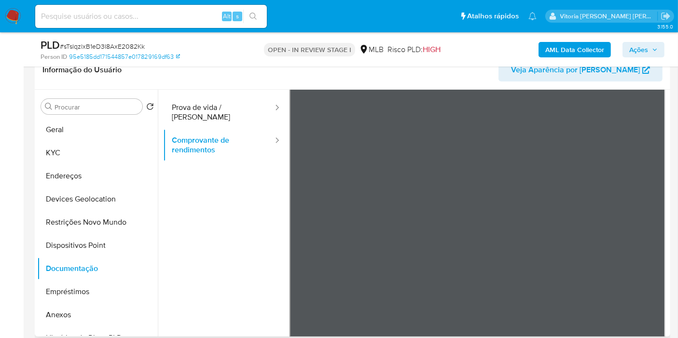
scroll to position [0, 0]
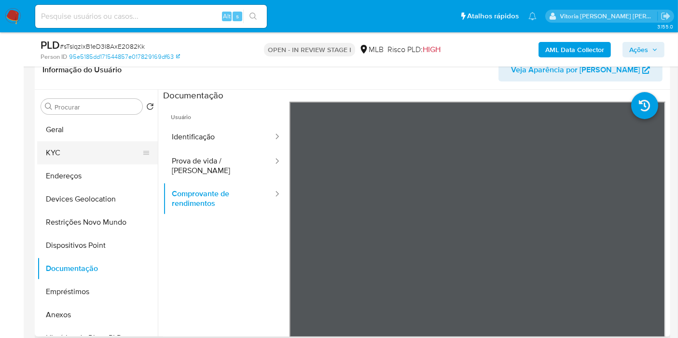
click at [75, 154] on button "KYC" at bounding box center [93, 152] width 113 height 23
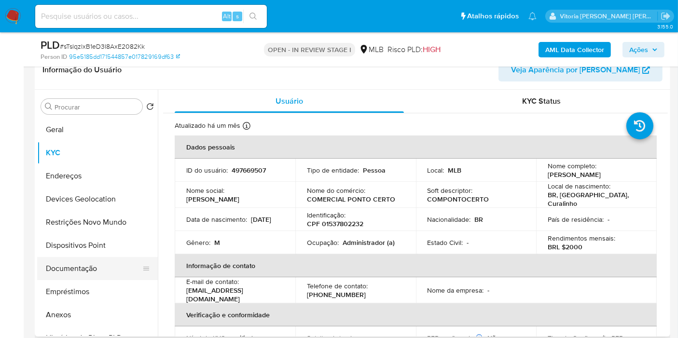
click at [69, 277] on button "Documentação" at bounding box center [93, 268] width 113 height 23
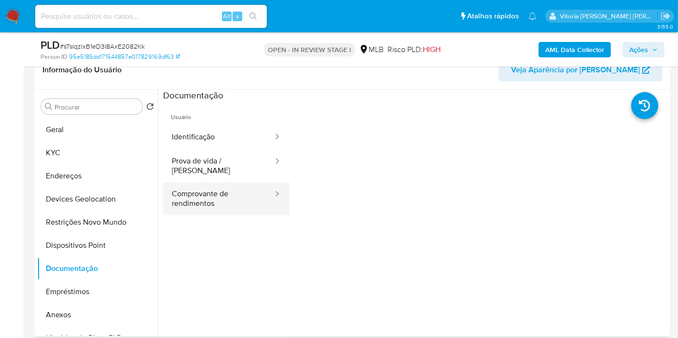
click at [224, 182] on button "Comprovante de rendimentos" at bounding box center [218, 198] width 111 height 33
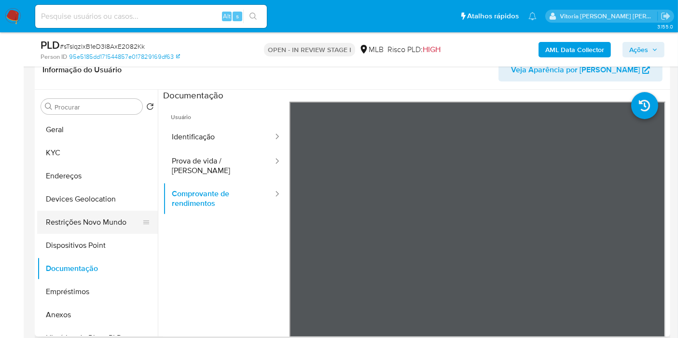
click at [80, 220] on button "Restrições Novo Mundo" at bounding box center [93, 222] width 113 height 23
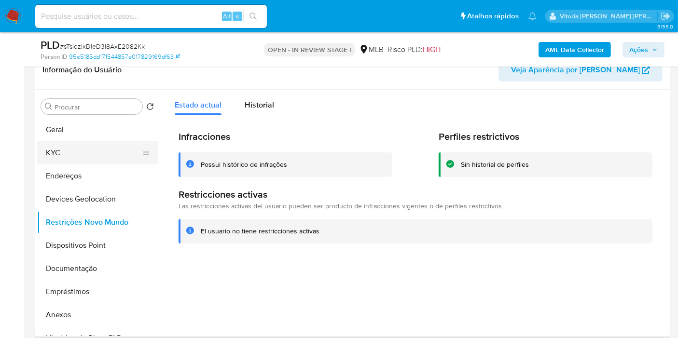
click at [84, 141] on button "KYC" at bounding box center [93, 152] width 113 height 23
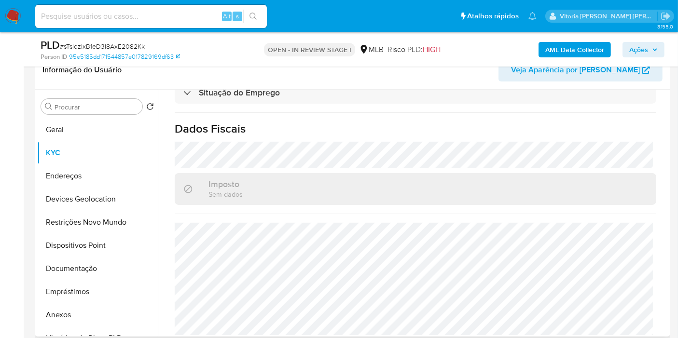
scroll to position [438, 0]
click at [80, 175] on button "Endereços" at bounding box center [93, 176] width 113 height 23
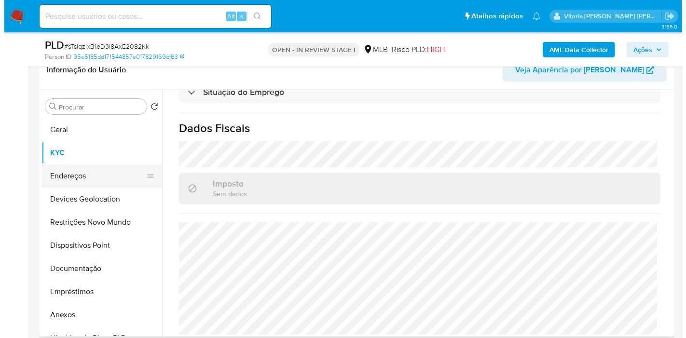
scroll to position [0, 0]
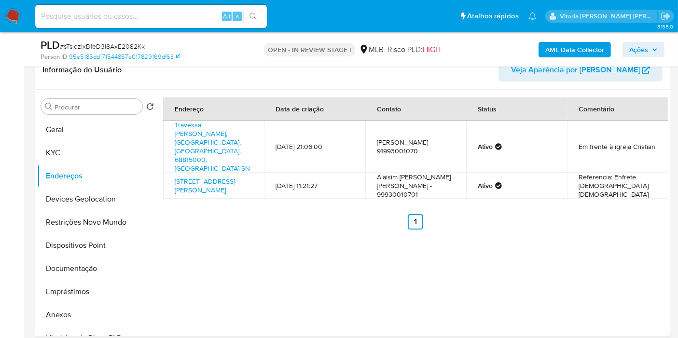
click at [570, 49] on b "AML Data Collector" at bounding box center [574, 49] width 59 height 15
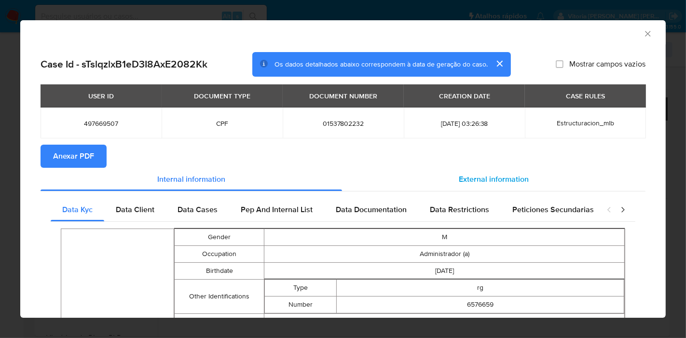
click at [462, 179] on span "External information" at bounding box center [494, 179] width 70 height 11
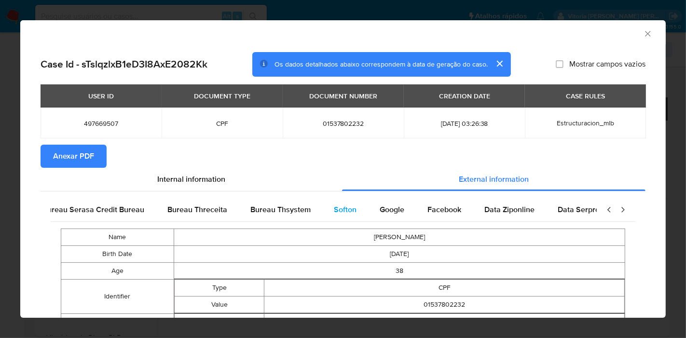
scroll to position [0, 324]
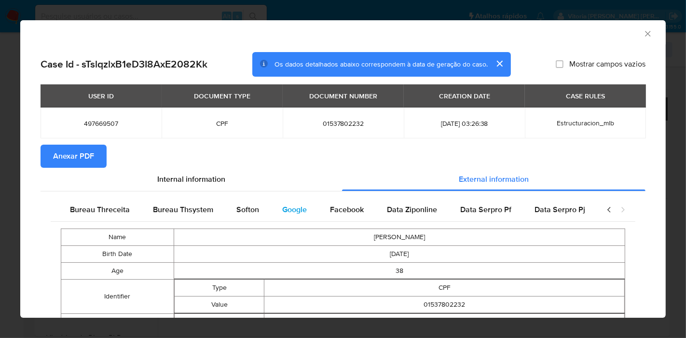
click at [287, 206] on span "Google" at bounding box center [294, 209] width 25 height 11
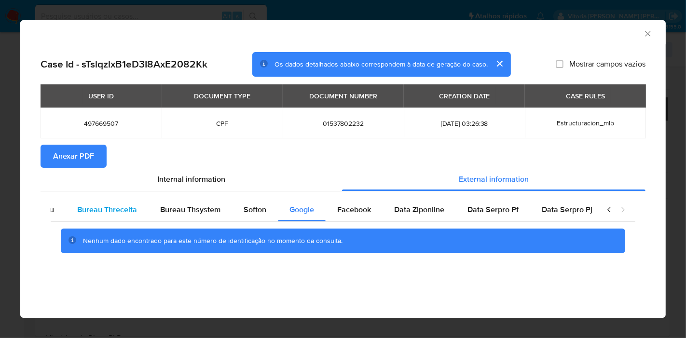
scroll to position [0, 0]
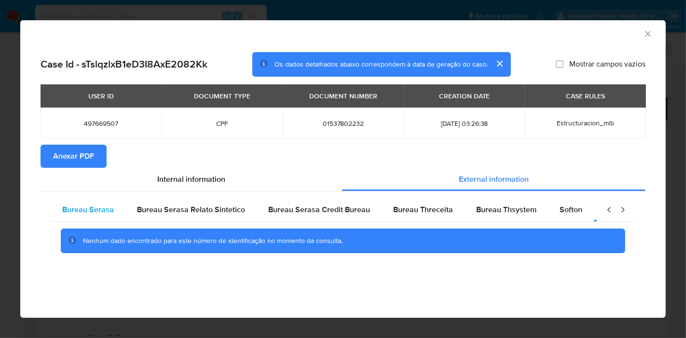
click at [90, 203] on div "Bureau Serasa" at bounding box center [88, 209] width 75 height 23
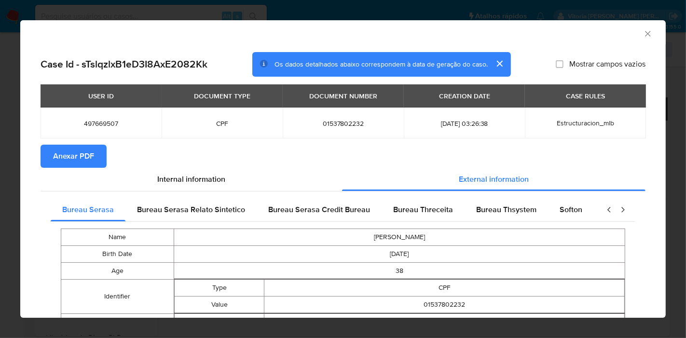
click at [264, 158] on section "Anexar PDF" at bounding box center [343, 156] width 605 height 23
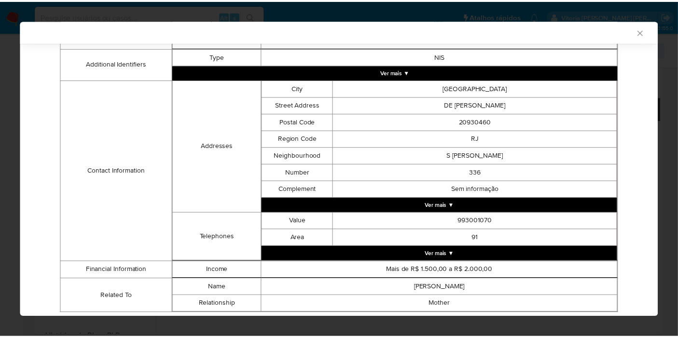
scroll to position [266, 0]
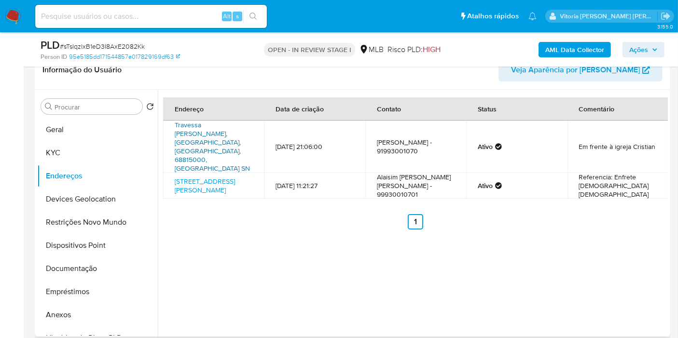
click at [210, 132] on link "Travessa São Luís Sn, Curralinho, Pará, 68815000, Brasil SN" at bounding box center [212, 146] width 75 height 53
click at [219, 177] on link "Travessa São Luís 33, Curralinho, Pará, 68815000, Brasil 33" at bounding box center [205, 186] width 60 height 18
drag, startPoint x: 243, startPoint y: 169, endPoint x: 170, endPoint y: 152, distance: 74.3
click at [170, 173] on td "Travessa São Luís 33, Curralinho, Pará, 68815000, Brasil 33" at bounding box center [213, 186] width 101 height 26
copy link "Travessa São Luís 33, Curralinho, Pará, 68815000, Brasil 33"
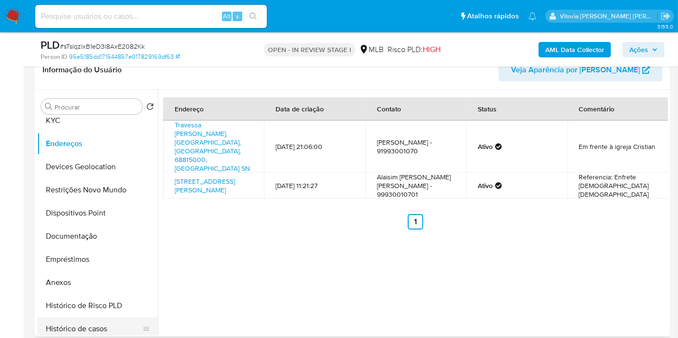
scroll to position [107, 0]
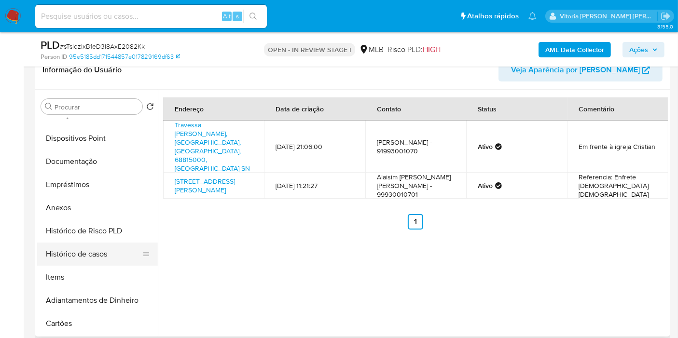
click at [91, 257] on button "Histórico de casos" at bounding box center [93, 254] width 113 height 23
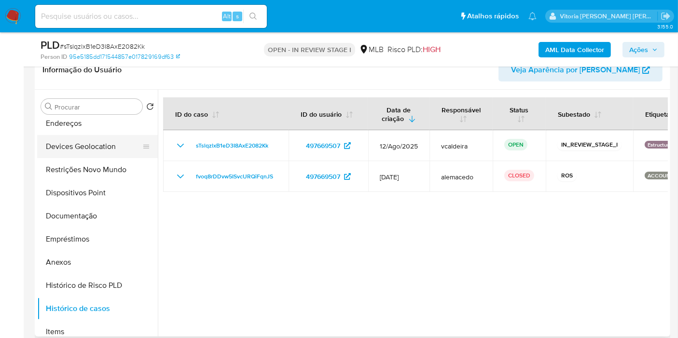
scroll to position [0, 0]
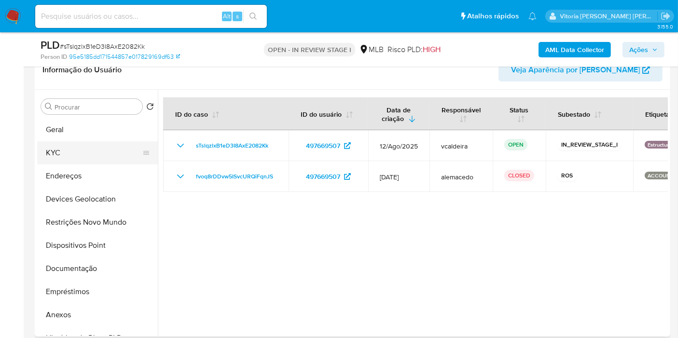
click at [59, 151] on button "KYC" at bounding box center [93, 152] width 113 height 23
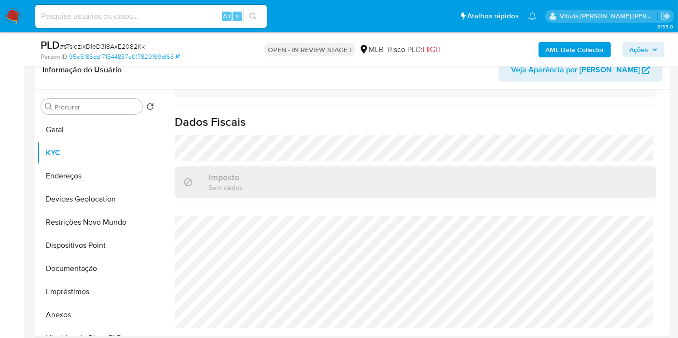
scroll to position [438, 0]
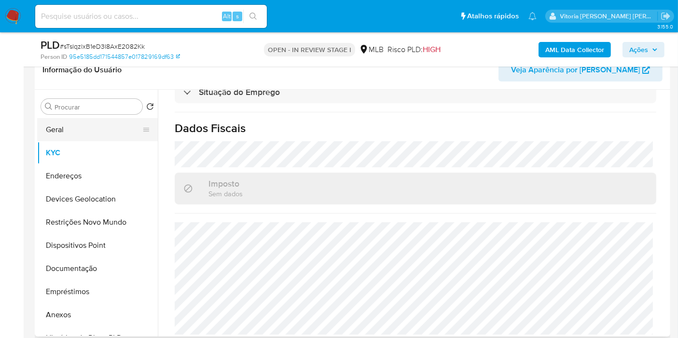
click at [71, 129] on button "Geral" at bounding box center [93, 129] width 113 height 23
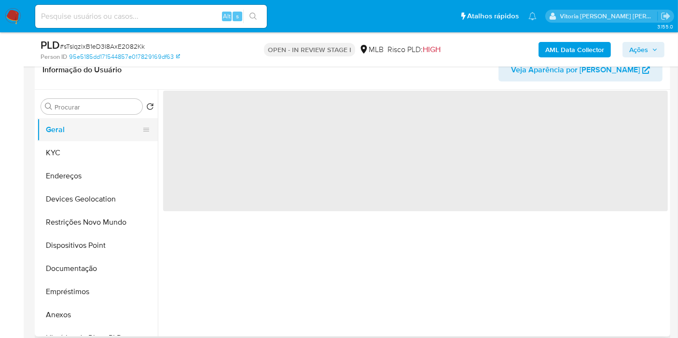
scroll to position [0, 0]
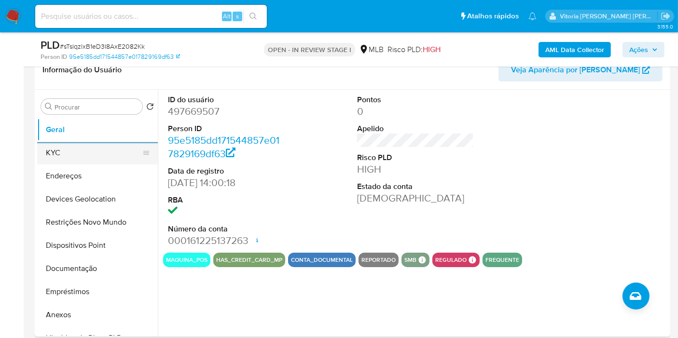
click at [78, 150] on button "KYC" at bounding box center [93, 152] width 113 height 23
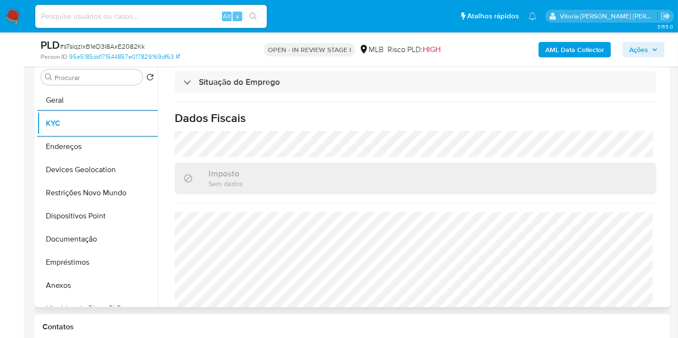
scroll to position [428, 0]
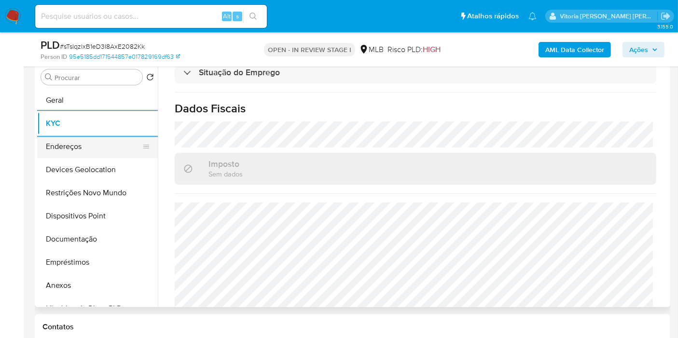
click at [76, 146] on button "Endereços" at bounding box center [93, 146] width 113 height 23
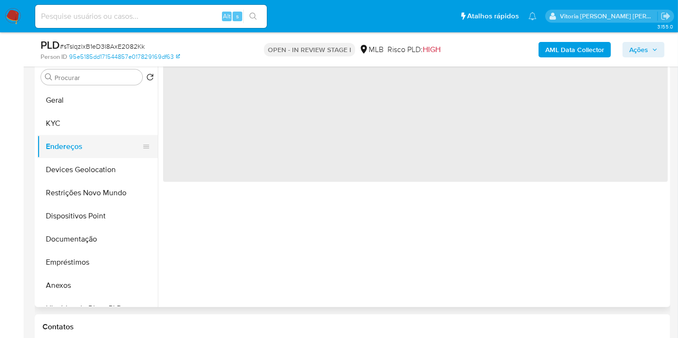
scroll to position [0, 0]
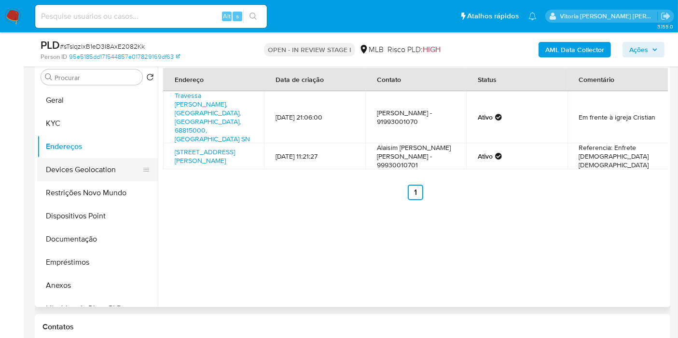
click at [90, 173] on button "Devices Geolocation" at bounding box center [93, 169] width 113 height 23
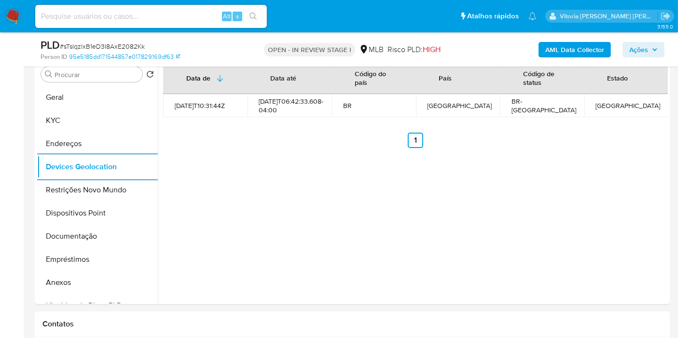
scroll to position [136, 0]
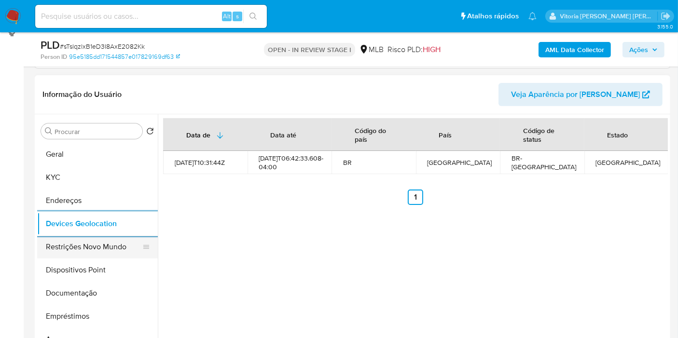
click at [84, 248] on button "Restrições Novo Mundo" at bounding box center [93, 246] width 113 height 23
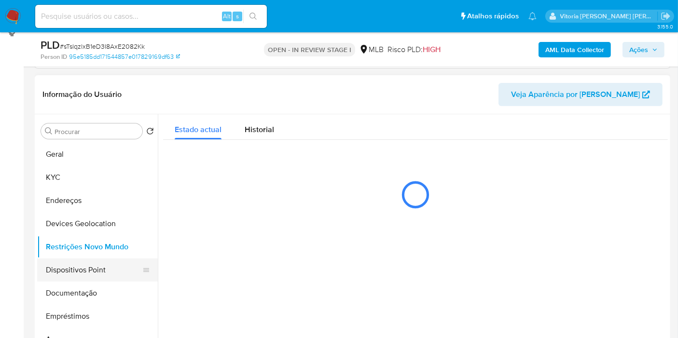
click at [68, 269] on button "Dispositivos Point" at bounding box center [93, 270] width 113 height 23
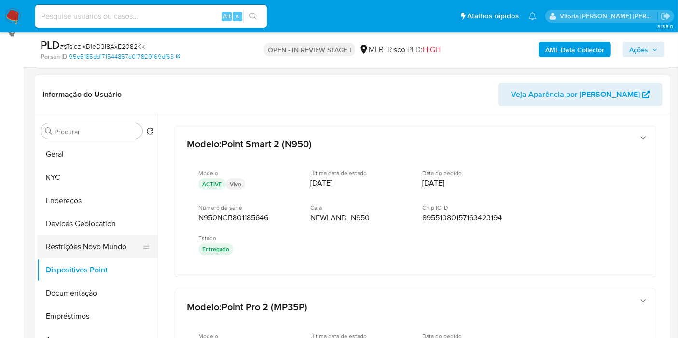
click at [91, 240] on button "Restrições Novo Mundo" at bounding box center [93, 246] width 113 height 23
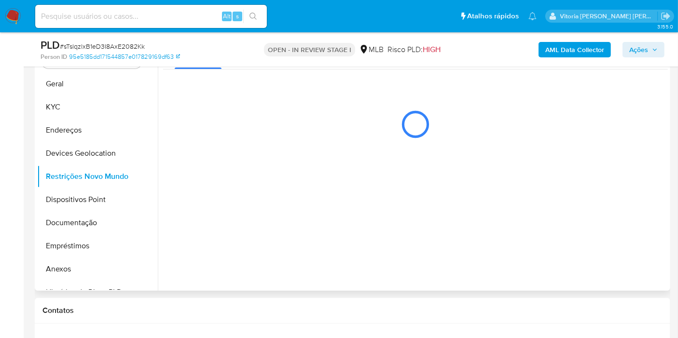
scroll to position [190, 0]
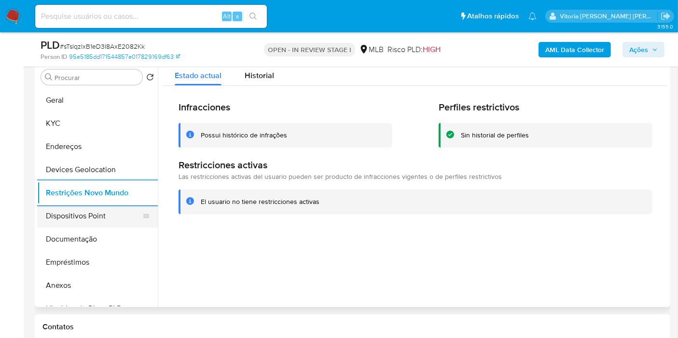
click at [111, 213] on button "Dispositivos Point" at bounding box center [93, 216] width 113 height 23
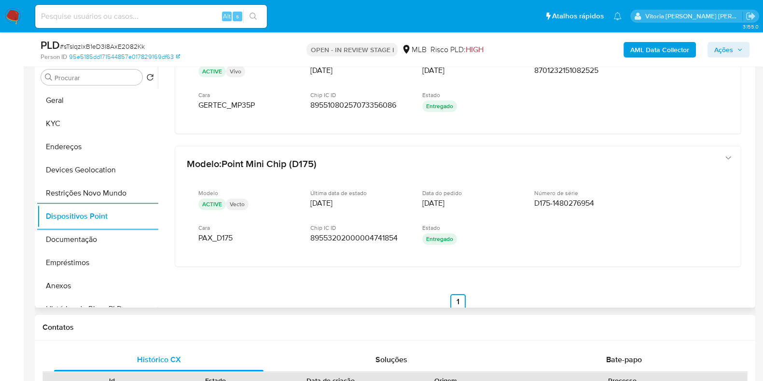
scroll to position [207, 0]
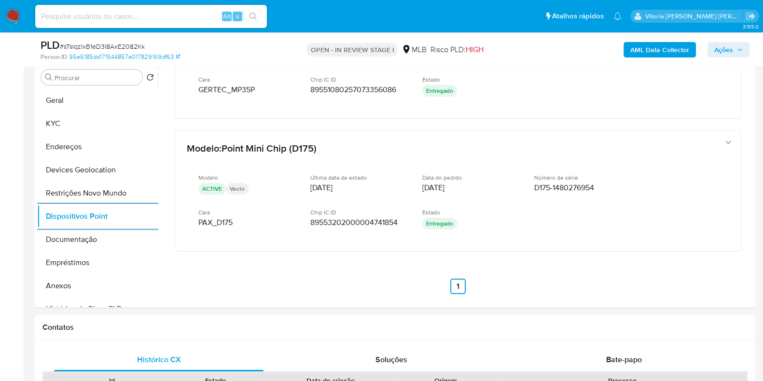
drag, startPoint x: 721, startPoint y: 51, endPoint x: 705, endPoint y: 56, distance: 16.8
click at [686, 51] on span "Ações" at bounding box center [723, 49] width 19 height 15
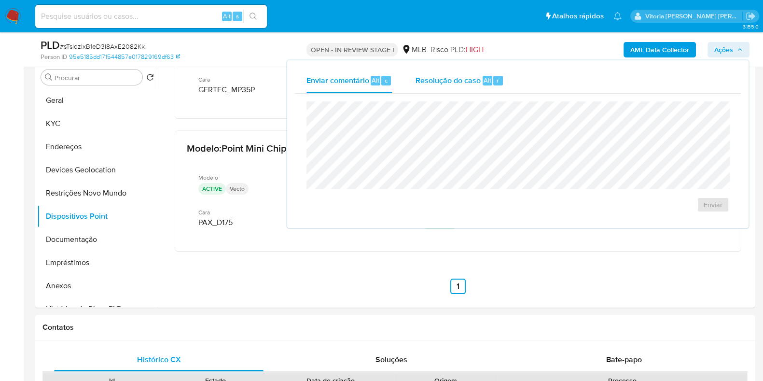
click at [442, 79] on span "Resolução do caso" at bounding box center [447, 79] width 65 height 11
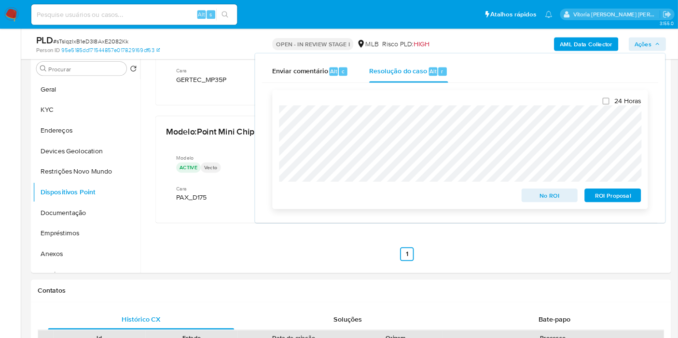
scroll to position [207, 0]
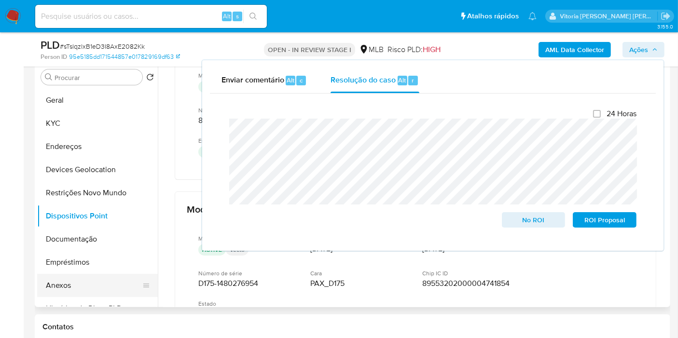
click at [47, 287] on button "Anexos" at bounding box center [93, 285] width 113 height 23
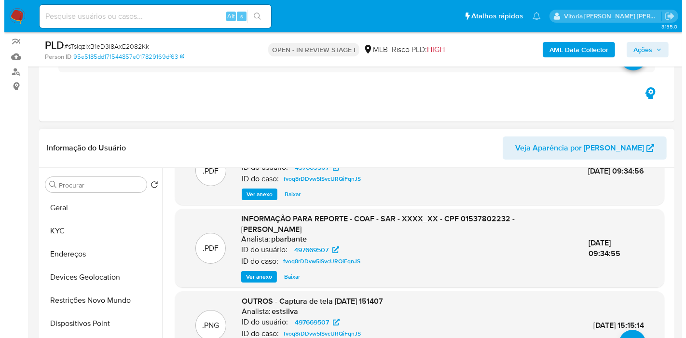
scroll to position [54, 0]
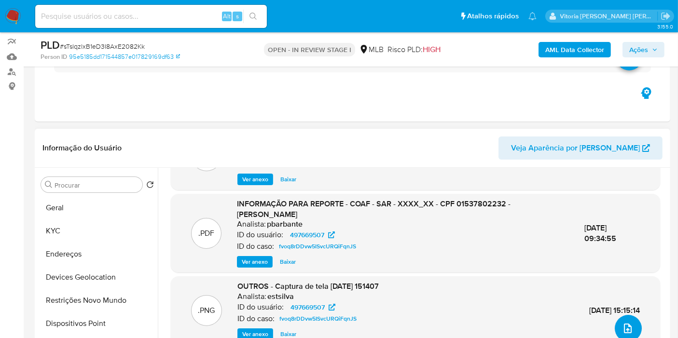
click at [622, 327] on icon "upload-file" at bounding box center [628, 329] width 12 height 12
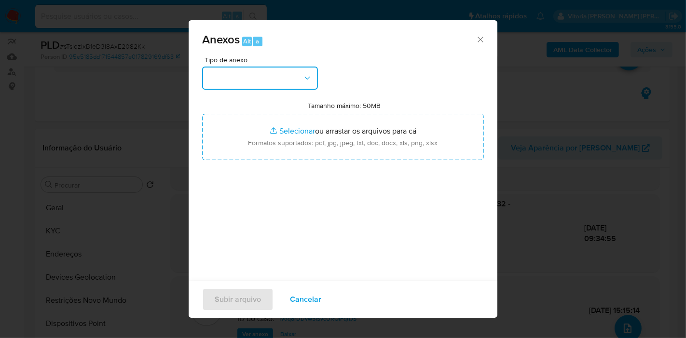
click at [282, 72] on button "button" at bounding box center [260, 78] width 116 height 23
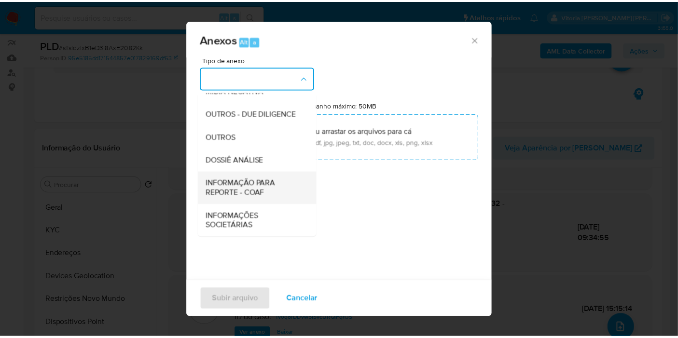
scroll to position [148, 0]
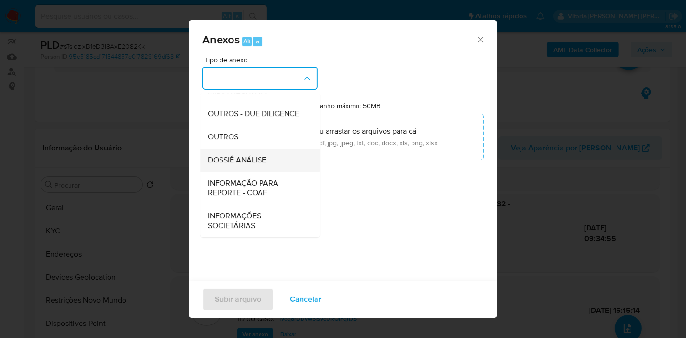
click at [262, 163] on span "DOSSIÊ ANÁLISE" at bounding box center [237, 160] width 58 height 10
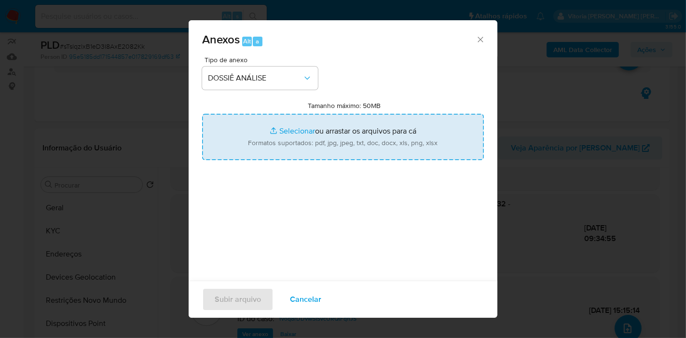
type input "C:\fakepath\2º SAR XXX_XX - CPF 01537802232 - ALAISON PEREIRA GOMES.pdf"
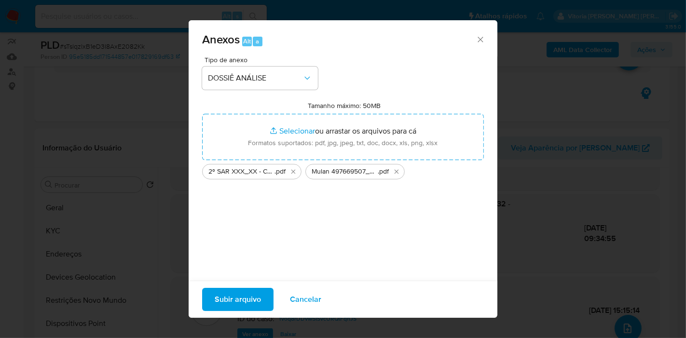
click at [229, 301] on span "Subir arquivo" at bounding box center [238, 299] width 46 height 21
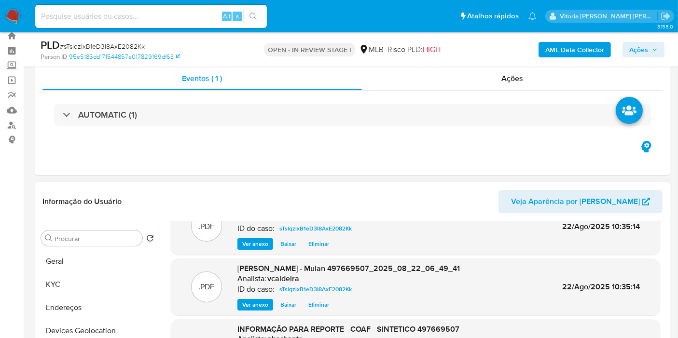
scroll to position [0, 0]
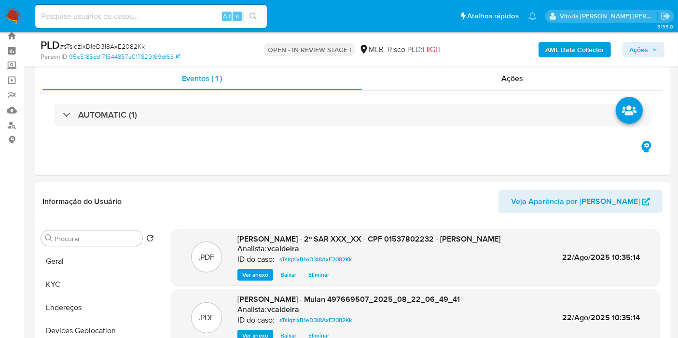
drag, startPoint x: 647, startPoint y: 51, endPoint x: 639, endPoint y: 53, distance: 7.5
click at [647, 51] on span "Ações" at bounding box center [638, 49] width 19 height 15
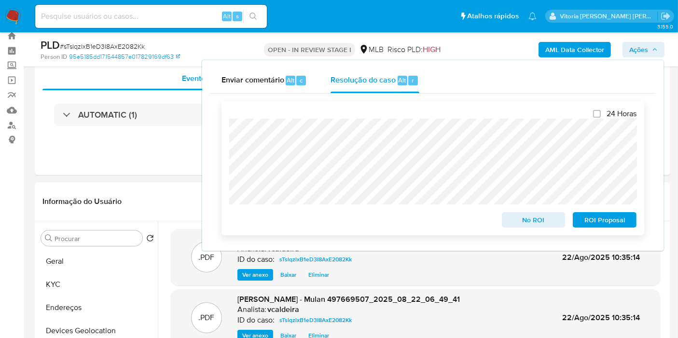
click at [594, 221] on span "ROI Proposal" at bounding box center [604, 220] width 50 height 14
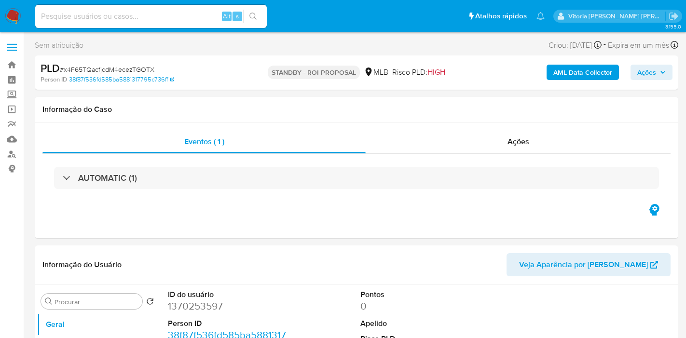
select select "10"
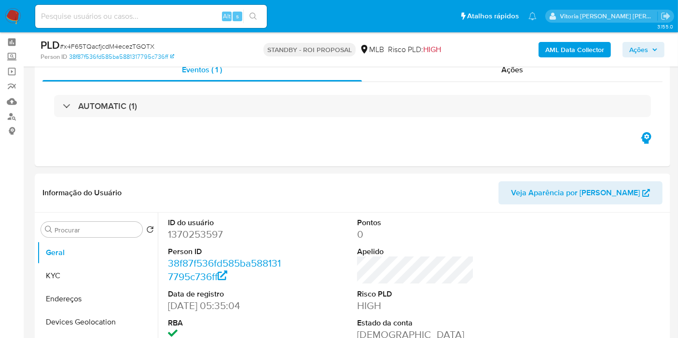
scroll to position [54, 0]
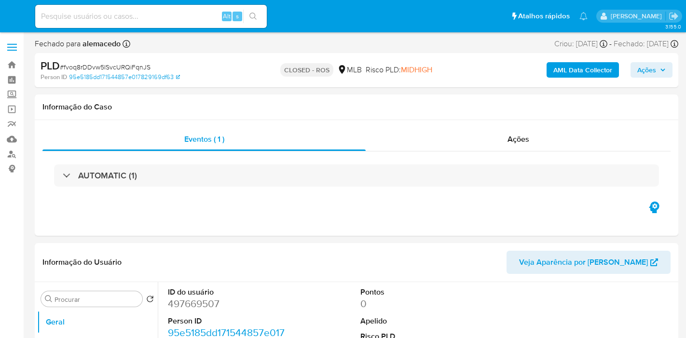
select select "10"
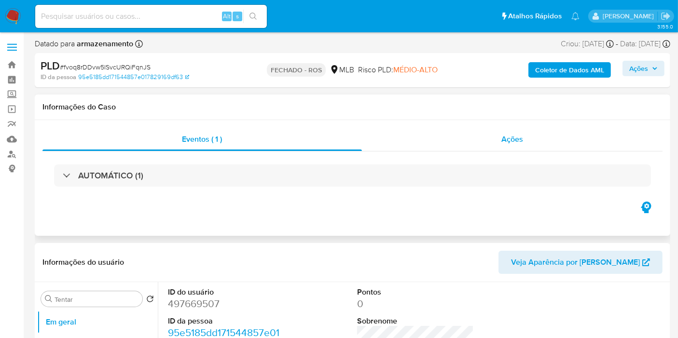
click at [520, 134] on font "Ações" at bounding box center [512, 139] width 22 height 11
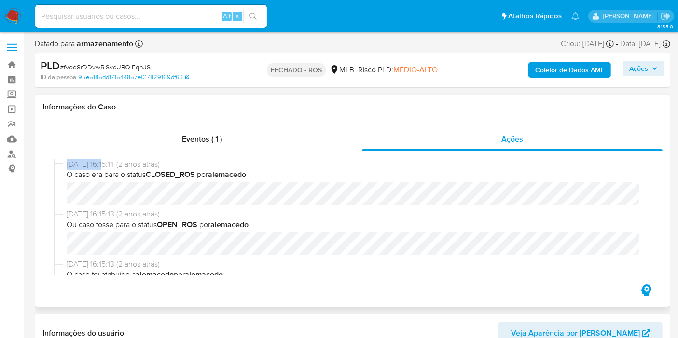
drag, startPoint x: 106, startPoint y: 165, endPoint x: 66, endPoint y: 162, distance: 39.7
click at [67, 162] on font "18/07/2023 16:15:14 (2 anos atrás)" at bounding box center [113, 164] width 93 height 11
copy font "18/07/2023"
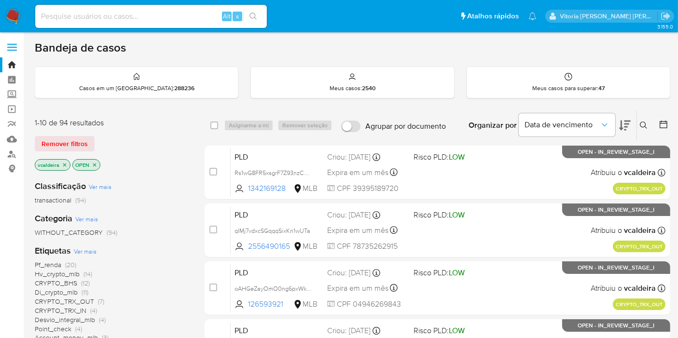
click at [145, 20] on input at bounding box center [151, 16] width 232 height 13
paste input "nMWirGeQgS7oBWP6JQWZSLVY"
type input "nMWirGeQgS7oBWP6JQWZSLVY"
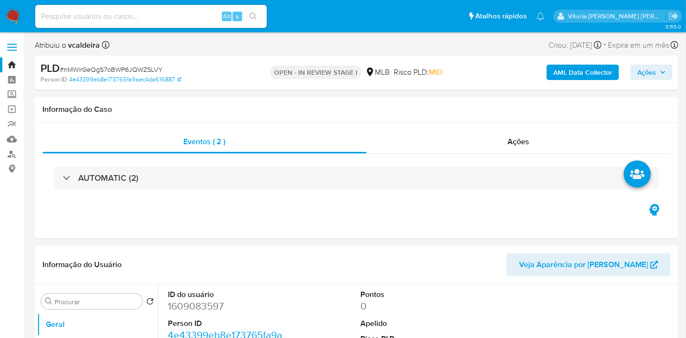
select select "10"
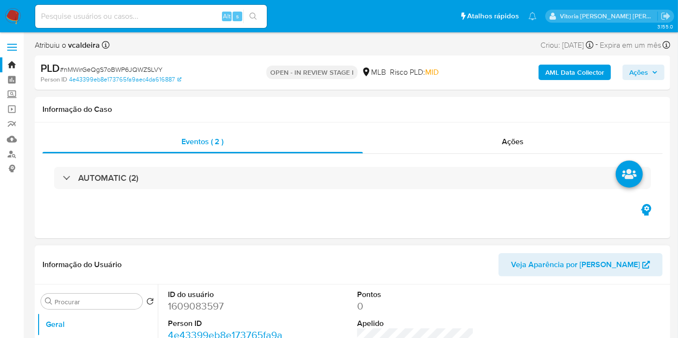
click at [187, 304] on dd "1609083597" at bounding box center [226, 307] width 117 height 14
copy dd "1609083597"
click at [200, 304] on dd "1609083597" at bounding box center [226, 307] width 117 height 14
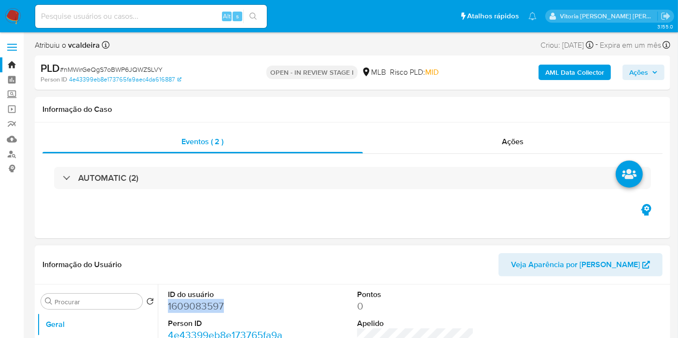
click at [176, 302] on dd "1609083597" at bounding box center [226, 307] width 117 height 14
click at [176, 304] on dd "1609083597" at bounding box center [226, 307] width 117 height 14
drag, startPoint x: 176, startPoint y: 304, endPoint x: 176, endPoint y: 310, distance: 5.8
click at [176, 304] on dd "1609083597" at bounding box center [226, 307] width 117 height 14
copy dd "1609083597"
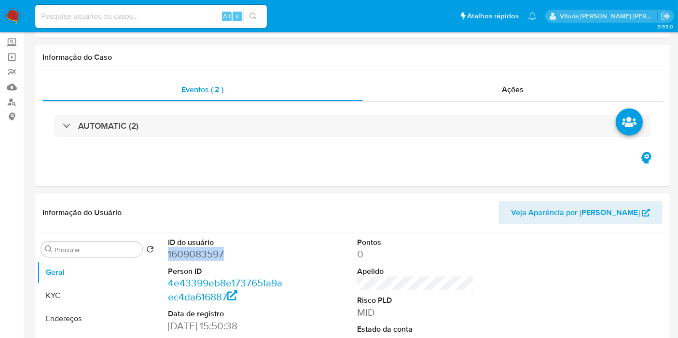
scroll to position [161, 0]
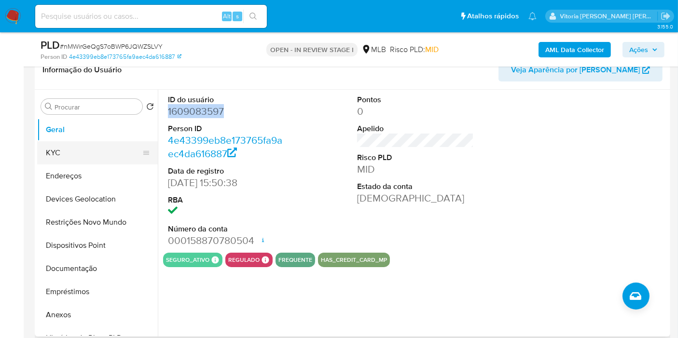
click at [59, 156] on button "KYC" at bounding box center [93, 152] width 113 height 23
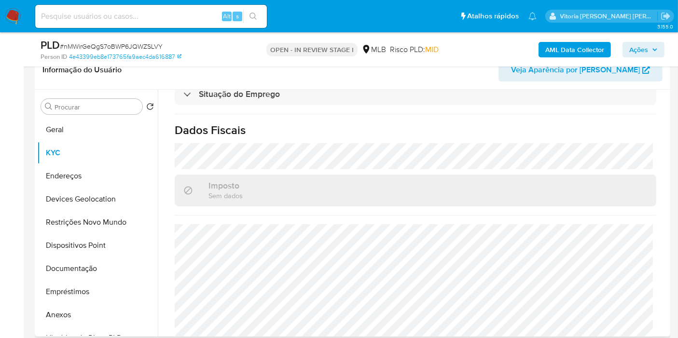
scroll to position [441, 0]
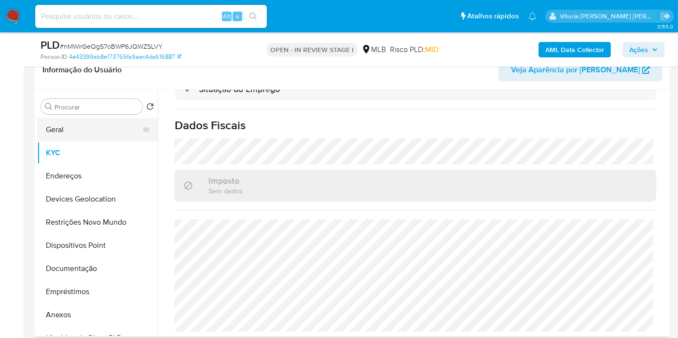
click at [80, 130] on button "Geral" at bounding box center [93, 129] width 113 height 23
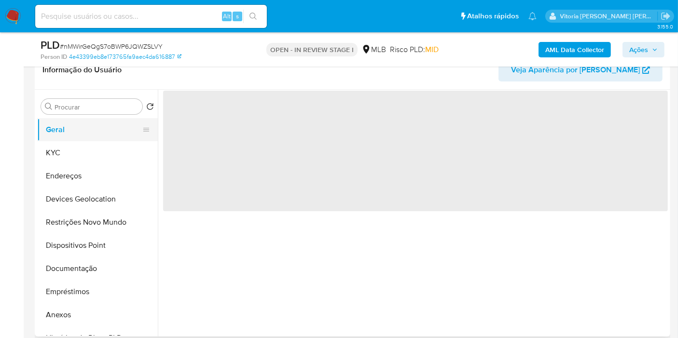
scroll to position [0, 0]
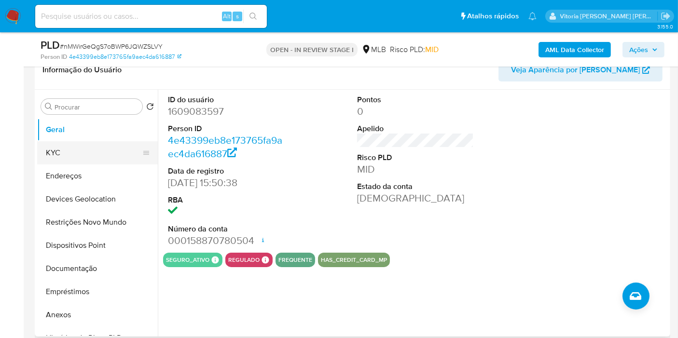
click at [60, 158] on button "KYC" at bounding box center [93, 152] width 113 height 23
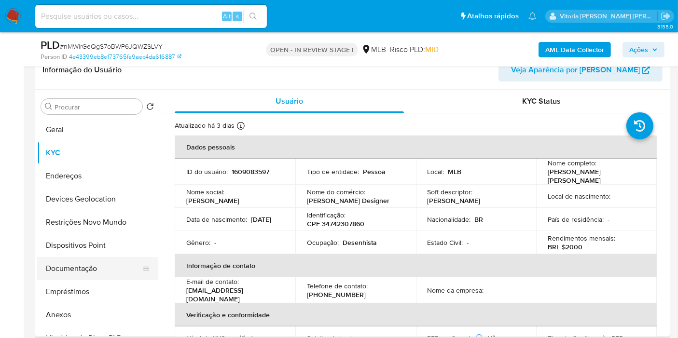
click at [78, 267] on button "Documentação" at bounding box center [93, 268] width 113 height 23
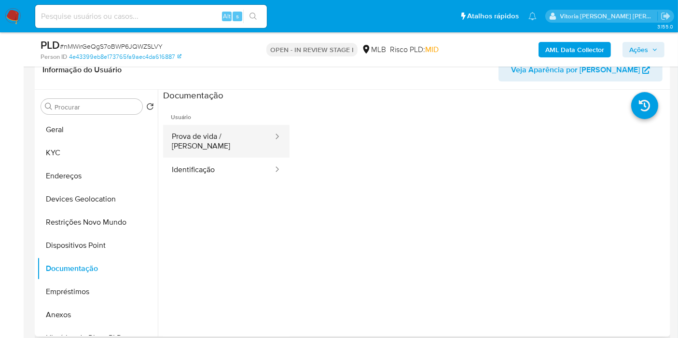
click at [253, 138] on button "Prova de vida / [PERSON_NAME]" at bounding box center [218, 141] width 111 height 33
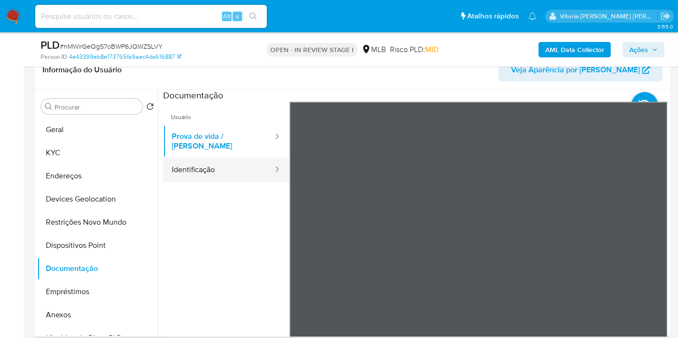
click at [229, 158] on button "Identificação" at bounding box center [218, 170] width 111 height 25
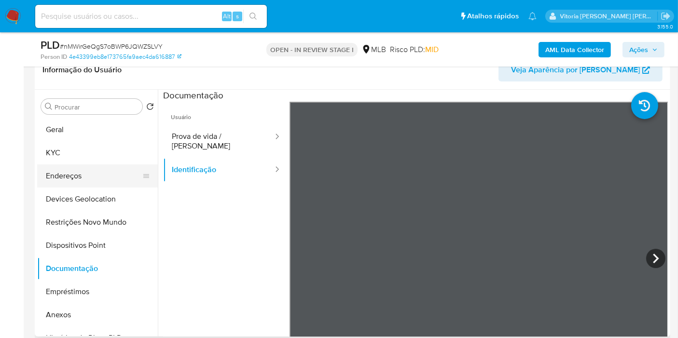
click at [69, 172] on button "Endereços" at bounding box center [93, 176] width 113 height 23
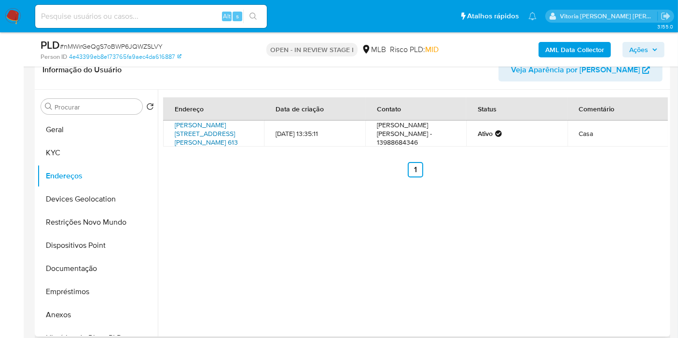
click at [207, 133] on link "[PERSON_NAME][STREET_ADDRESS][PERSON_NAME] 613" at bounding box center [206, 133] width 63 height 27
drag, startPoint x: 57, startPoint y: 159, endPoint x: 69, endPoint y: 158, distance: 11.7
click at [57, 159] on button "KYC" at bounding box center [93, 152] width 113 height 23
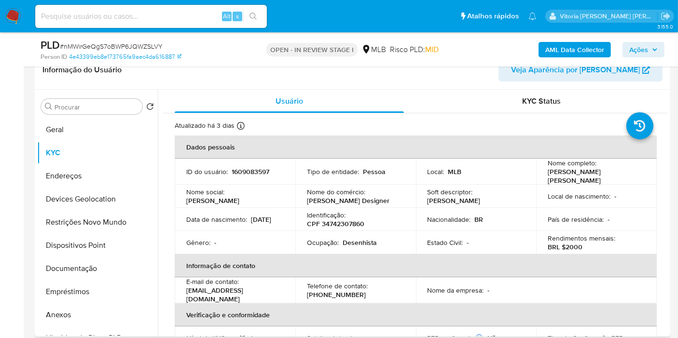
click at [357, 239] on p "Desenhista" at bounding box center [360, 242] width 34 height 9
click at [353, 199] on p "[PERSON_NAME] Designer" at bounding box center [348, 200] width 83 height 9
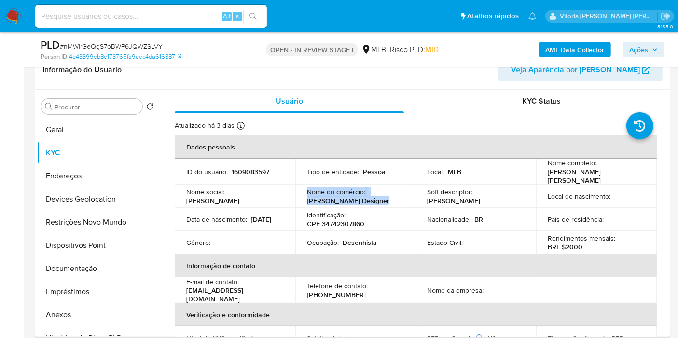
click at [376, 206] on td "Nome do comércio : [PERSON_NAME] Designer" at bounding box center [355, 196] width 121 height 23
drag, startPoint x: 379, startPoint y: 203, endPoint x: 303, endPoint y: 204, distance: 76.2
click at [303, 204] on td "Nome do comércio : [PERSON_NAME] Designer" at bounding box center [355, 196] width 121 height 23
copy p "[PERSON_NAME] Designer"
click at [355, 244] on p "Desenhista" at bounding box center [360, 242] width 34 height 9
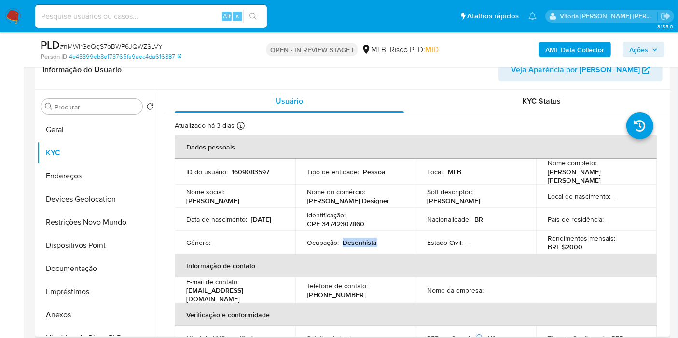
click at [355, 244] on p "Desenhista" at bounding box center [360, 242] width 34 height 9
copy p "Desenhista"
click at [125, 15] on input at bounding box center [151, 16] width 232 height 13
paste input "2204933988"
type input "2204933988"
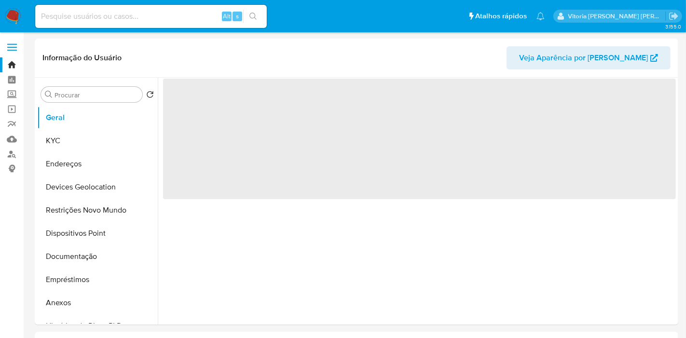
select select "10"
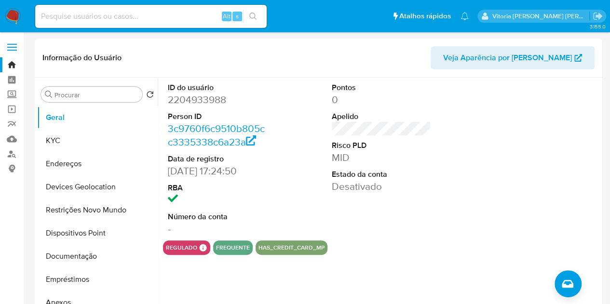
click at [114, 17] on input at bounding box center [151, 16] width 232 height 13
paste input "2204933988"
type input "2204933988"
click at [114, 21] on input "2204933988" at bounding box center [151, 16] width 232 height 13
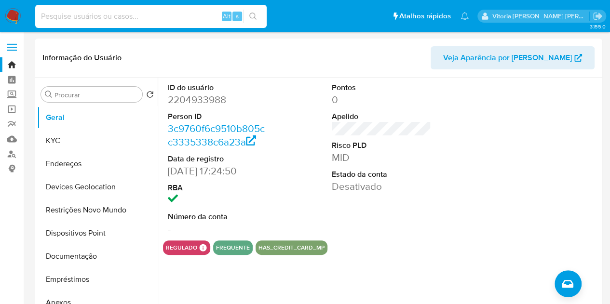
paste input "1289417608"
type input "1289417608"
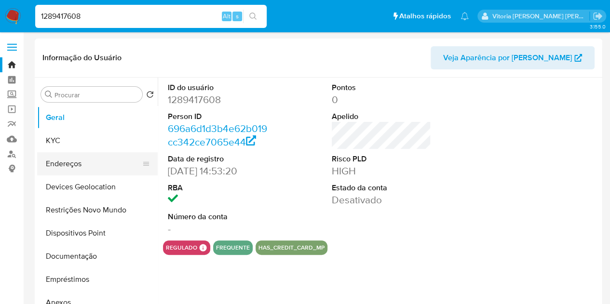
select select "10"
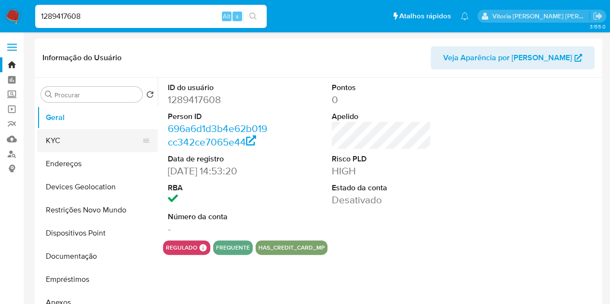
click at [61, 143] on button "KYC" at bounding box center [93, 140] width 113 height 23
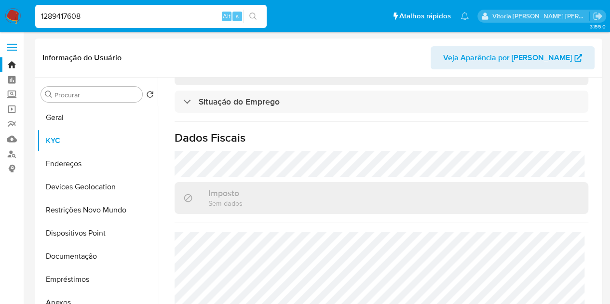
scroll to position [456, 0]
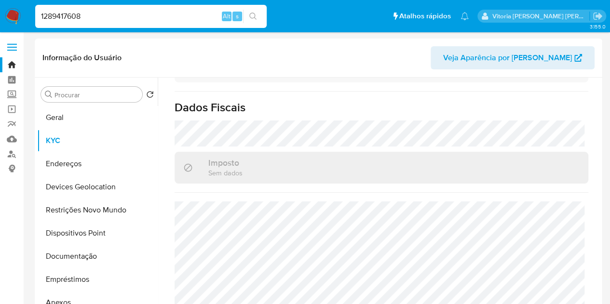
click at [70, 17] on input "1289417608" at bounding box center [151, 16] width 232 height 13
paste input "220493398"
type input "2204933988"
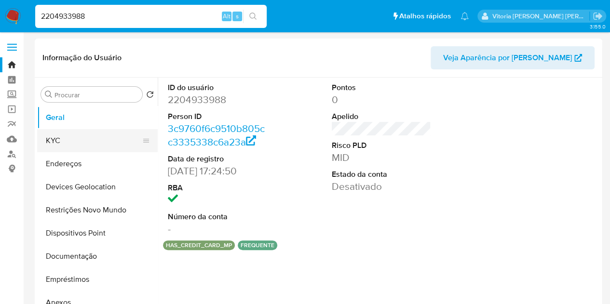
select select "10"
click at [62, 139] on button "KYC" at bounding box center [93, 140] width 113 height 23
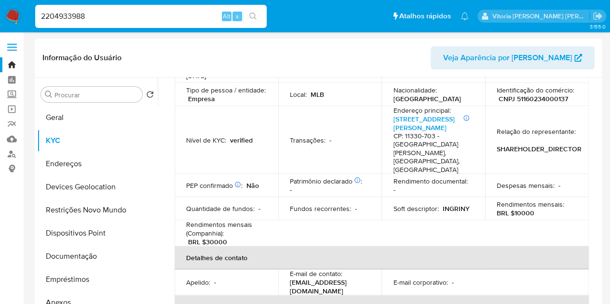
scroll to position [43, 0]
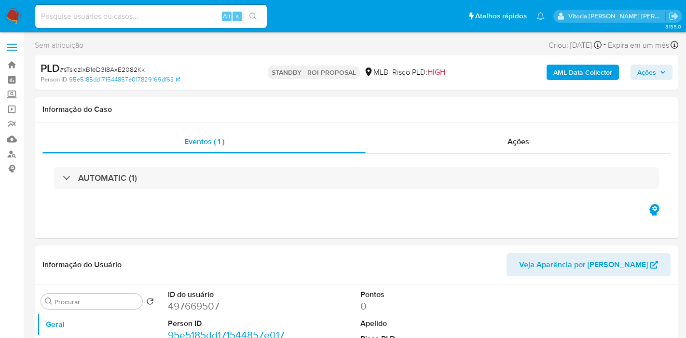
select select "10"
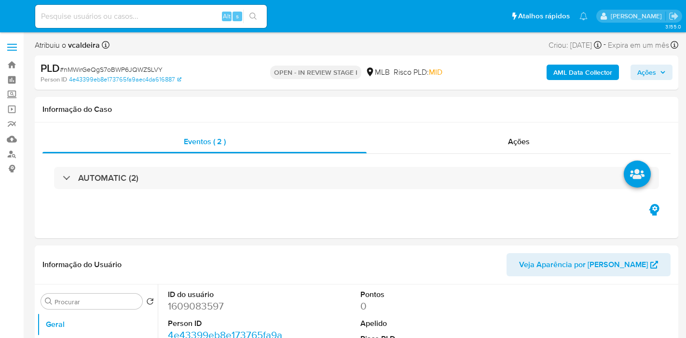
select select "10"
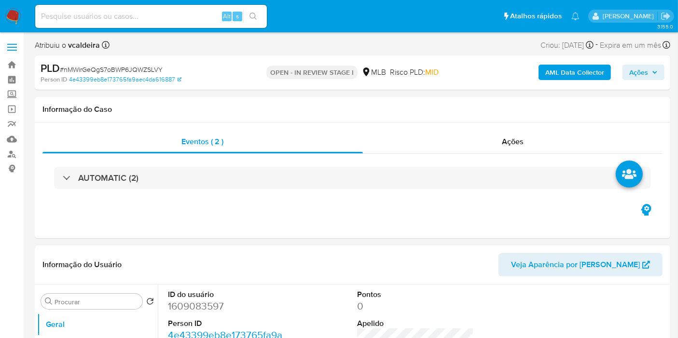
click at [558, 73] on b "AML Data Collector" at bounding box center [574, 72] width 59 height 15
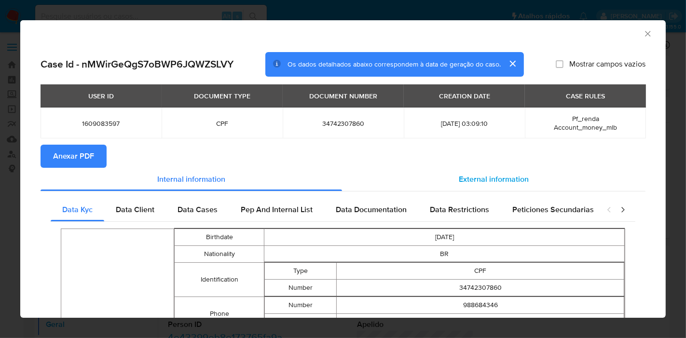
click at [469, 176] on span "External information" at bounding box center [494, 179] width 70 height 11
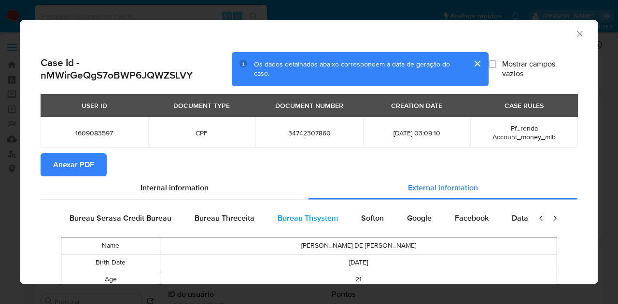
scroll to position [0, 203]
click at [405, 227] on div "Google" at bounding box center [415, 218] width 48 height 23
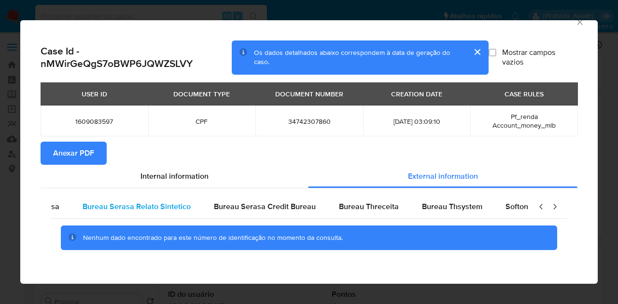
scroll to position [0, 0]
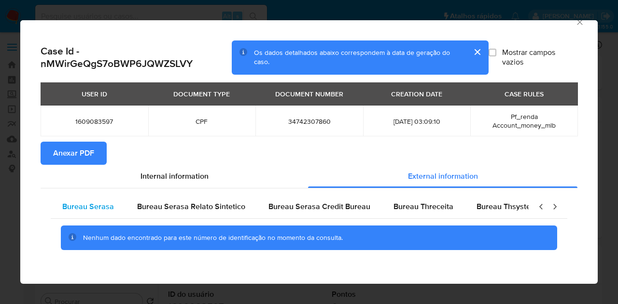
click at [116, 208] on div "Bureau Serasa" at bounding box center [88, 206] width 75 height 23
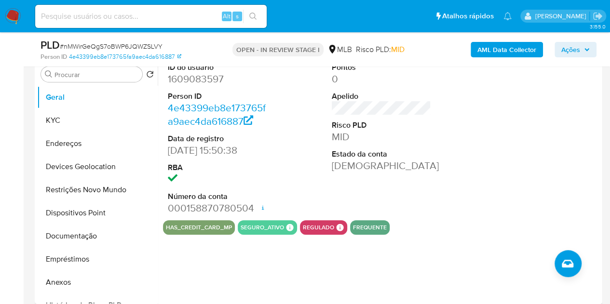
scroll to position [145, 0]
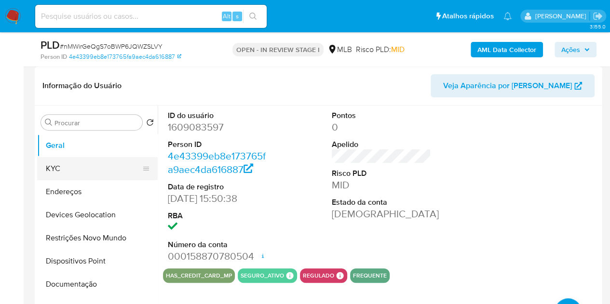
click at [60, 173] on button "KYC" at bounding box center [93, 168] width 113 height 23
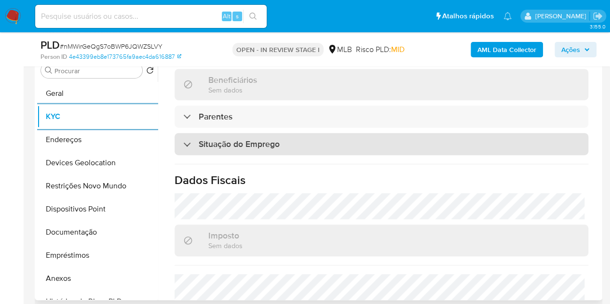
scroll to position [447, 0]
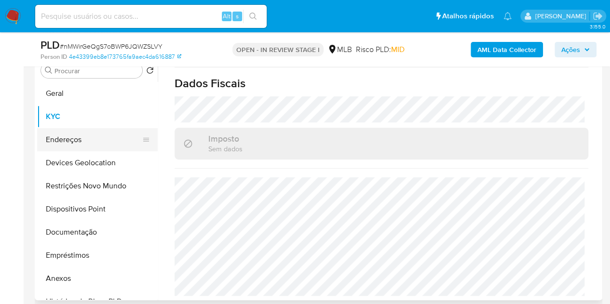
click at [78, 142] on button "Endereços" at bounding box center [93, 139] width 113 height 23
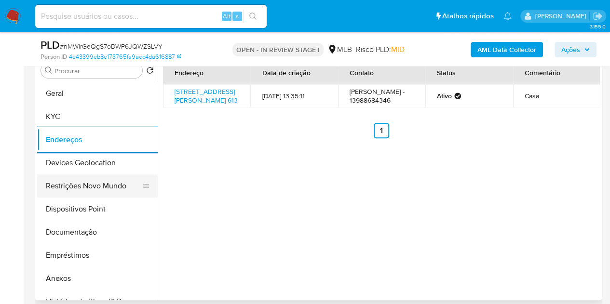
scroll to position [245, 0]
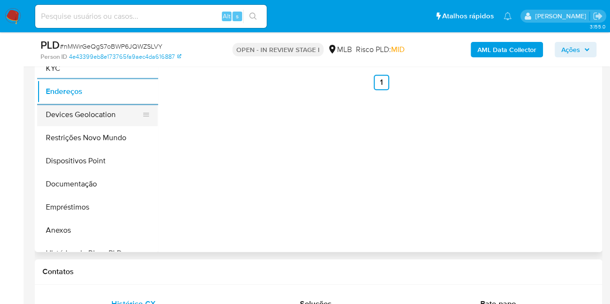
click at [95, 111] on button "Devices Geolocation" at bounding box center [93, 114] width 113 height 23
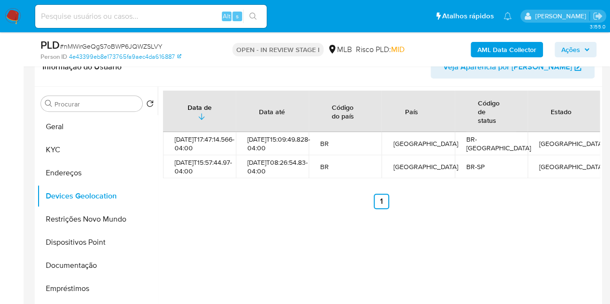
scroll to position [149, 0]
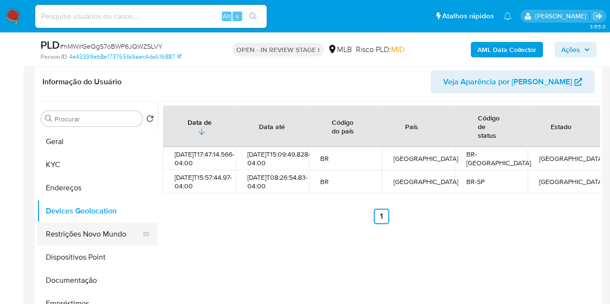
click at [53, 233] on button "Restrições Novo Mundo" at bounding box center [93, 234] width 113 height 23
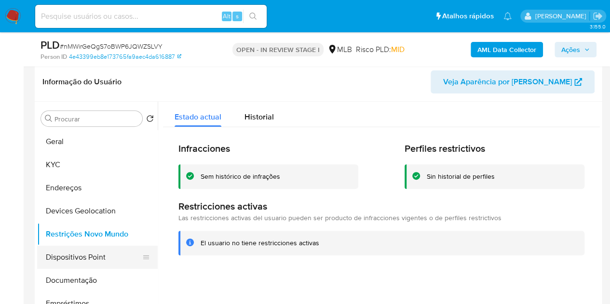
click at [88, 256] on button "Dispositivos Point" at bounding box center [93, 257] width 113 height 23
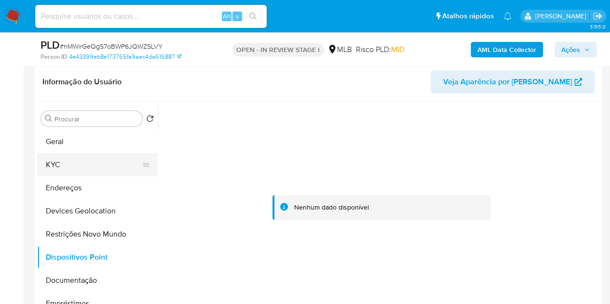
click at [58, 166] on button "KYC" at bounding box center [93, 164] width 113 height 23
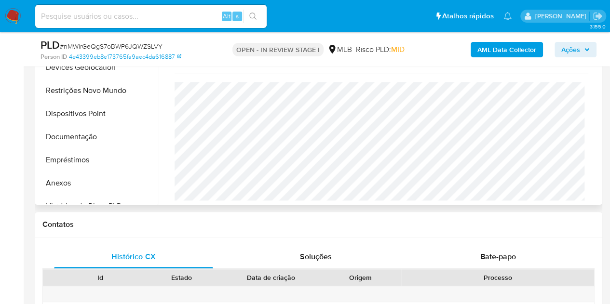
scroll to position [293, 0]
click at [66, 83] on button "Restrições Novo Mundo" at bounding box center [93, 89] width 113 height 23
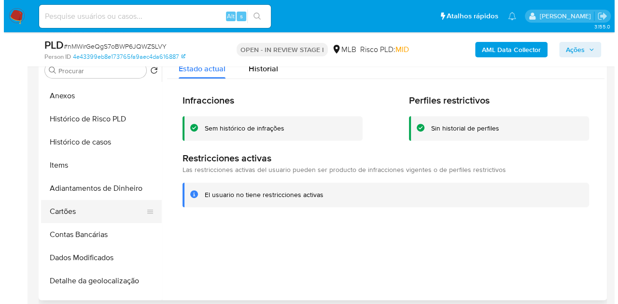
scroll to position [193, 0]
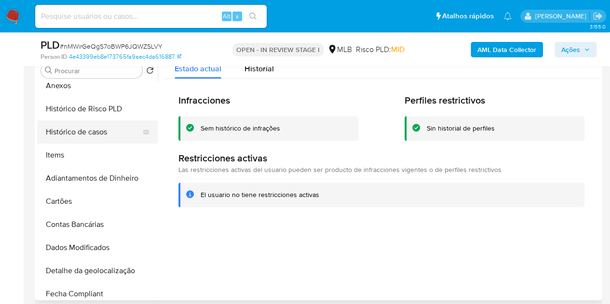
click at [85, 127] on button "Histórico de casos" at bounding box center [93, 132] width 113 height 23
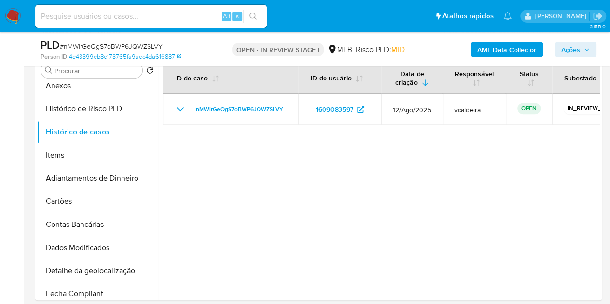
click at [571, 53] on span "Ações" at bounding box center [571, 49] width 19 height 15
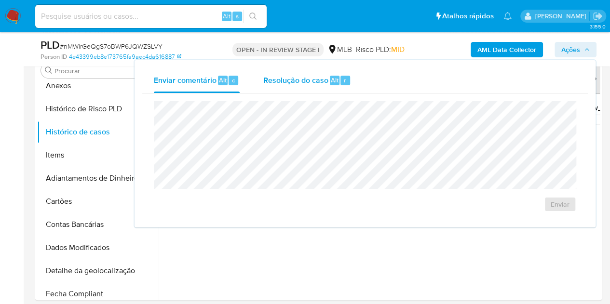
click at [291, 84] on span "Resolução do caso" at bounding box center [295, 79] width 65 height 11
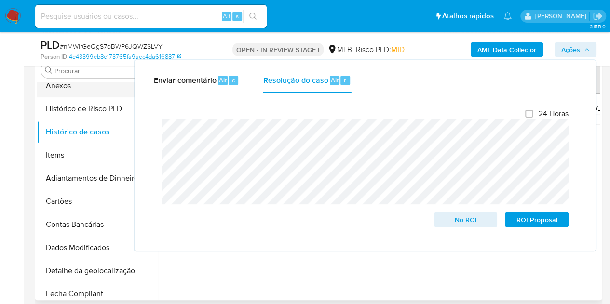
click at [75, 87] on button "Anexos" at bounding box center [93, 85] width 113 height 23
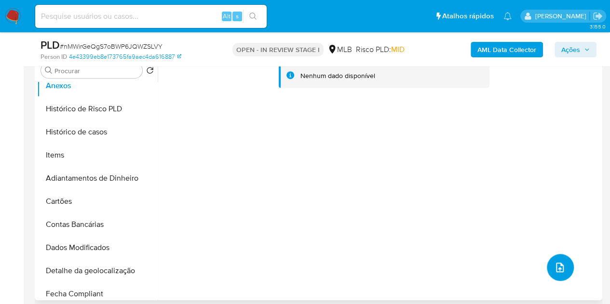
click at [556, 273] on button "upload-file" at bounding box center [560, 267] width 27 height 27
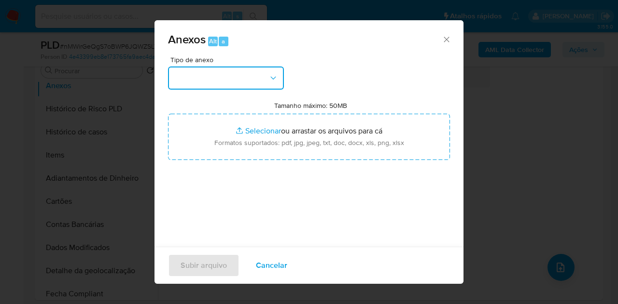
click at [269, 72] on button "button" at bounding box center [226, 78] width 116 height 23
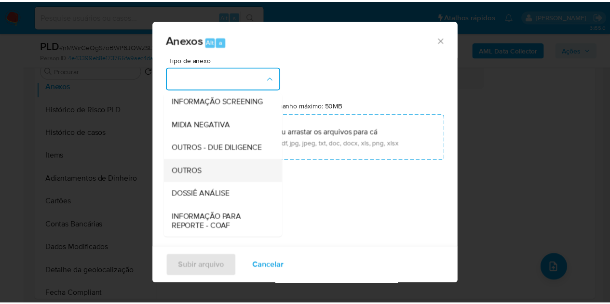
scroll to position [97, 0]
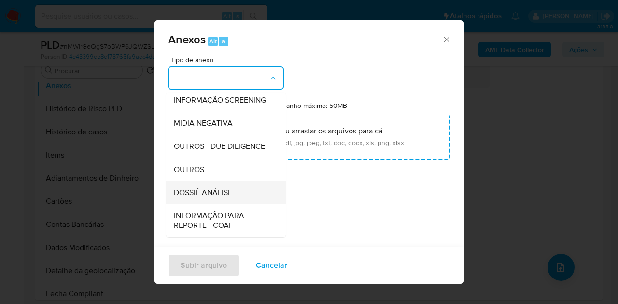
click at [204, 198] on span "DOSSIÊ ANÁLISE" at bounding box center [203, 193] width 58 height 10
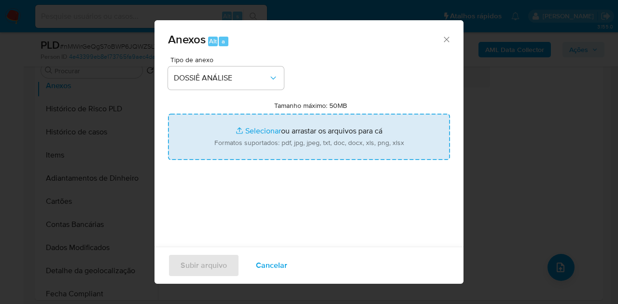
type input "C:\fakepath\SAR XXX_XX - CPF 34742307860 - ISABELLA NASCIMENTO DE BARROS SANTOS…"
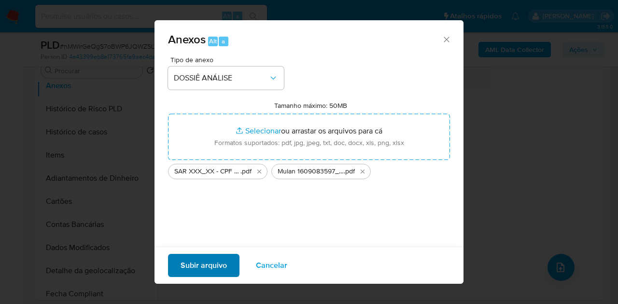
drag, startPoint x: 190, startPoint y: 214, endPoint x: 195, endPoint y: 256, distance: 42.8
click at [190, 214] on div "Tipo de anexo DOSSIÊ ANÁLISE Tamanho máximo: 50MB Selecionar arquivos Seleciona…" at bounding box center [309, 170] width 282 height 228
click at [199, 270] on span "Subir arquivo" at bounding box center [203, 265] width 46 height 21
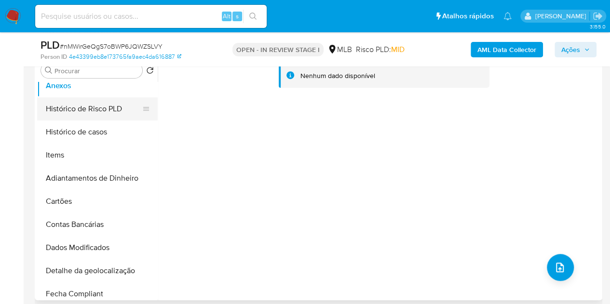
click at [75, 110] on button "Histórico de Risco PLD" at bounding box center [93, 108] width 113 height 23
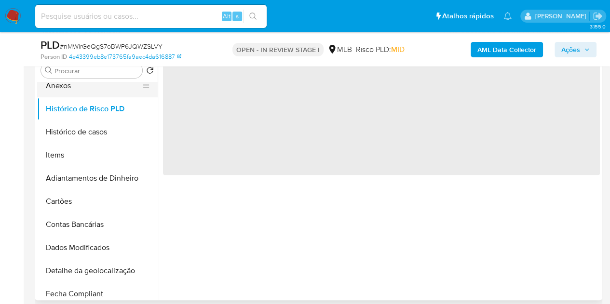
click at [69, 83] on button "Anexos" at bounding box center [93, 85] width 113 height 23
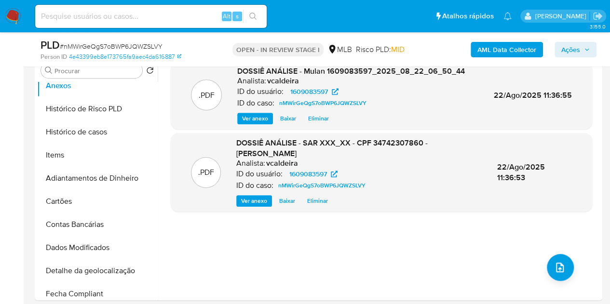
click at [576, 48] on span "Ações" at bounding box center [571, 49] width 19 height 15
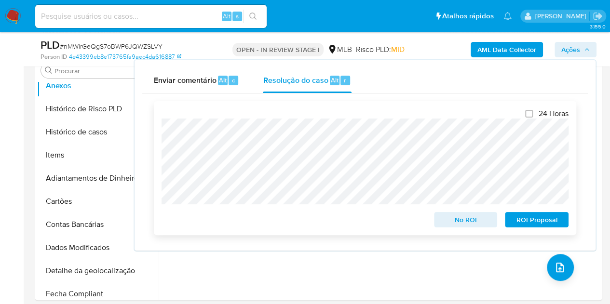
click at [547, 222] on span "ROI Proposal" at bounding box center [537, 220] width 50 height 14
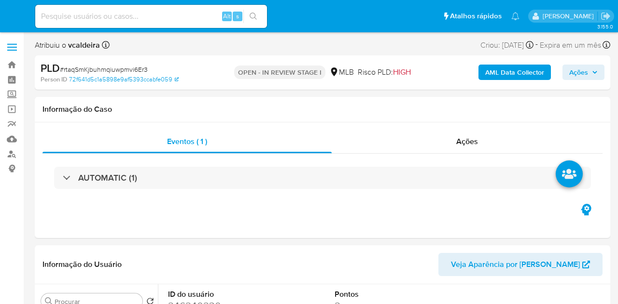
select select "10"
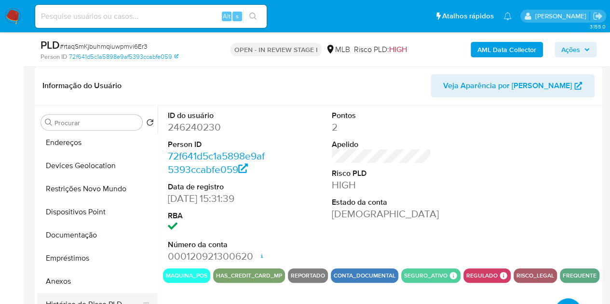
scroll to position [97, 0]
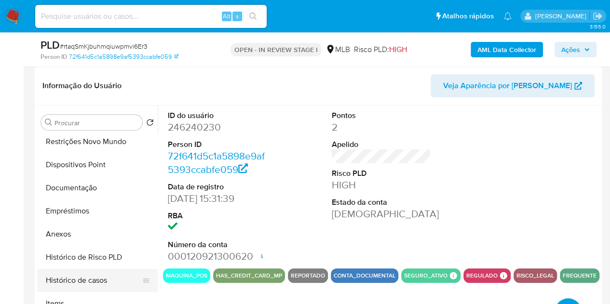
click at [94, 283] on button "Histórico de casos" at bounding box center [93, 280] width 113 height 23
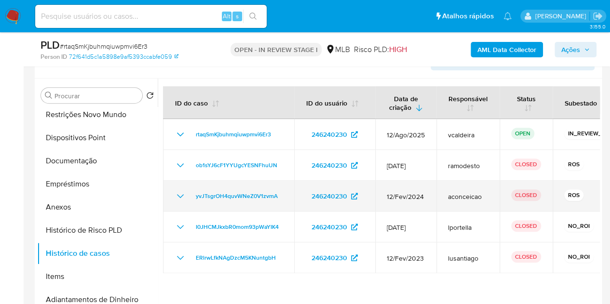
scroll to position [193, 0]
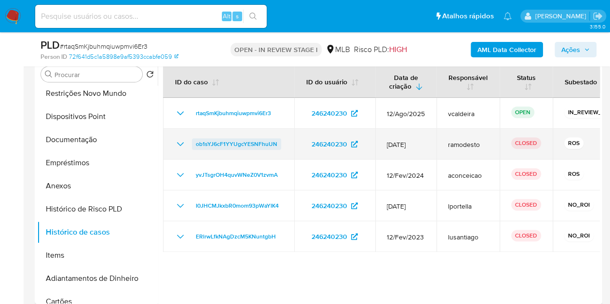
click at [257, 140] on span "ob1sYJ6cF1YYUgcYESNFhuUN" at bounding box center [237, 144] width 82 height 12
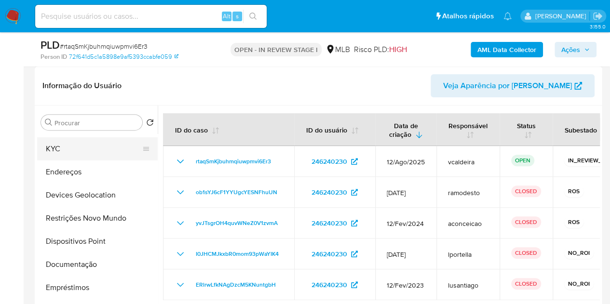
scroll to position [0, 0]
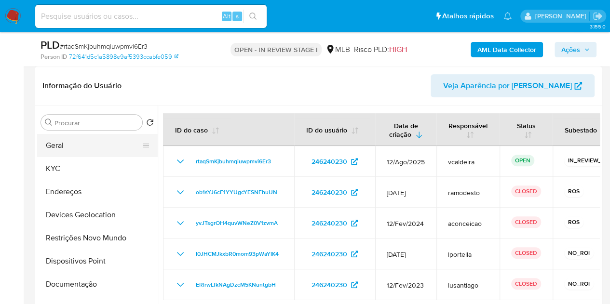
click at [76, 143] on button "Geral" at bounding box center [93, 145] width 113 height 23
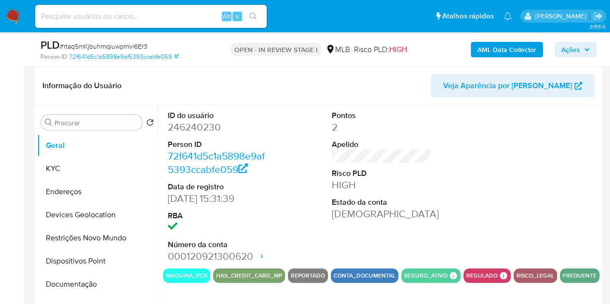
click at [202, 123] on dd "246240230" at bounding box center [218, 128] width 100 height 14
click at [203, 124] on dd "246240230" at bounding box center [218, 128] width 100 height 14
copy dd "246240230"
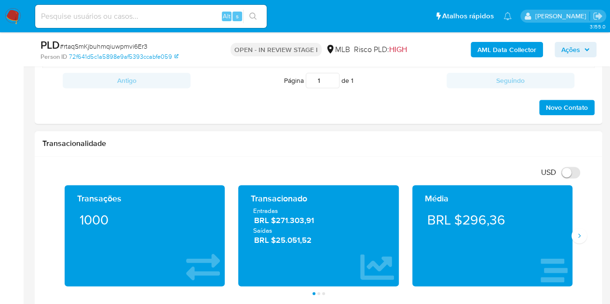
scroll to position [579, 0]
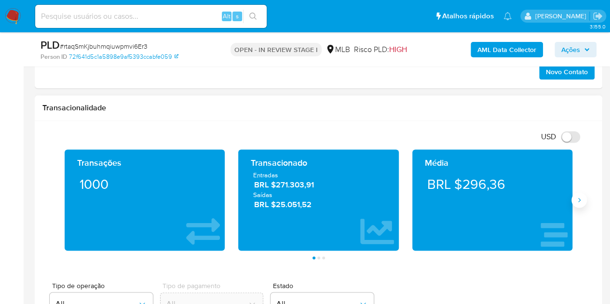
click at [582, 197] on icon "Siguiente" at bounding box center [580, 200] width 8 height 8
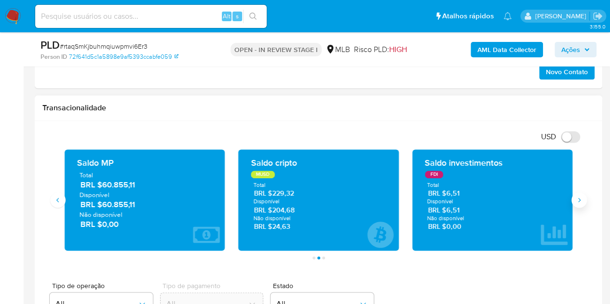
click at [580, 196] on icon "Siguiente" at bounding box center [580, 200] width 8 height 8
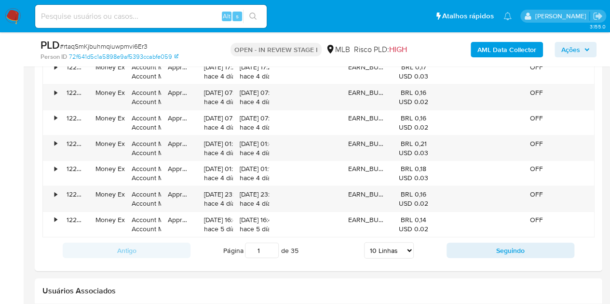
scroll to position [1189, 0]
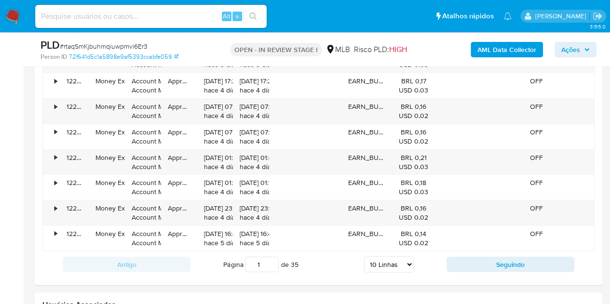
click at [93, 11] on input at bounding box center [151, 16] width 232 height 13
paste input "9Mn1omEMUdE9SsdZKDuZObHo"
type input "9Mn1omEMUdE9SsdZKDuZObHo"
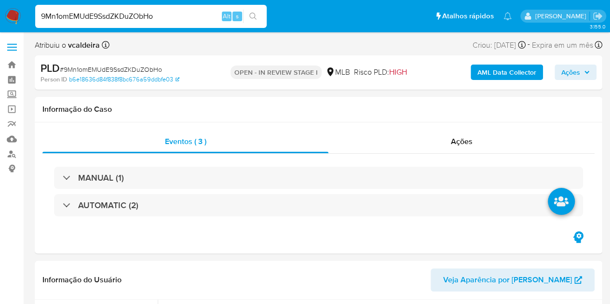
select select "10"
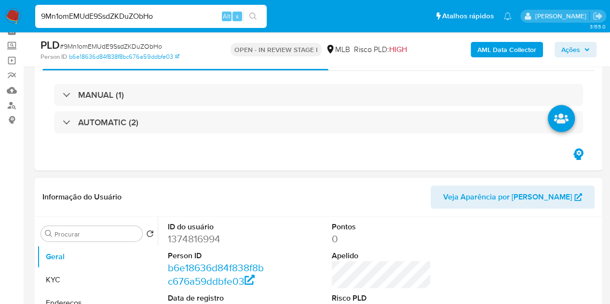
click at [188, 238] on dd "1374816994" at bounding box center [218, 240] width 100 height 14
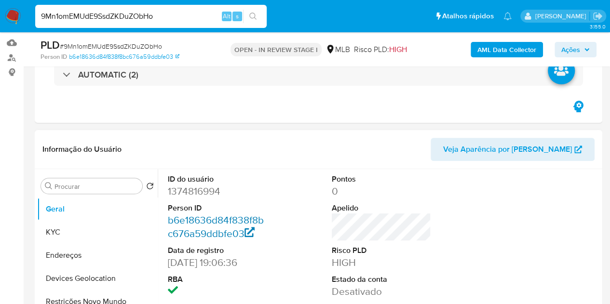
click at [188, 238] on link "b6e18636d84f838f8bc676a59ddbfe03" at bounding box center [216, 227] width 96 height 28
click at [187, 194] on dd "1374816994" at bounding box center [218, 192] width 100 height 14
copy dd "1374816994"
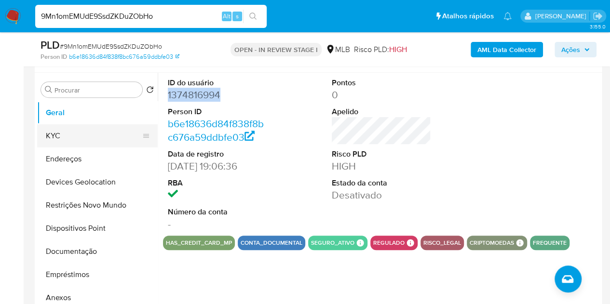
click at [70, 133] on button "KYC" at bounding box center [93, 135] width 113 height 23
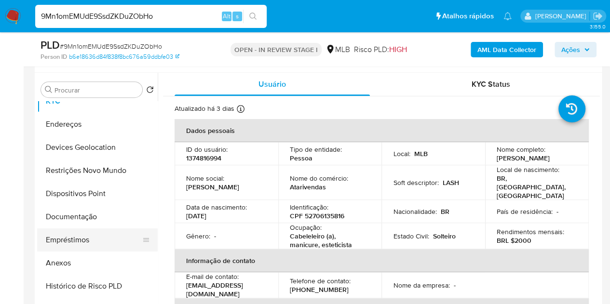
scroll to position [97, 0]
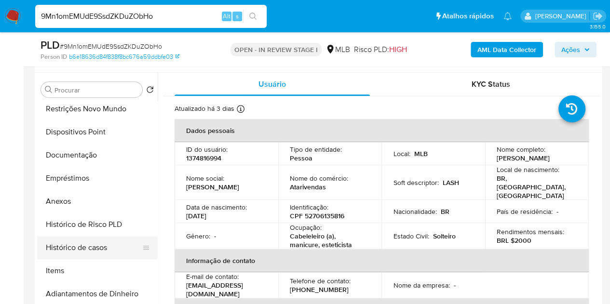
click at [87, 247] on button "Histórico de casos" at bounding box center [93, 247] width 113 height 23
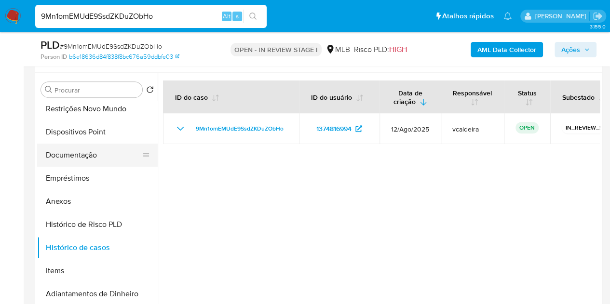
click at [83, 159] on button "Documentação" at bounding box center [93, 155] width 113 height 23
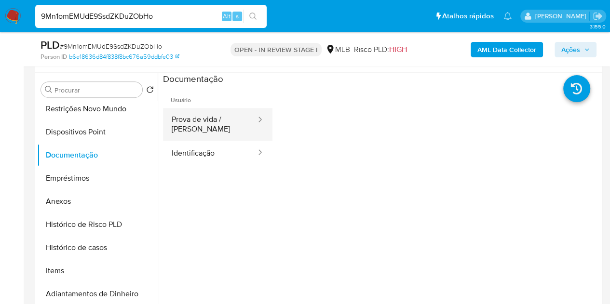
click at [193, 129] on button "Prova de vida / Selfie" at bounding box center [210, 124] width 94 height 33
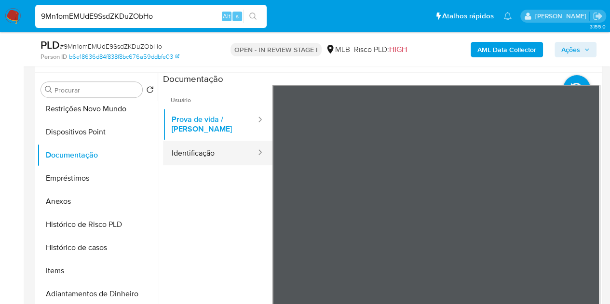
click at [218, 150] on button "Identificação" at bounding box center [210, 153] width 94 height 25
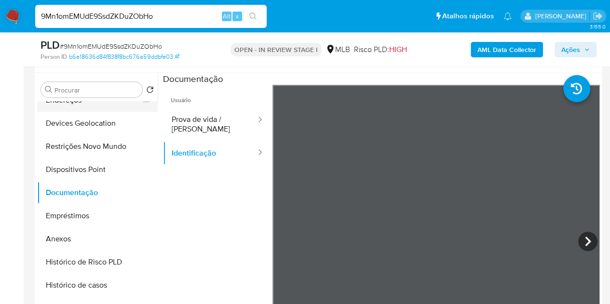
scroll to position [0, 0]
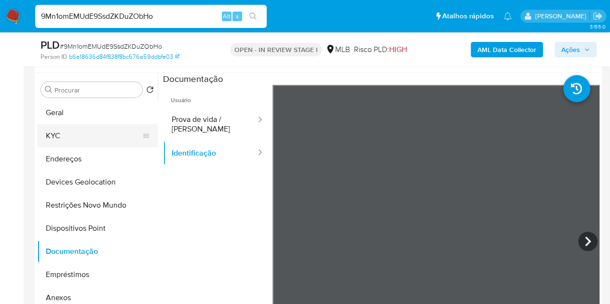
click at [78, 138] on button "KYC" at bounding box center [93, 135] width 113 height 23
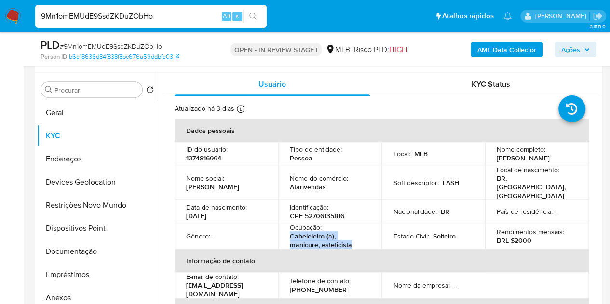
drag, startPoint x: 354, startPoint y: 232, endPoint x: 288, endPoint y: 225, distance: 67.0
click at [288, 225] on td "Ocupação : Cabeleleiro (a), manicure, esteticista" at bounding box center [330, 236] width 104 height 26
click at [308, 186] on p "Atarivendas" at bounding box center [308, 187] width 36 height 9
copy p "Atarivendas"
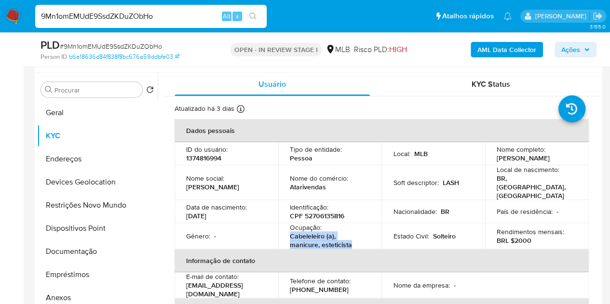
drag, startPoint x: 357, startPoint y: 232, endPoint x: 289, endPoint y: 225, distance: 68.4
click at [290, 232] on p "Cabeleleiro (a), manicure, esteticista" at bounding box center [328, 240] width 77 height 17
copy p "Cabeleleiro (a), manicure, esteticista"
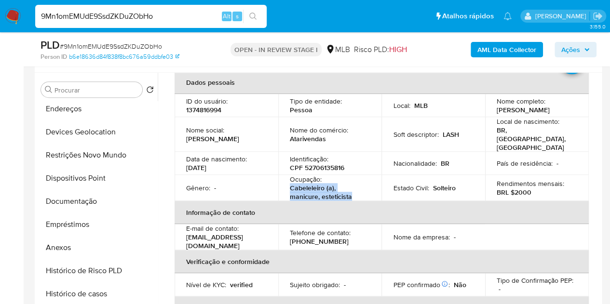
scroll to position [145, 0]
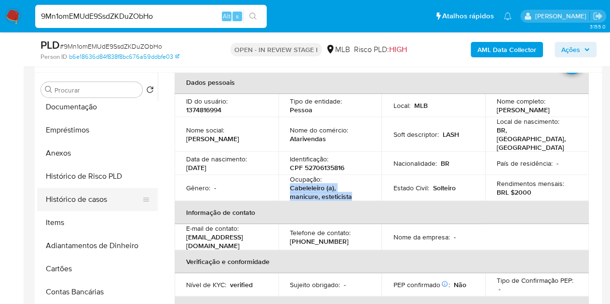
click at [87, 199] on button "Histórico de casos" at bounding box center [93, 199] width 113 height 23
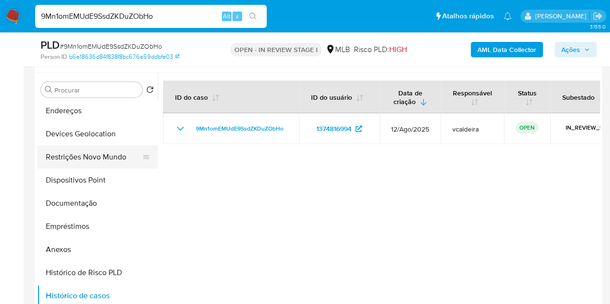
scroll to position [0, 0]
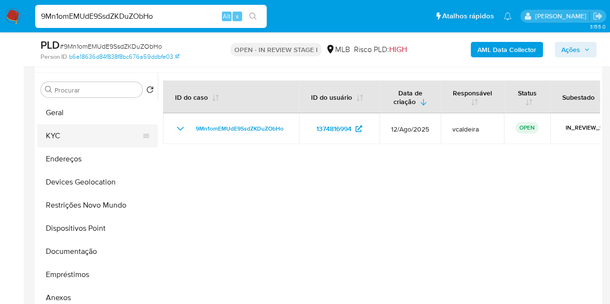
click at [64, 138] on button "KYC" at bounding box center [93, 135] width 113 height 23
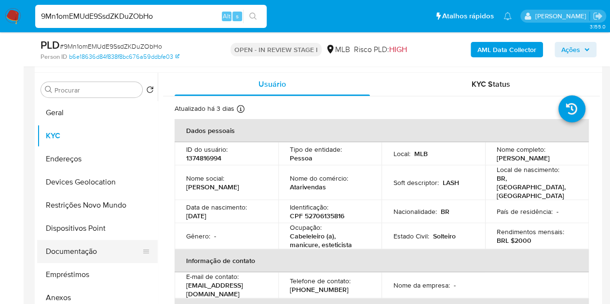
click at [75, 246] on button "Documentação" at bounding box center [93, 251] width 113 height 23
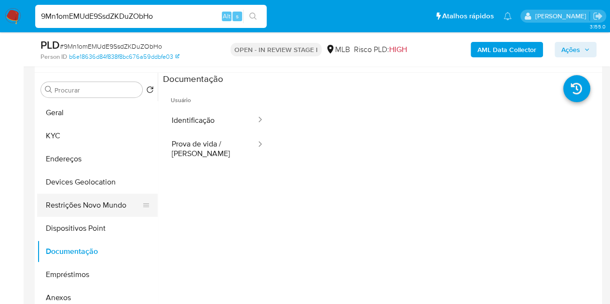
click at [73, 200] on button "Restrições Novo Mundo" at bounding box center [93, 205] width 113 height 23
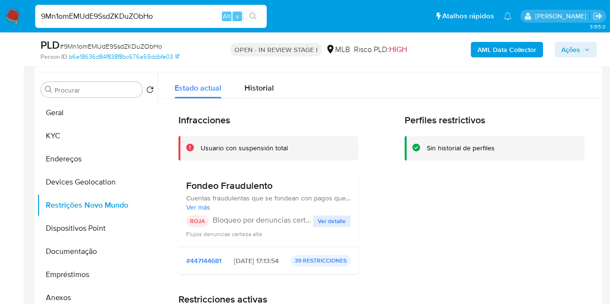
drag, startPoint x: 276, startPoint y: 187, endPoint x: 188, endPoint y: 178, distance: 88.3
click at [181, 187] on div "Fondeo Fraudulento Cuentas fraudulentas que se fondean con pagos que van a term…" at bounding box center [269, 209] width 180 height 75
click at [321, 221] on span "Ver detalle" at bounding box center [332, 222] width 28 height 10
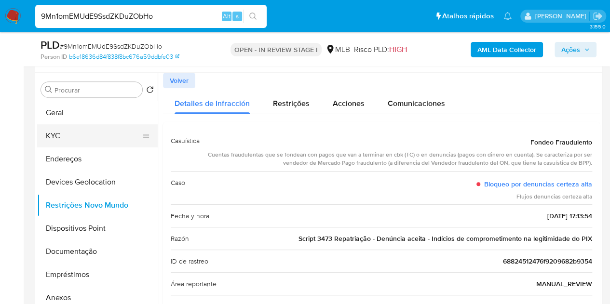
click at [82, 141] on button "KYC" at bounding box center [93, 135] width 113 height 23
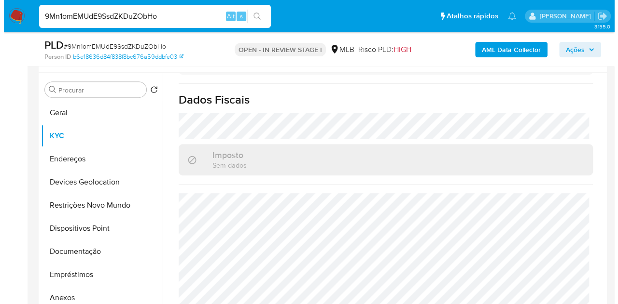
scroll to position [447, 0]
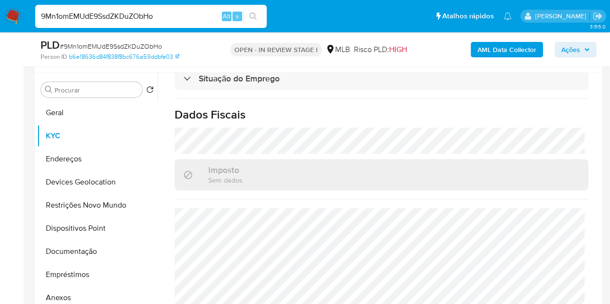
click at [512, 48] on b "AML Data Collector" at bounding box center [507, 49] width 59 height 15
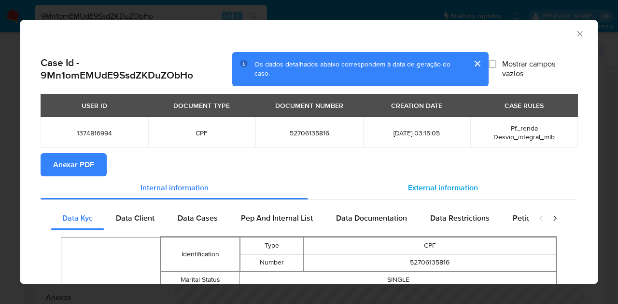
click at [417, 183] on span "External information" at bounding box center [443, 187] width 70 height 11
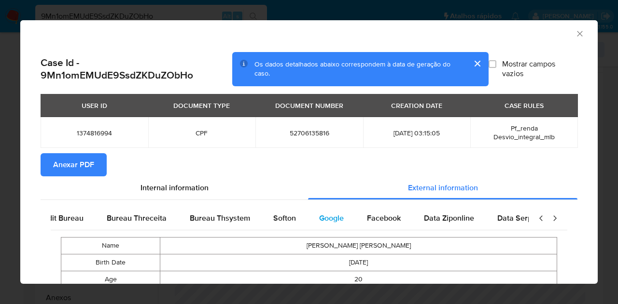
scroll to position [0, 326]
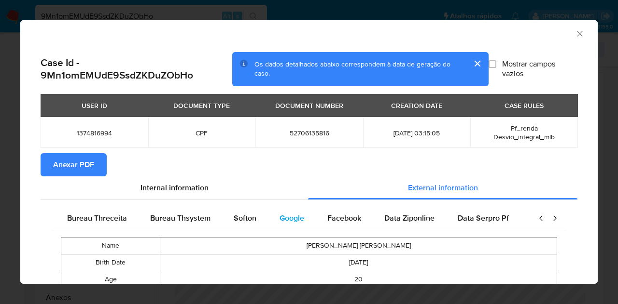
click at [295, 220] on span "Google" at bounding box center [291, 218] width 25 height 11
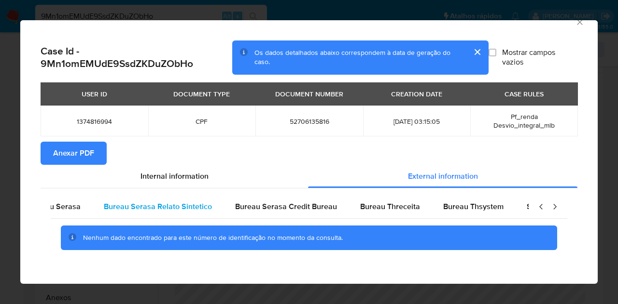
scroll to position [0, 0]
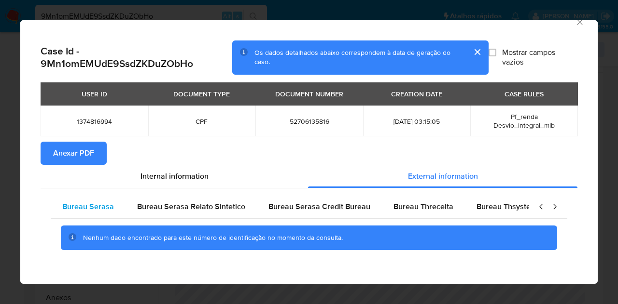
click at [104, 207] on span "Bureau Serasa" at bounding box center [88, 206] width 52 height 11
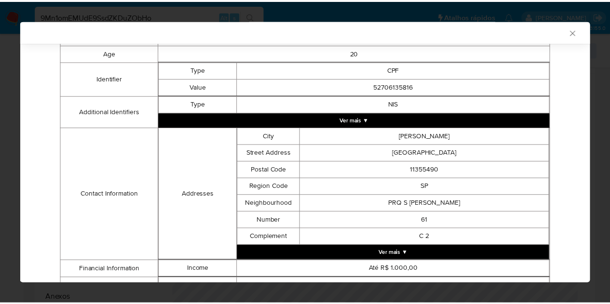
scroll to position [251, 0]
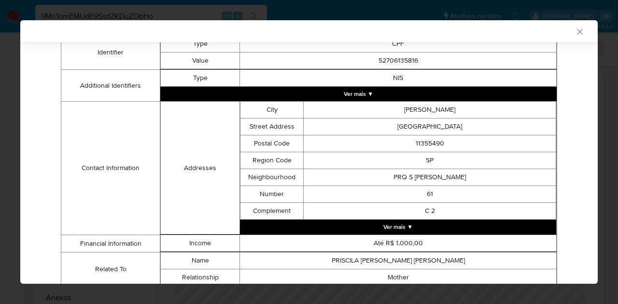
click at [575, 34] on icon "Fechar a janela" at bounding box center [580, 32] width 10 height 10
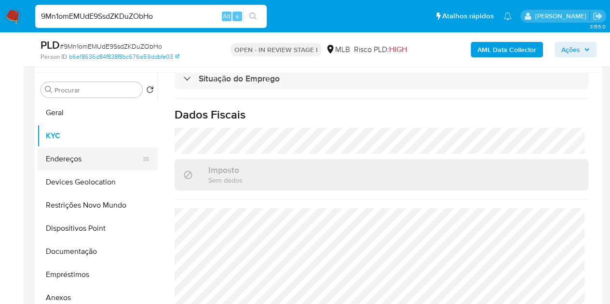
click at [68, 165] on button "Endereços" at bounding box center [93, 159] width 113 height 23
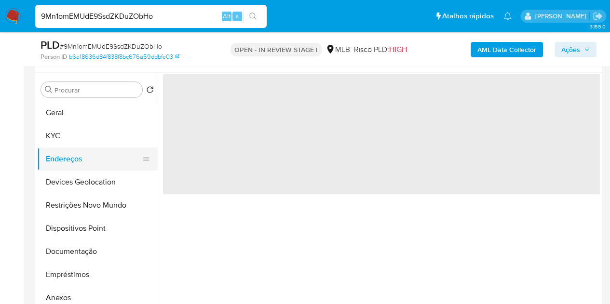
scroll to position [0, 0]
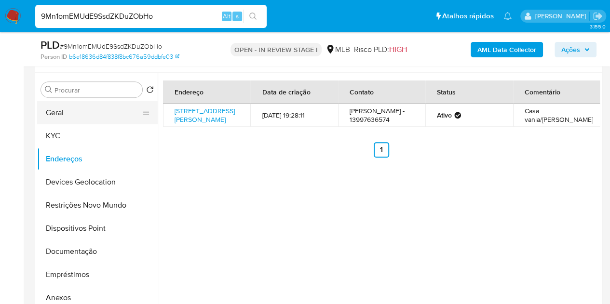
drag, startPoint x: 47, startPoint y: 116, endPoint x: 54, endPoint y: 115, distance: 6.9
click at [48, 116] on button "Geral" at bounding box center [93, 112] width 113 height 23
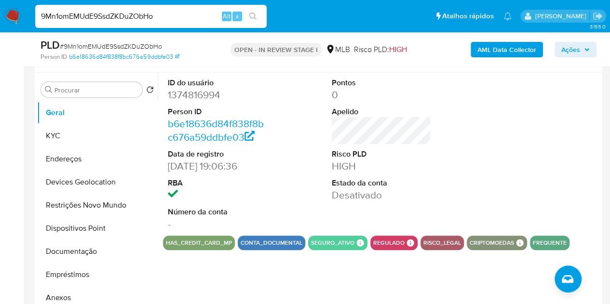
click at [491, 142] on div at bounding box center [546, 154] width 110 height 163
click at [57, 136] on button "KYC" at bounding box center [93, 135] width 113 height 23
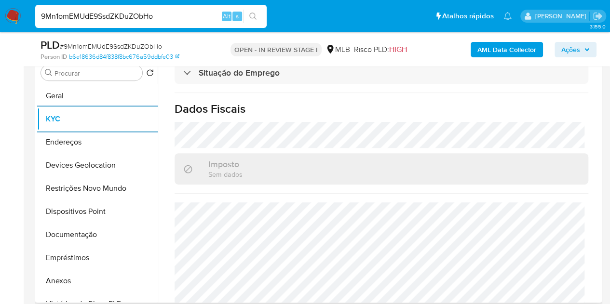
scroll to position [447, 0]
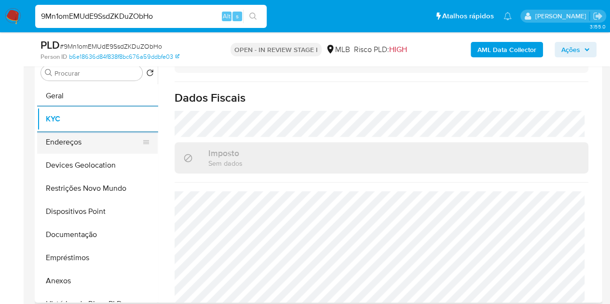
click at [62, 145] on button "Endereços" at bounding box center [93, 142] width 113 height 23
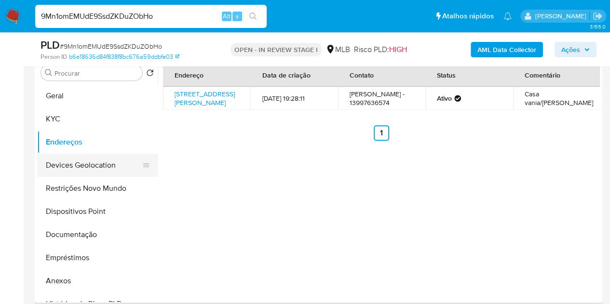
click at [63, 163] on button "Devices Geolocation" at bounding box center [93, 165] width 113 height 23
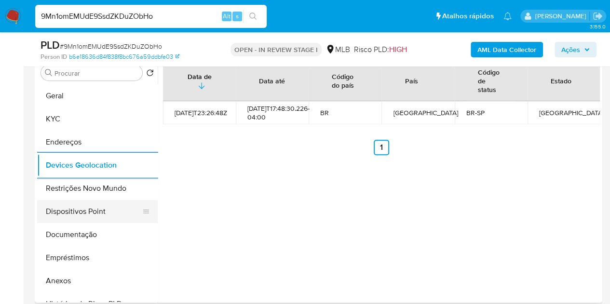
click at [73, 207] on button "Dispositivos Point" at bounding box center [93, 211] width 113 height 23
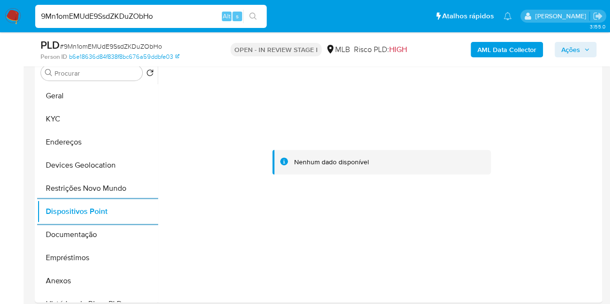
drag, startPoint x: 576, startPoint y: 51, endPoint x: 568, endPoint y: 53, distance: 8.1
click at [576, 52] on span "Ações" at bounding box center [571, 49] width 19 height 15
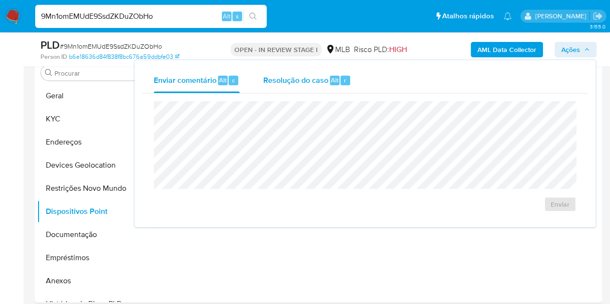
click at [300, 85] on span "Resolução do caso" at bounding box center [295, 79] width 65 height 11
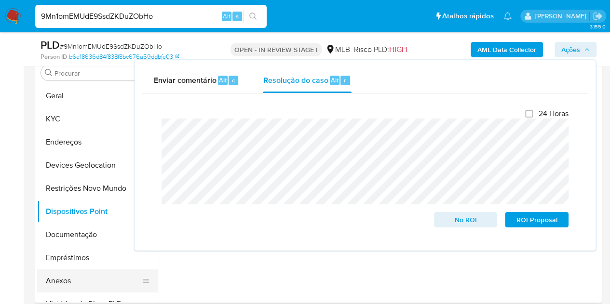
click at [64, 279] on button "Anexos" at bounding box center [93, 281] width 113 height 23
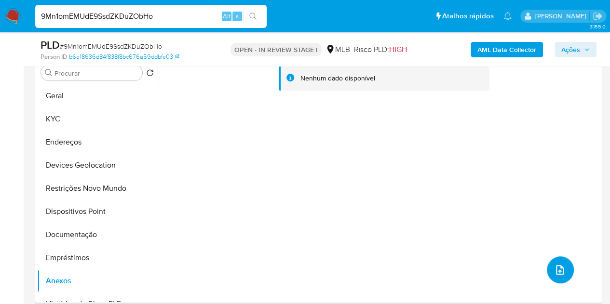
click at [561, 271] on icon "upload-file" at bounding box center [560, 270] width 12 height 12
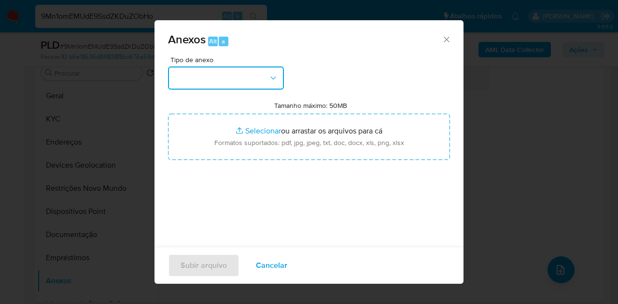
click at [259, 72] on button "button" at bounding box center [226, 78] width 116 height 23
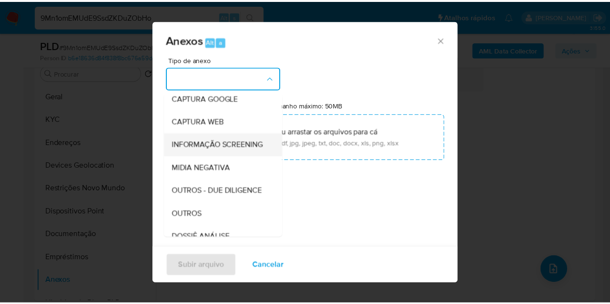
scroll to position [149, 0]
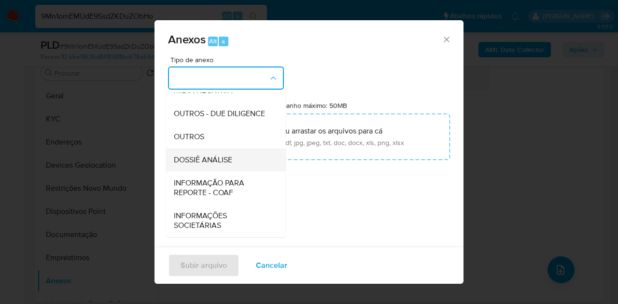
click at [202, 162] on span "DOSSIÊ ANÁLISE" at bounding box center [203, 160] width 58 height 10
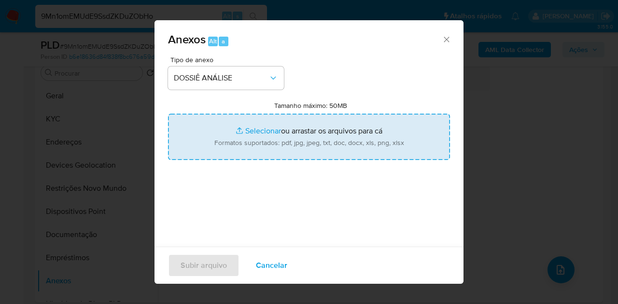
type input "C:\fakepath\Mulan 1374816994_2025_08_22_06_55_00.pdf"
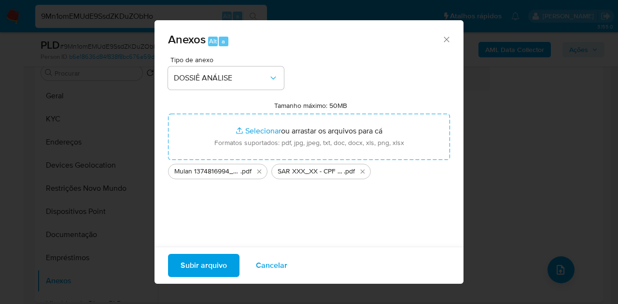
click at [200, 268] on span "Subir arquivo" at bounding box center [203, 265] width 46 height 21
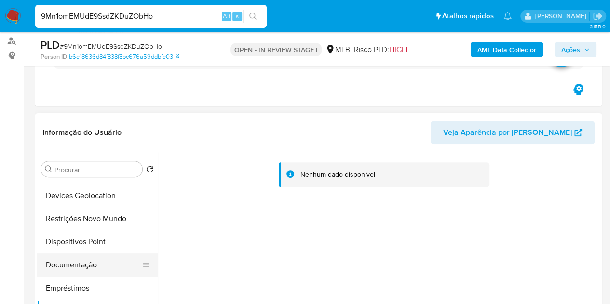
scroll to position [97, 0]
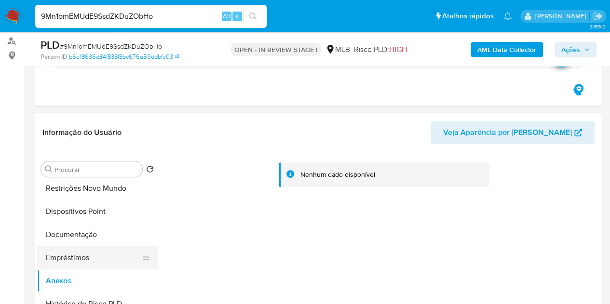
click at [72, 257] on button "Empréstimos" at bounding box center [93, 258] width 113 height 23
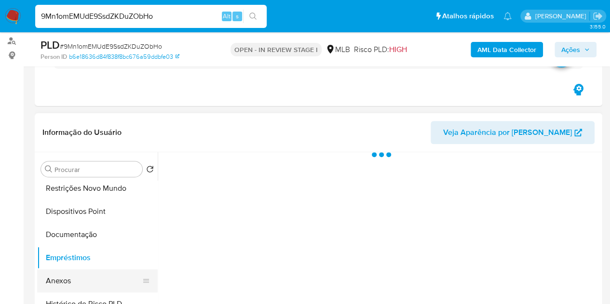
click at [62, 283] on button "Anexos" at bounding box center [93, 281] width 113 height 23
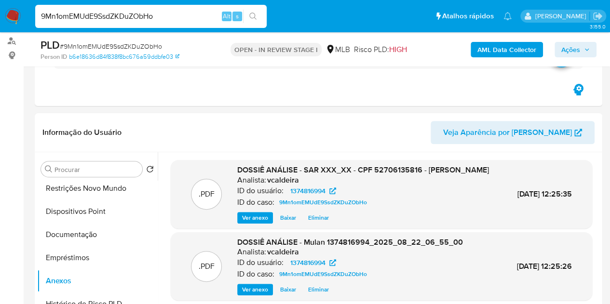
click at [580, 54] on span "Ações" at bounding box center [571, 49] width 19 height 15
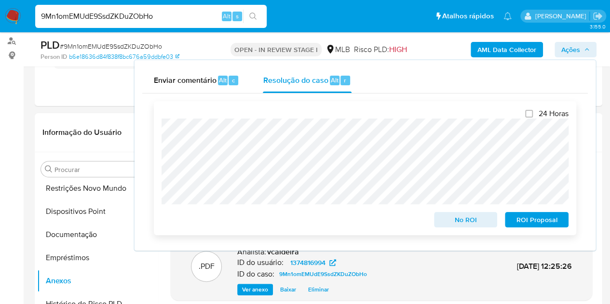
click at [545, 221] on span "ROI Proposal" at bounding box center [537, 220] width 50 height 14
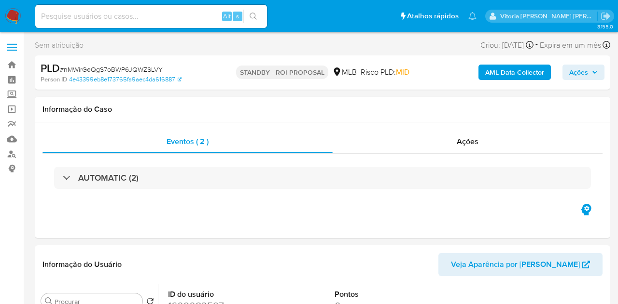
select select "10"
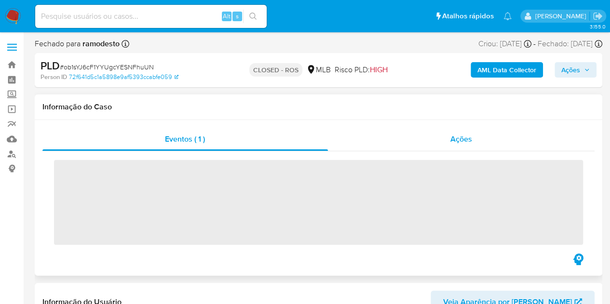
click at [453, 140] on span "Ações" at bounding box center [462, 139] width 22 height 11
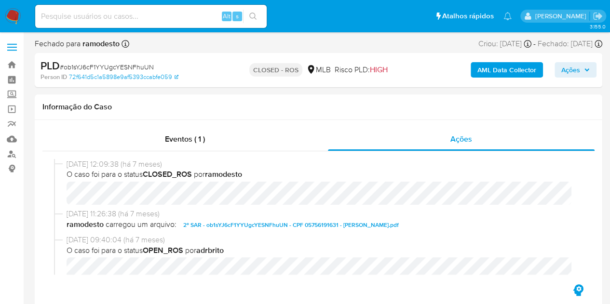
select select "10"
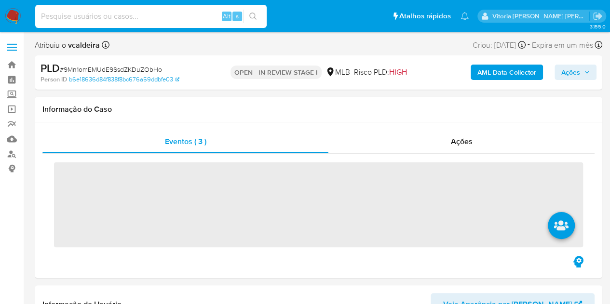
click at [118, 14] on input at bounding box center [151, 16] width 232 height 13
paste input "1011440195"
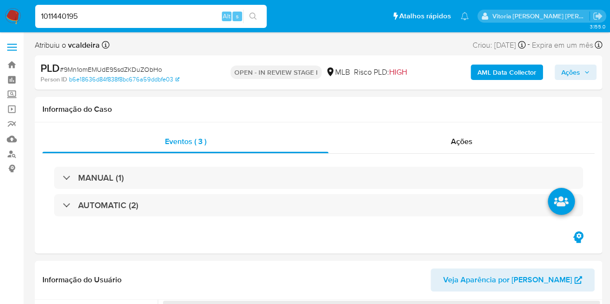
type input "1011440195"
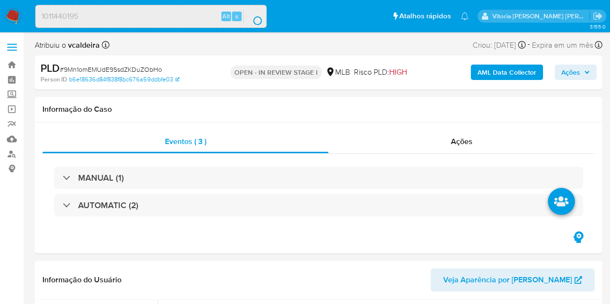
select select "10"
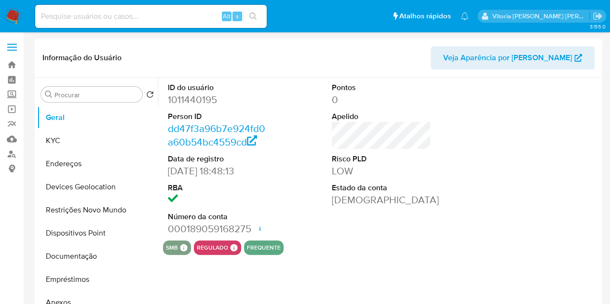
select select "10"
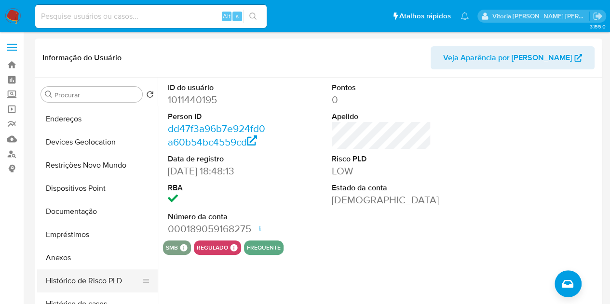
scroll to position [97, 0]
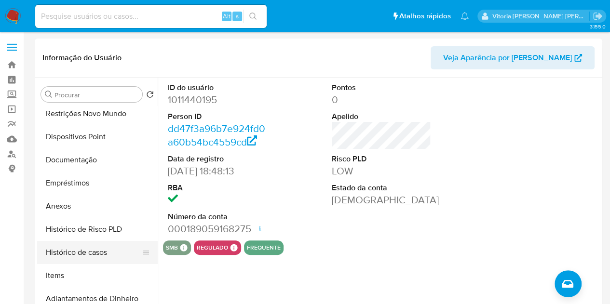
click at [88, 255] on button "Histórico de casos" at bounding box center [93, 252] width 113 height 23
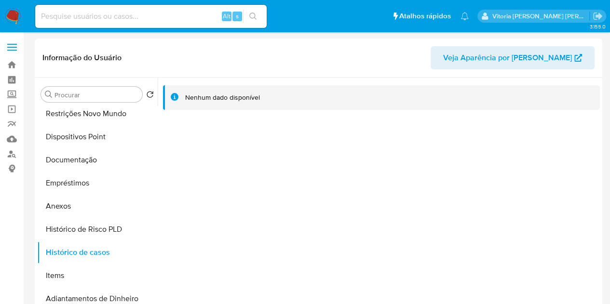
click at [108, 14] on input at bounding box center [151, 16] width 232 height 13
paste input "279823740"
type input "279823740"
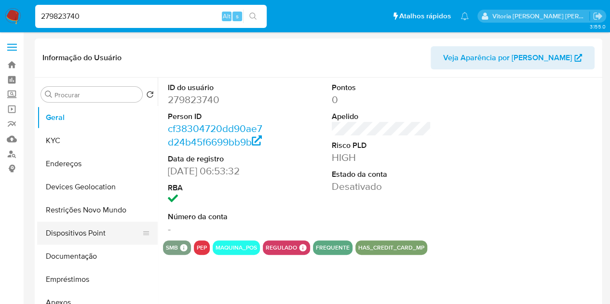
select select "10"
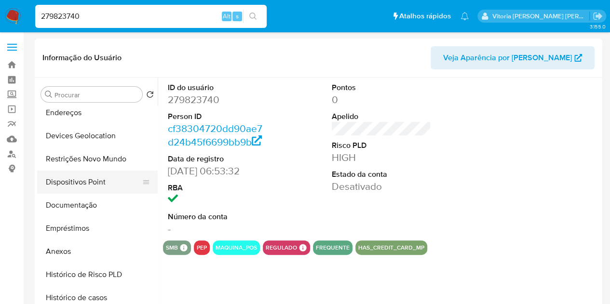
scroll to position [97, 0]
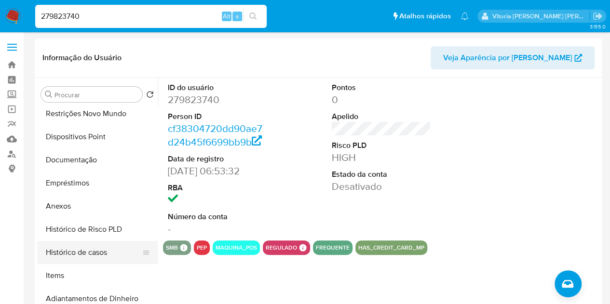
click at [81, 250] on button "Histórico de casos" at bounding box center [93, 252] width 113 height 23
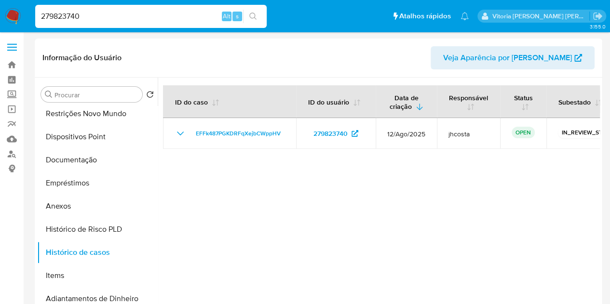
click at [66, 15] on input "279823740" at bounding box center [151, 16] width 232 height 13
paste input "376631544"
type input "2376631544"
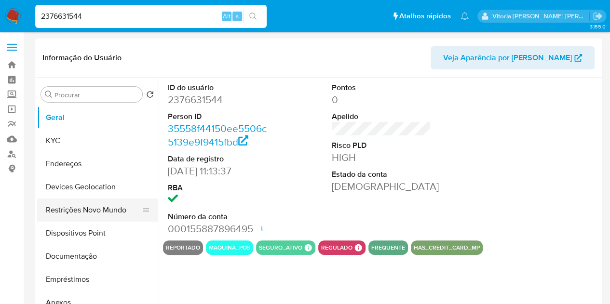
select select "10"
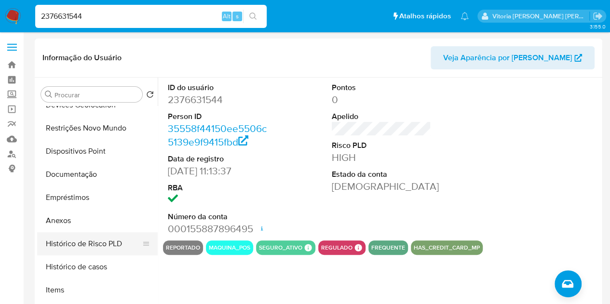
scroll to position [97, 0]
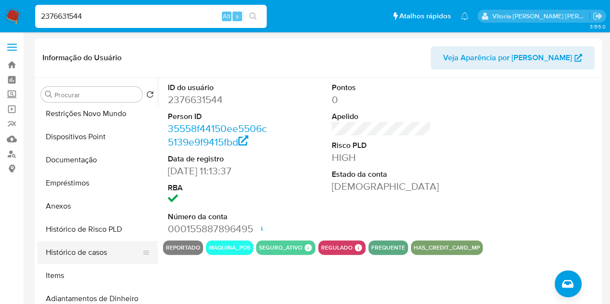
click at [77, 248] on button "Histórico de casos" at bounding box center [93, 252] width 113 height 23
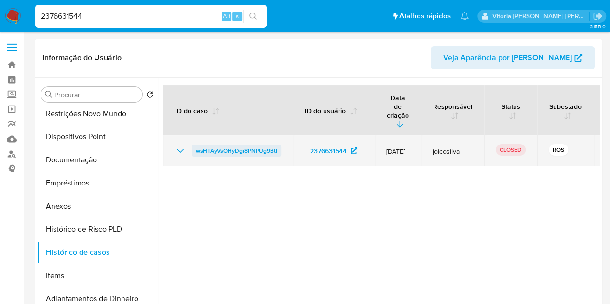
click at [230, 145] on span "wsHTAyVsOHyDgr8PNPUg9BtI" at bounding box center [237, 151] width 82 height 12
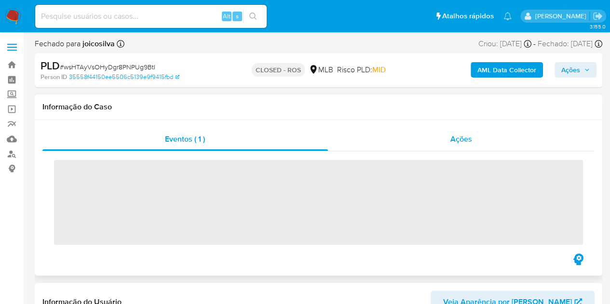
click at [467, 141] on span "Ações" at bounding box center [462, 139] width 22 height 11
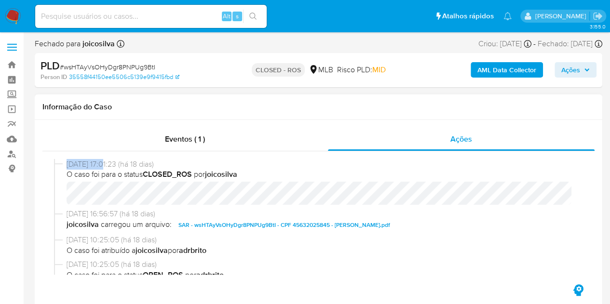
select select "10"
drag, startPoint x: 109, startPoint y: 166, endPoint x: 67, endPoint y: 169, distance: 42.2
click at [67, 169] on div "[DATE] 17:01:23 (há 18 dias) O caso foi para o status CLOSED_ROS por joicosilva" at bounding box center [323, 182] width 513 height 46
copy span "[DATE]"
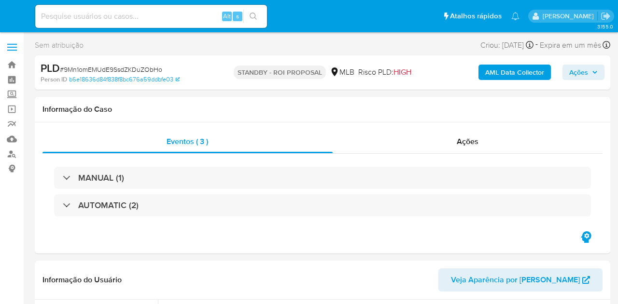
select select "10"
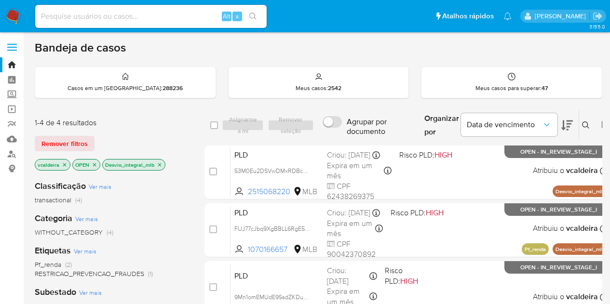
scroll to position [54, 0]
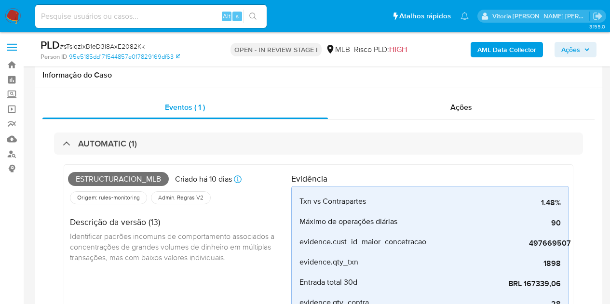
scroll to position [1862, 0]
